Goal: Book appointment/travel/reservation

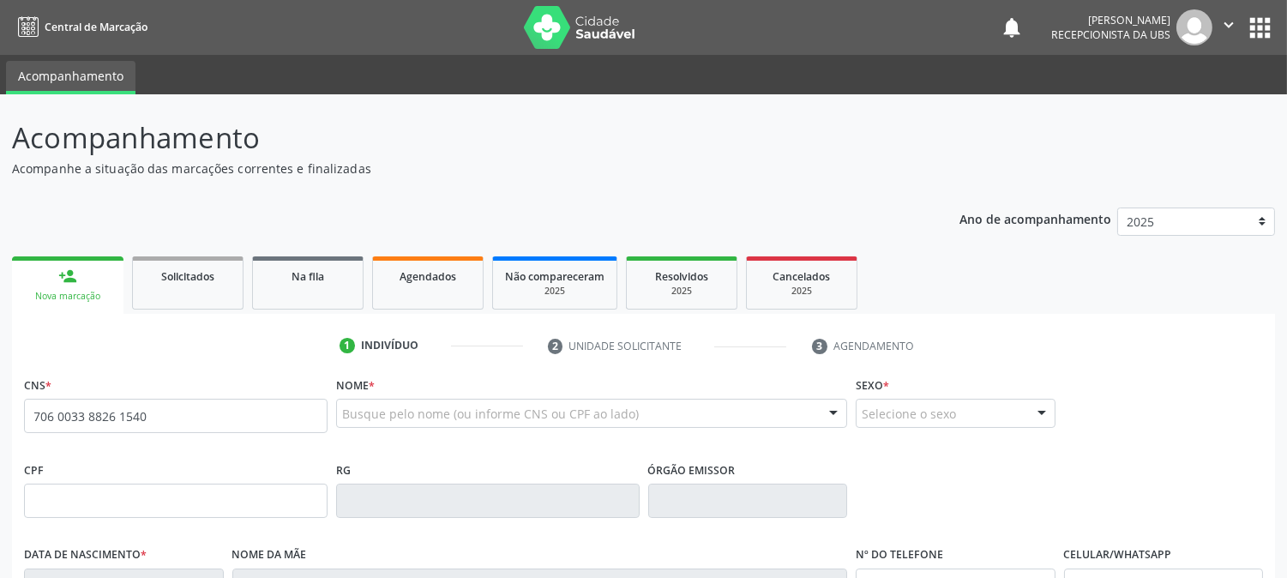
type input "706 0033 8826 1540"
type input "1[DATE]"
type input "00"
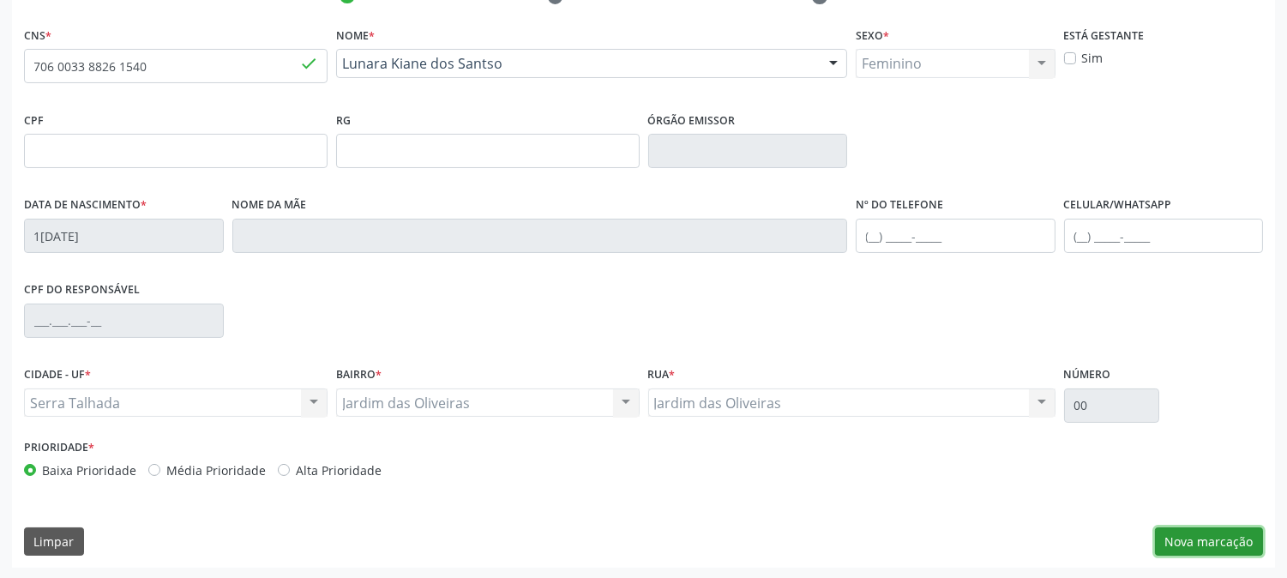
click at [1180, 534] on button "Nova marcação" at bounding box center [1209, 541] width 108 height 29
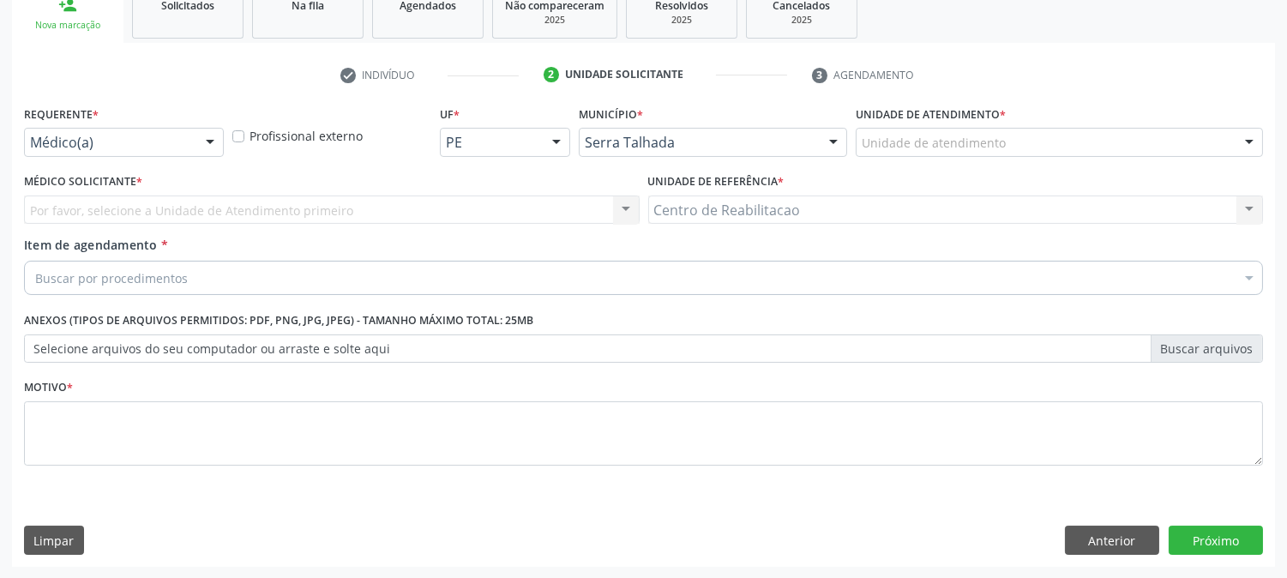
click at [81, 151] on div "Médico(a)" at bounding box center [124, 142] width 200 height 29
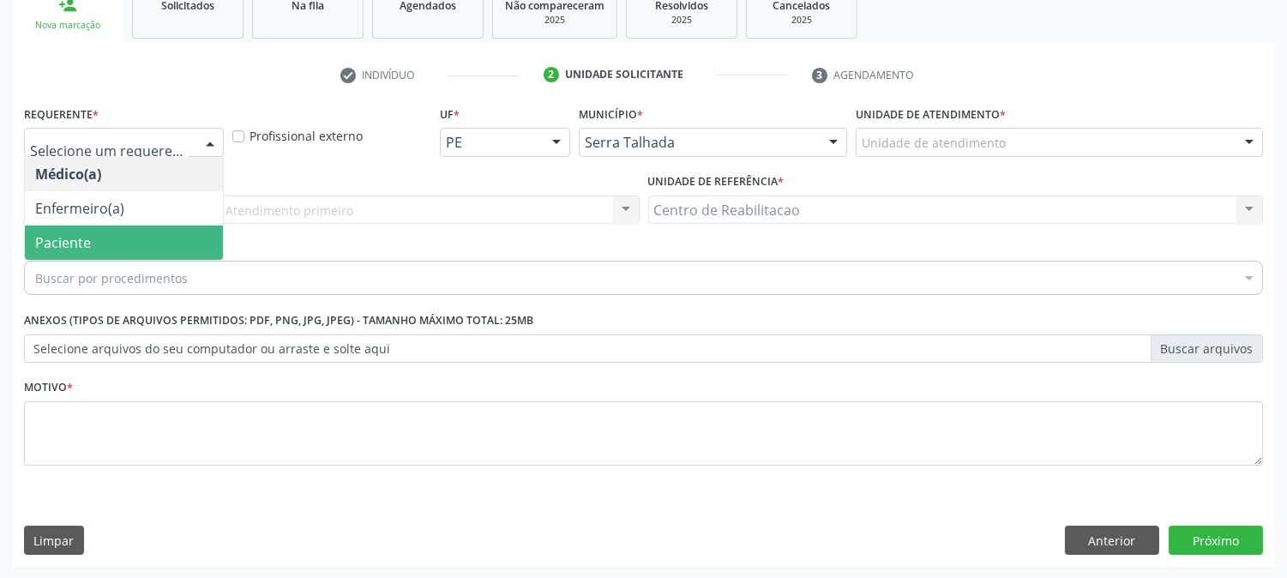
click at [71, 233] on span "Paciente" at bounding box center [63, 242] width 56 height 19
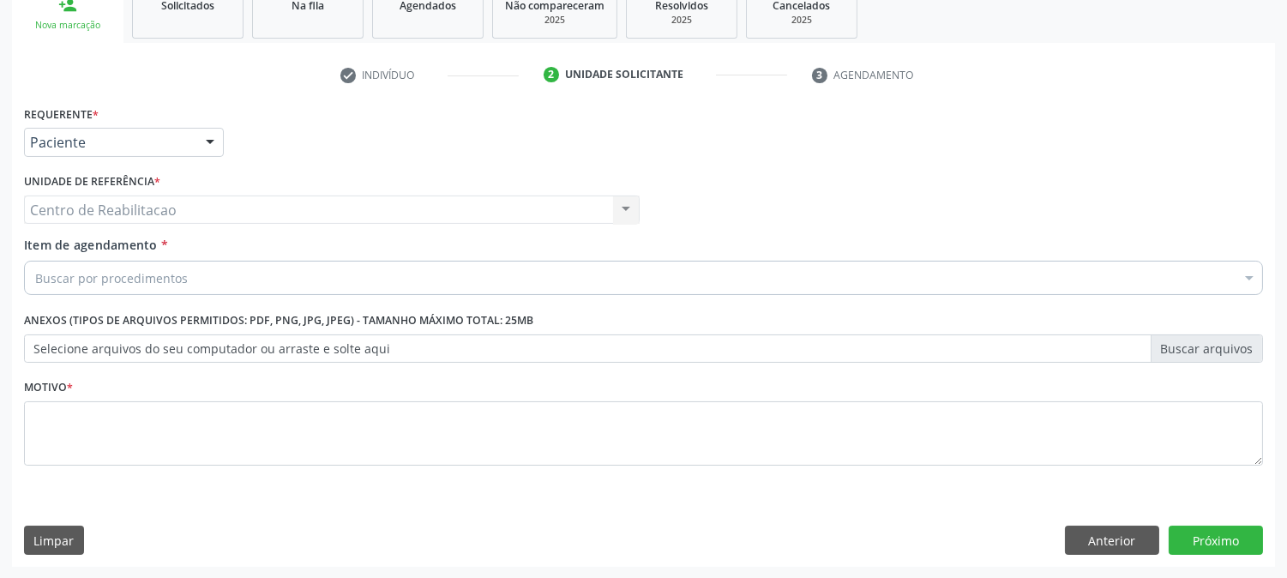
click at [90, 206] on div "Centro de Reabilitacao Centro de Reabilitacao Nenhum resultado encontrado para:…" at bounding box center [332, 210] width 616 height 29
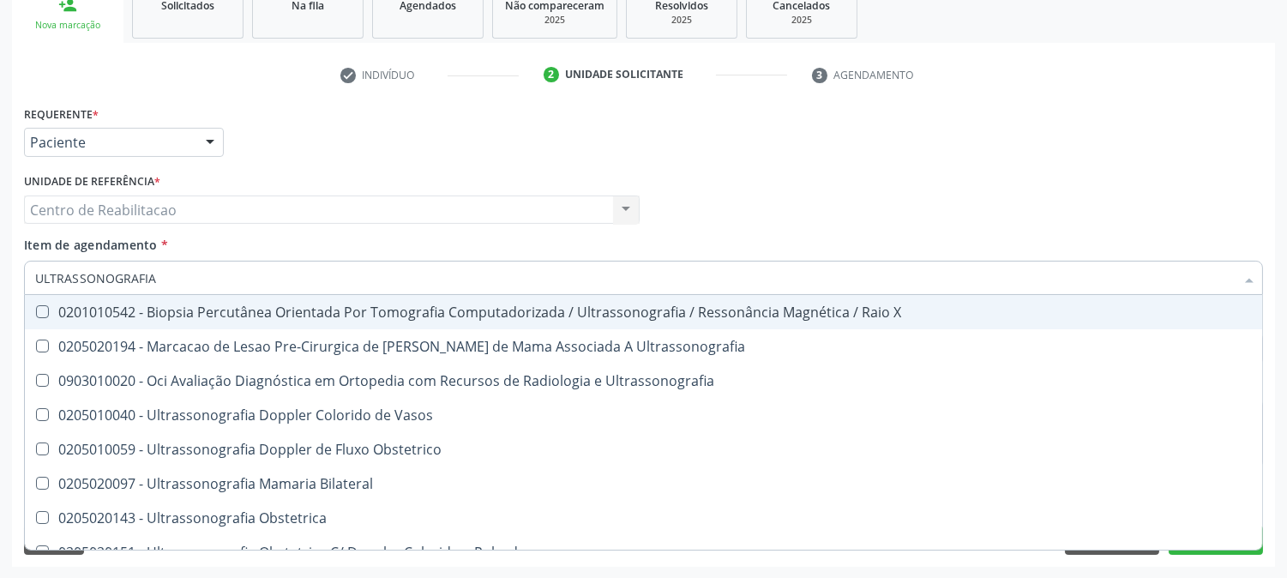
type input "ULTRASSONOGRAFIA"
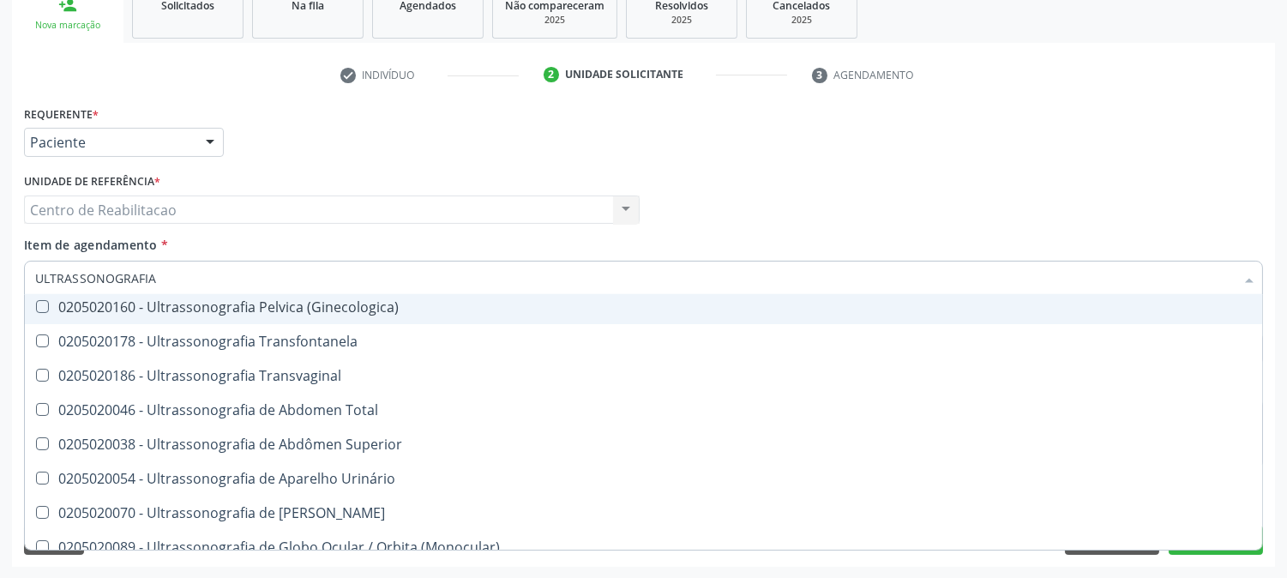
scroll to position [286, 0]
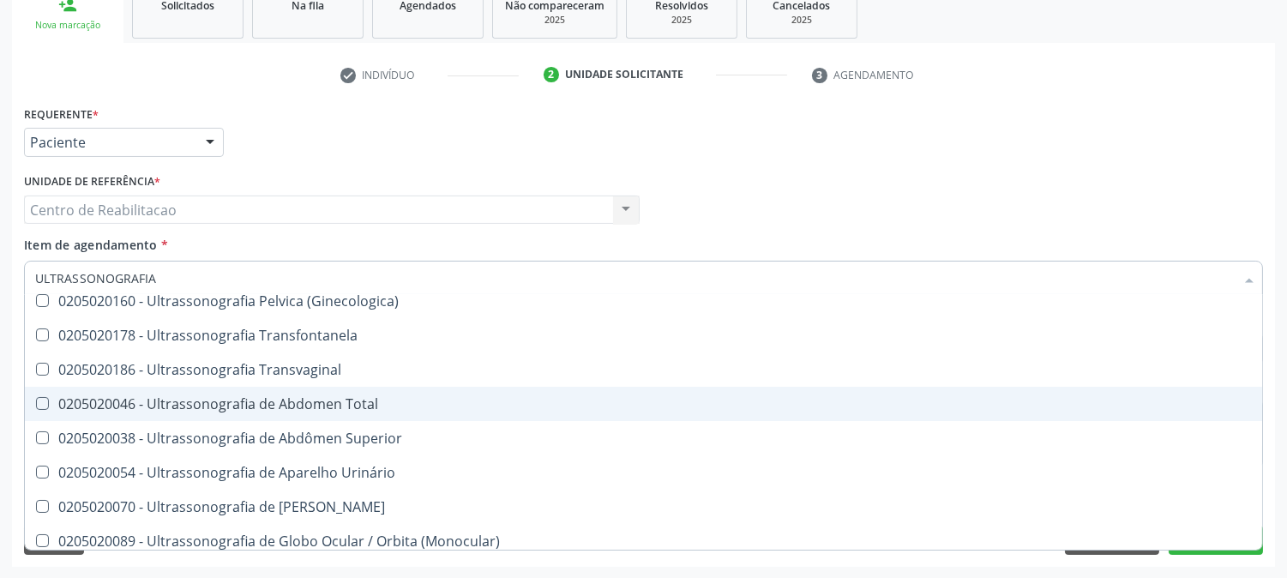
click at [328, 405] on div "0205020046 - Ultrassonografia de Abdomen Total" at bounding box center [643, 404] width 1217 height 14
checkbox Total "true"
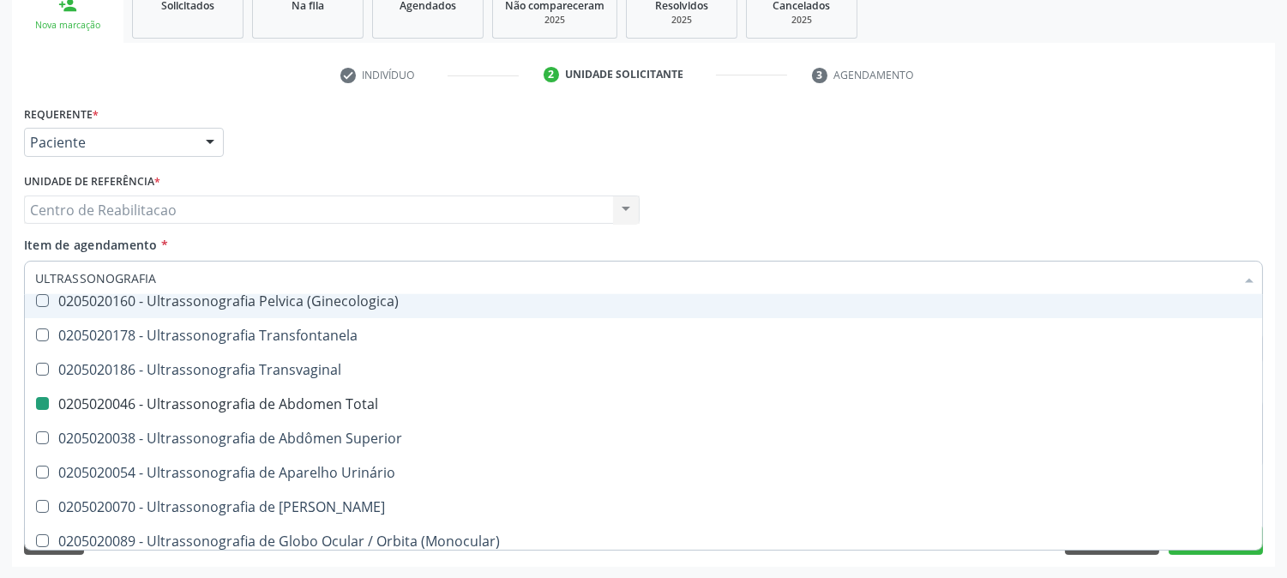
click at [1117, 130] on div "Requerente * Paciente Médico(a) Enfermeiro(a) Paciente Nenhum resultado encontr…" at bounding box center [644, 134] width 1248 height 67
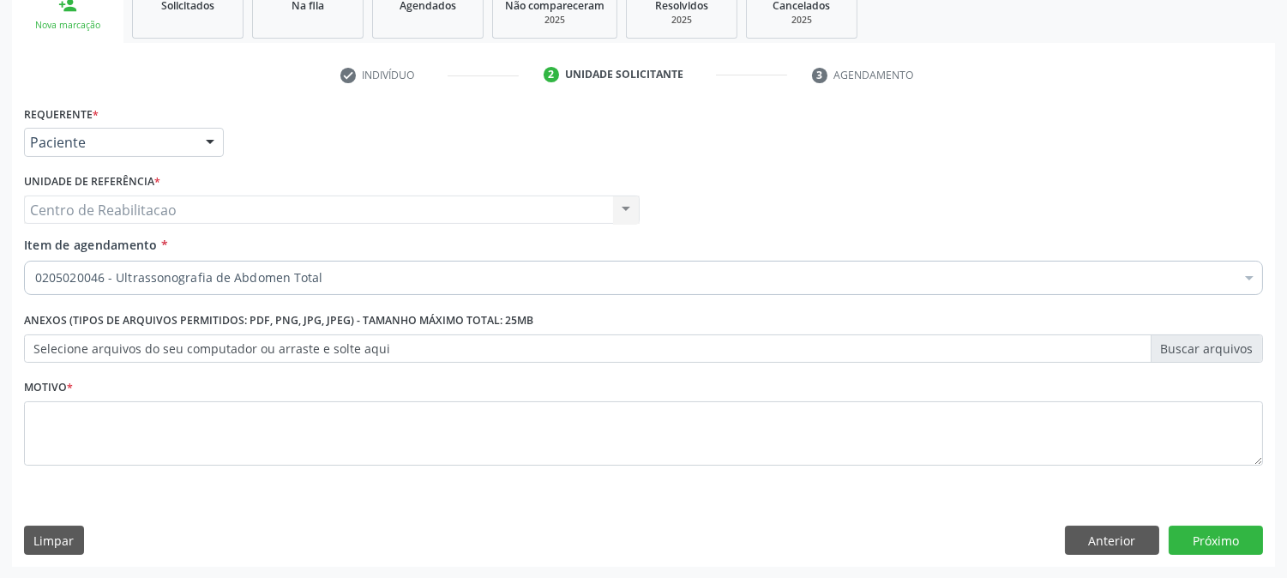
scroll to position [0, 0]
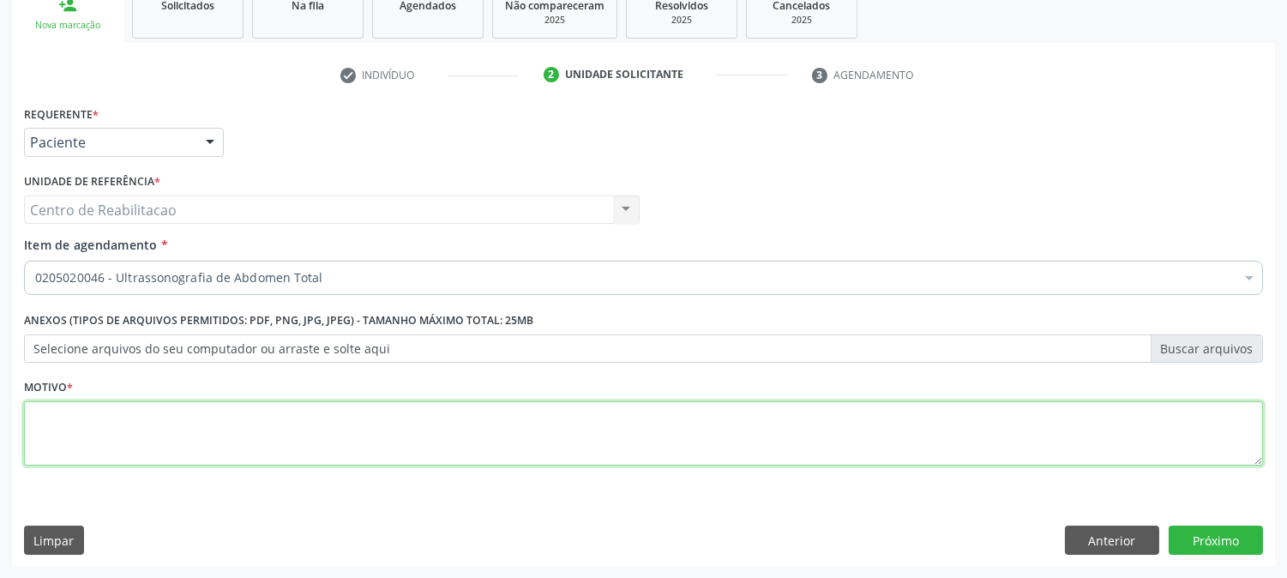
click at [296, 415] on textarea at bounding box center [643, 433] width 1239 height 65
type textarea "00"
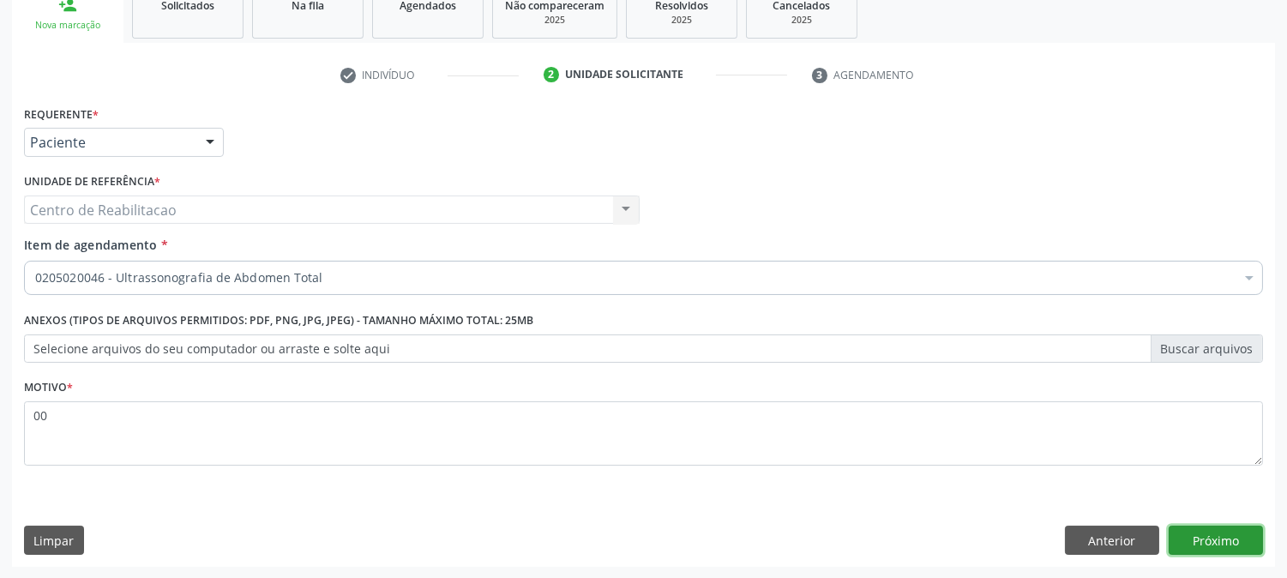
click at [1228, 543] on button "Próximo" at bounding box center [1216, 540] width 94 height 29
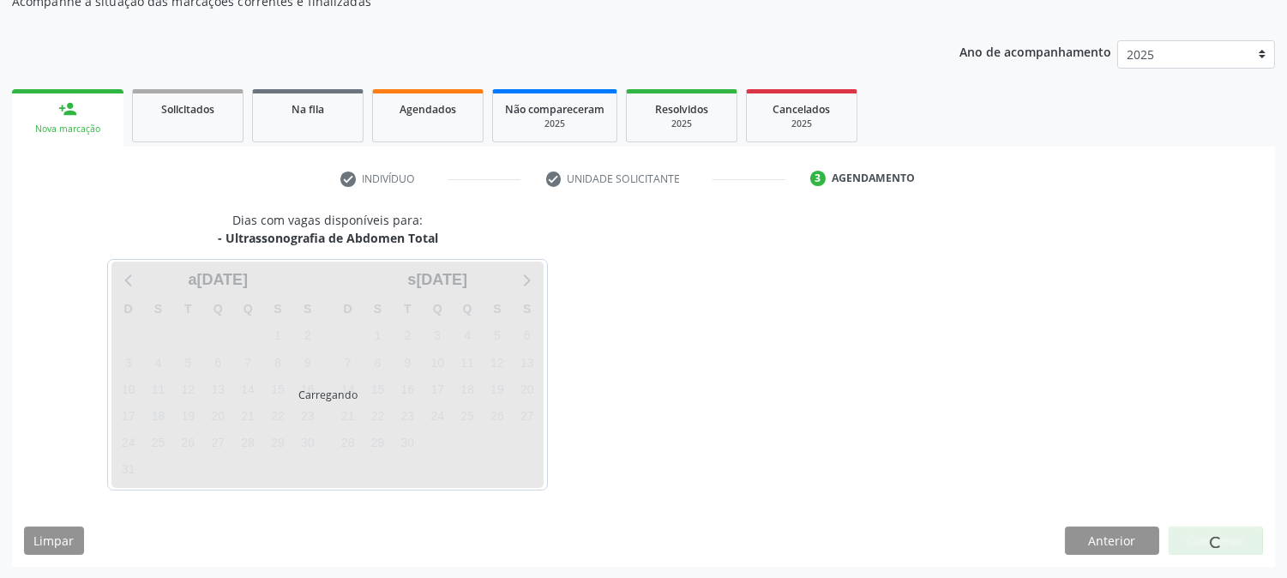
scroll to position [167, 0]
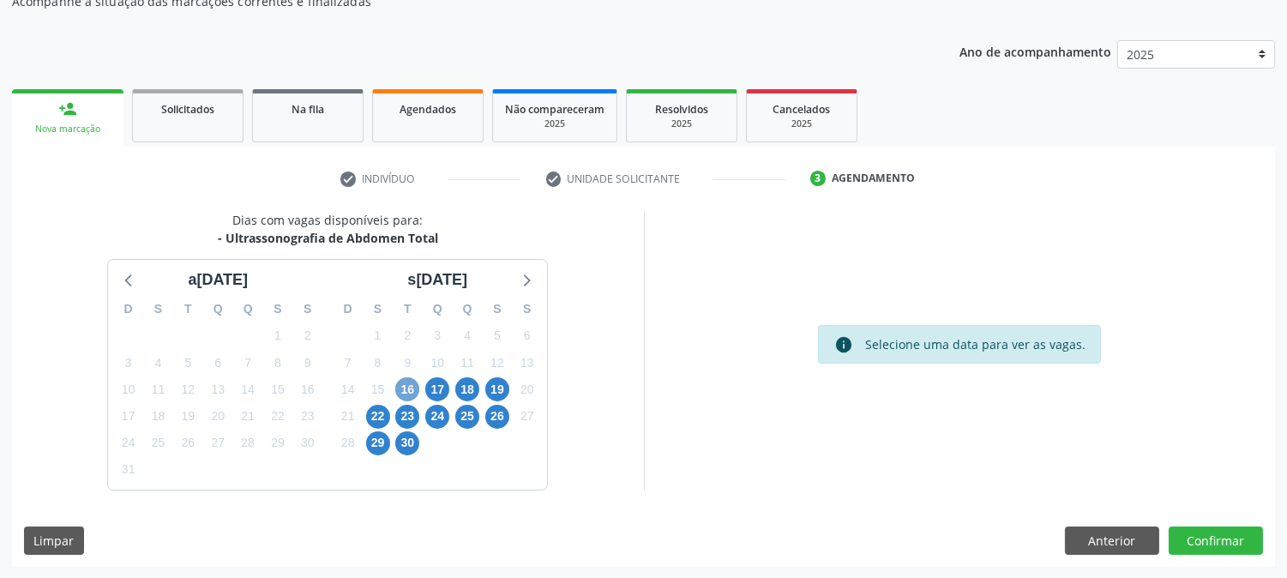
click at [403, 392] on span "16" at bounding box center [407, 389] width 24 height 24
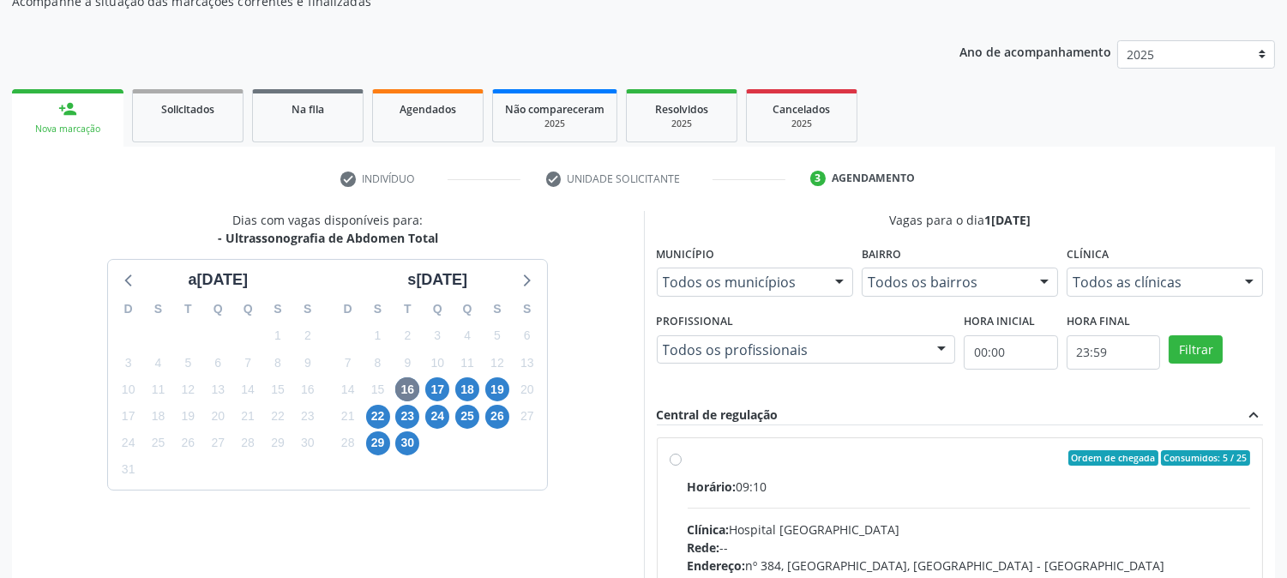
click at [688, 457] on label "Ordem de chegada Consumidos: 5 / 25 Horário: 09:10 Clínica: Hospital [GEOGRAPHI…" at bounding box center [969, 581] width 563 height 263
click at [676, 457] on input "Ordem de chegada Consumidos: 5 / 25 Horário: 09:10 Clínica: Hospital [GEOGRAPHI…" at bounding box center [676, 457] width 12 height 15
radio input "true"
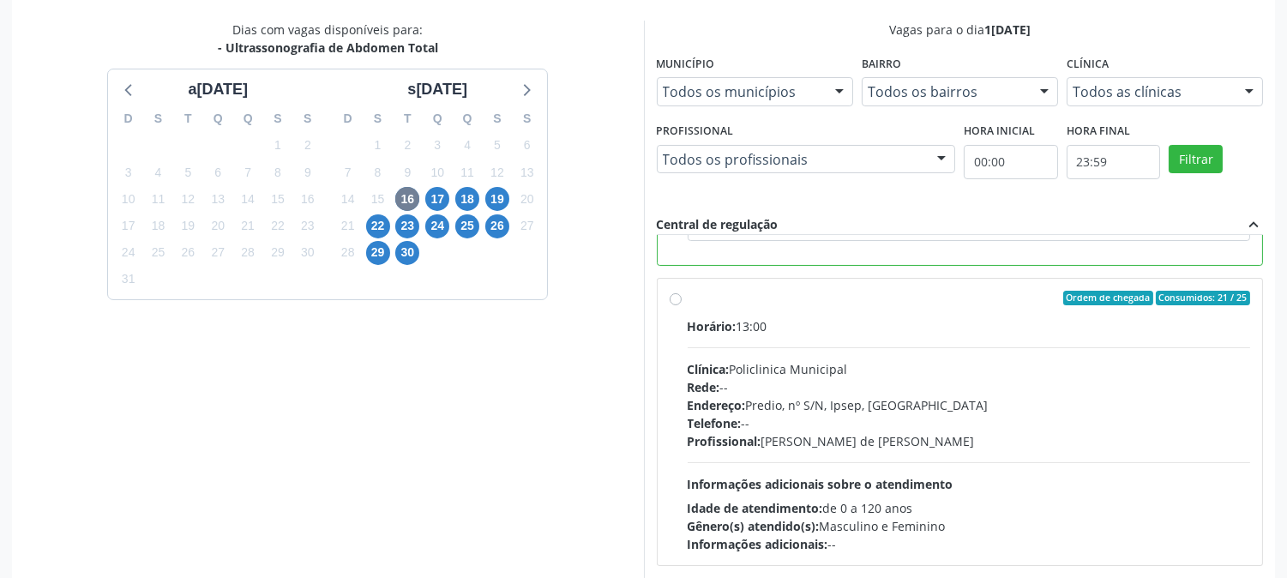
scroll to position [446, 0]
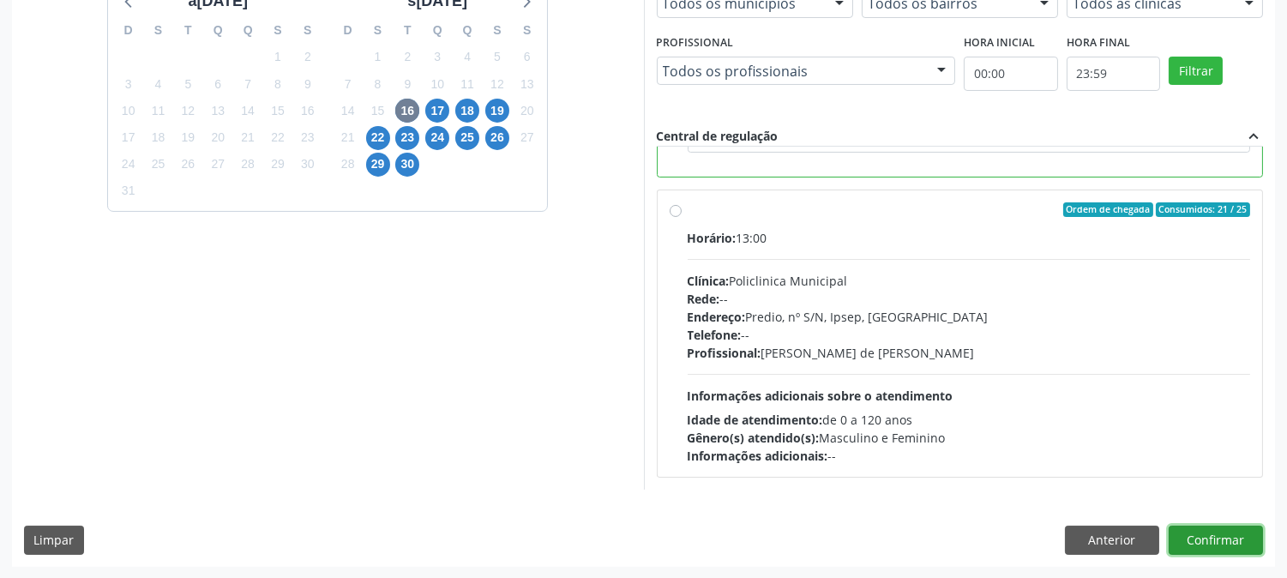
click at [1249, 539] on button "Confirmar" at bounding box center [1216, 540] width 94 height 29
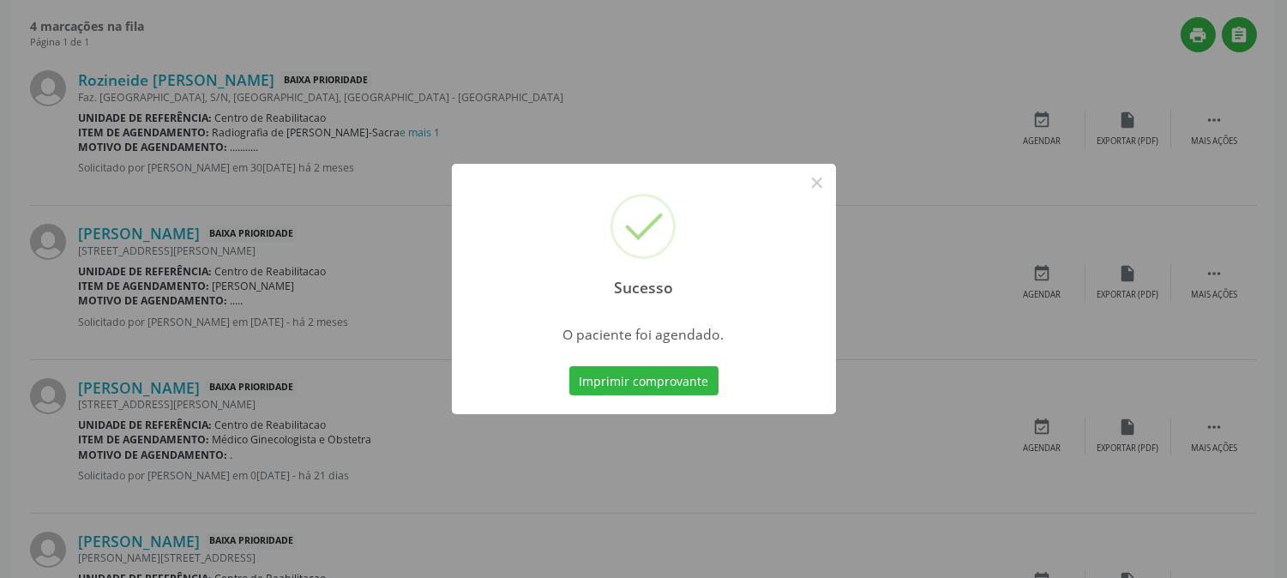
scroll to position [0, 0]
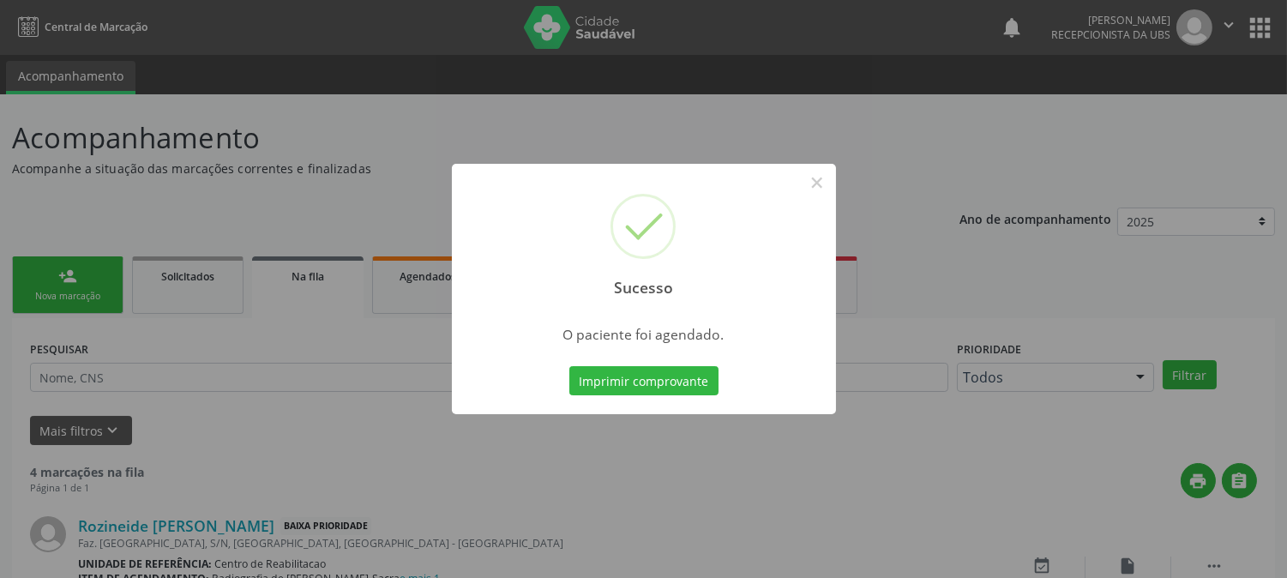
click at [560, 381] on div "Sucesso × O paciente foi agendado. Imprimir comprovante Cancel" at bounding box center [644, 289] width 384 height 250
click at [579, 381] on button "Imprimir comprovante" at bounding box center [643, 380] width 149 height 29
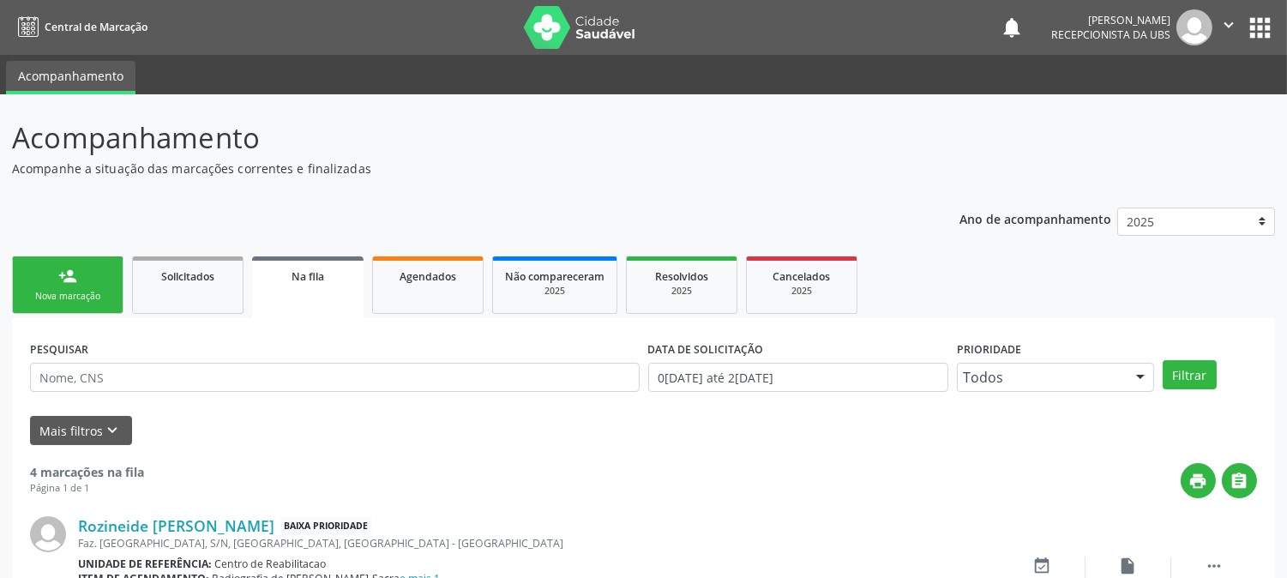
click at [52, 300] on div "Nova marcação" at bounding box center [68, 296] width 86 height 13
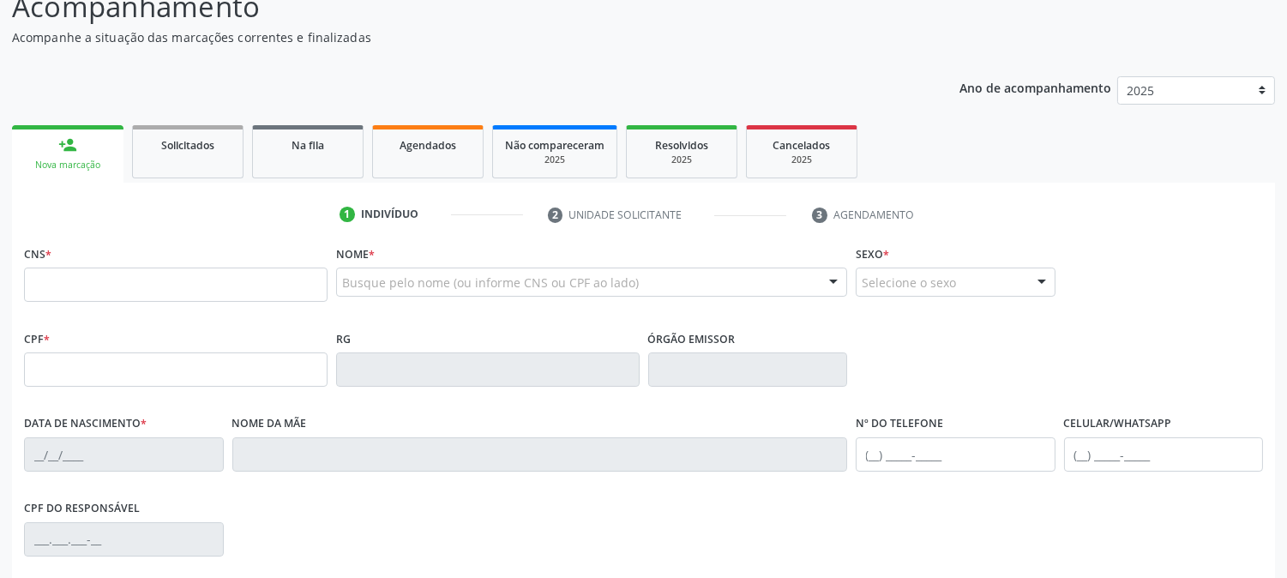
scroll to position [190, 0]
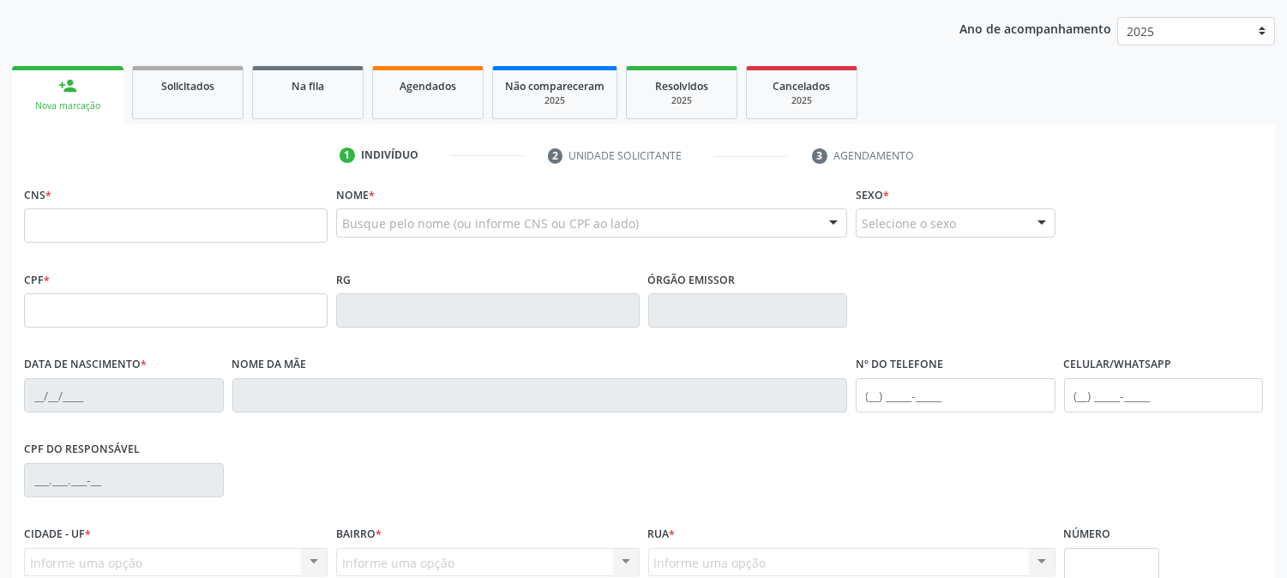
click at [75, 247] on fieldset "CNS *" at bounding box center [176, 218] width 304 height 73
click at [75, 238] on input "text" at bounding box center [176, 225] width 304 height 34
type input "706 0033 8826 1540"
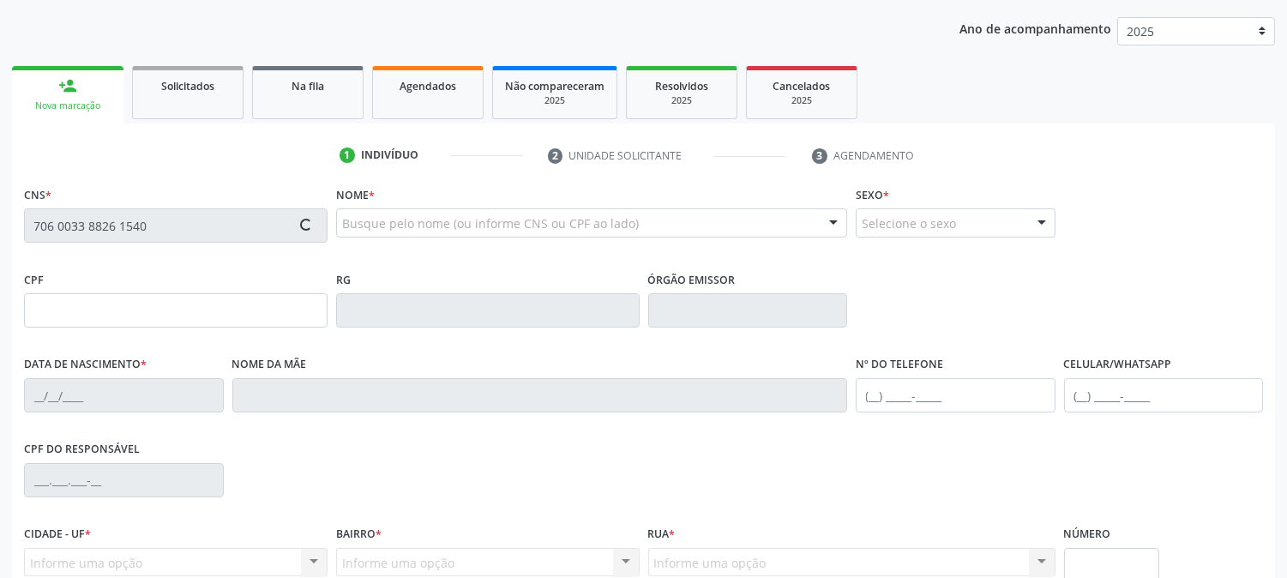
type input "1[DATE]"
type input "00"
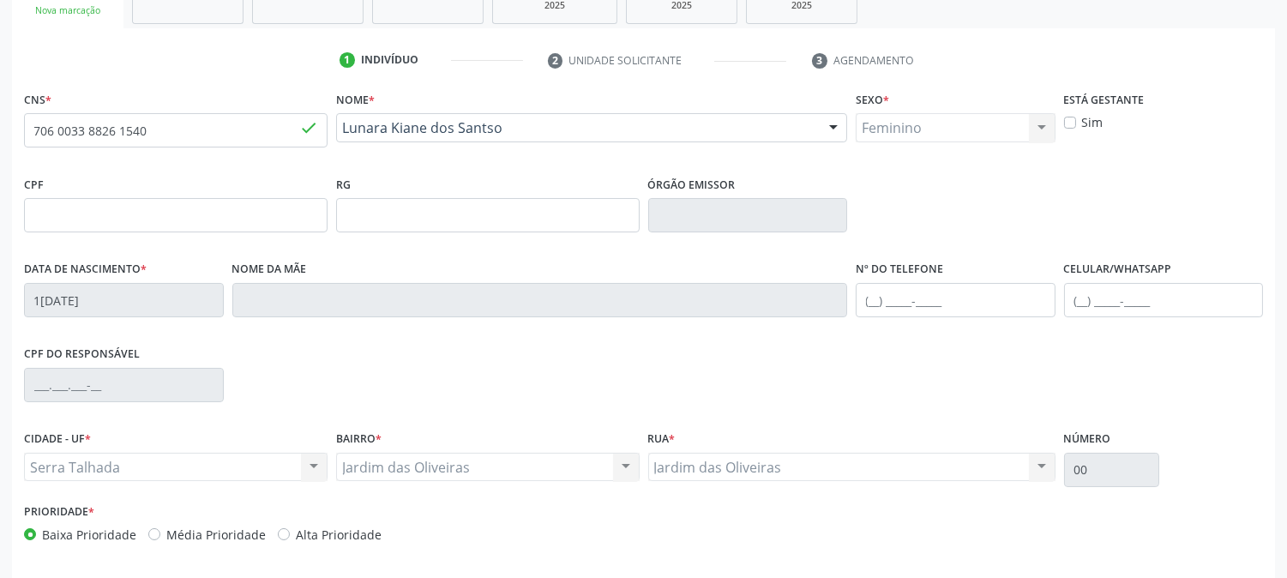
scroll to position [350, 0]
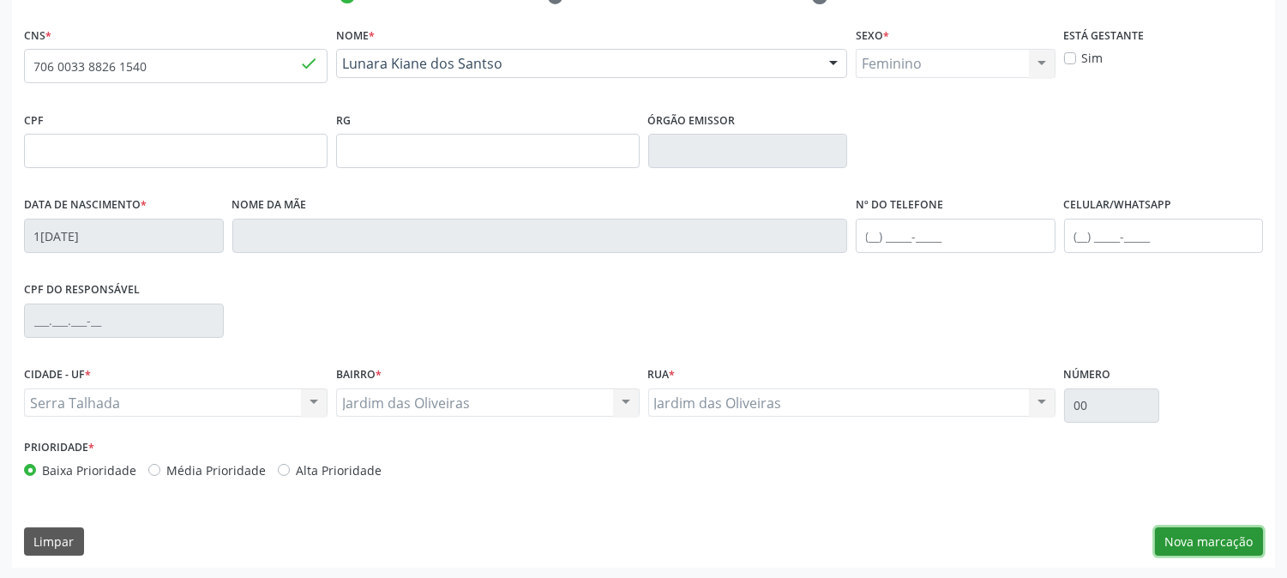
click at [1224, 539] on button "Nova marcação" at bounding box center [1209, 541] width 108 height 29
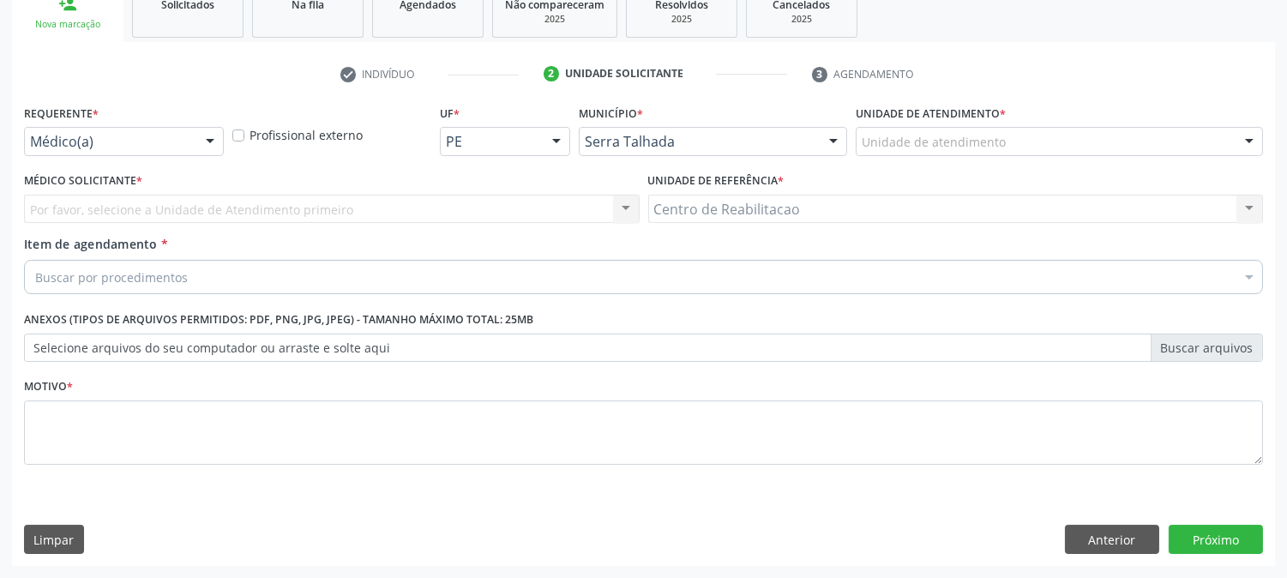
scroll to position [271, 0]
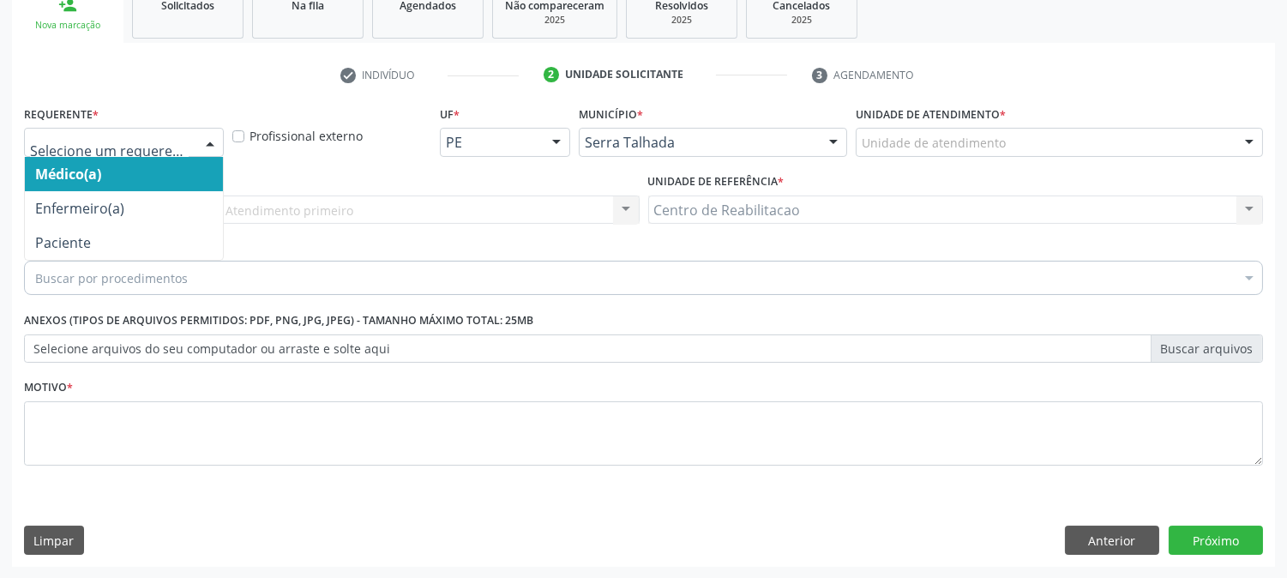
click at [90, 128] on div at bounding box center [124, 142] width 200 height 29
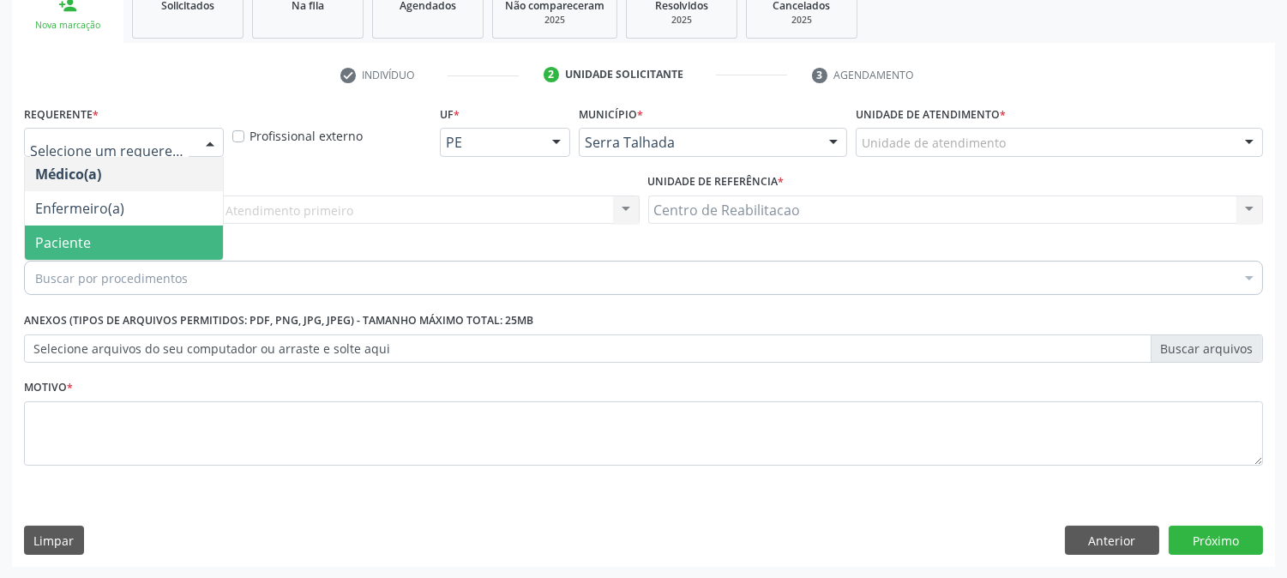
click at [55, 242] on span "Paciente" at bounding box center [63, 242] width 56 height 19
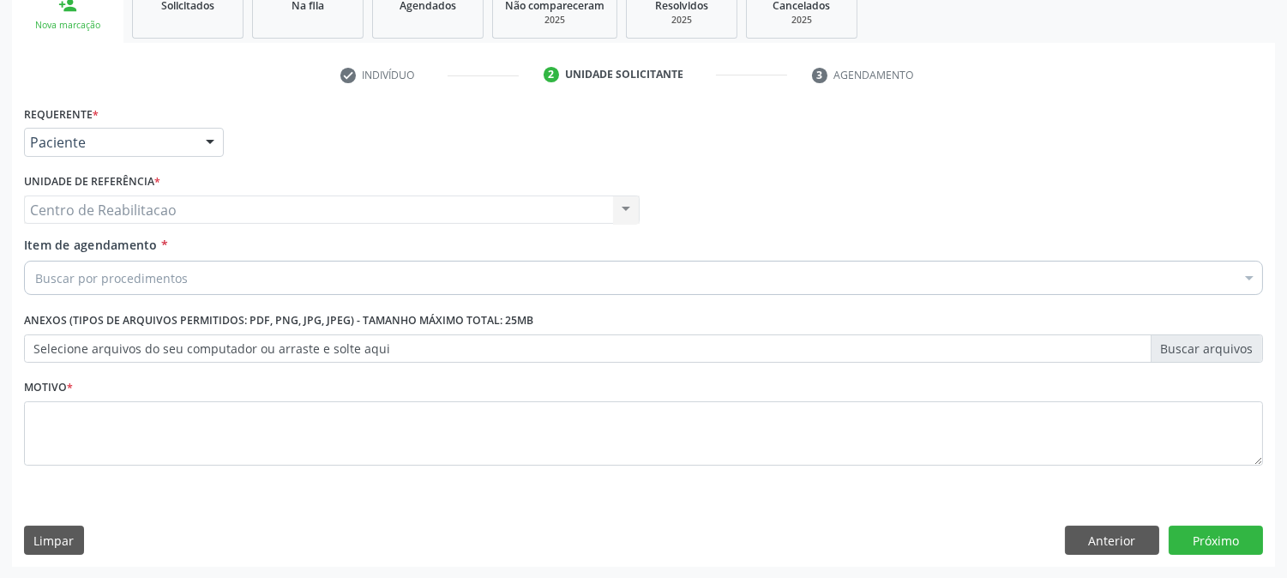
click at [138, 223] on div "Unidade de referência * Centro de Reabilitacao Centro de Reabilitacao Nenhum re…" at bounding box center [332, 202] width 624 height 67
click at [131, 209] on div "Centro de Reabilitacao Centro de Reabilitacao Nenhum resultado encontrado para:…" at bounding box center [332, 210] width 616 height 29
click at [116, 288] on div "Buscar por procedimentos" at bounding box center [643, 278] width 1239 height 34
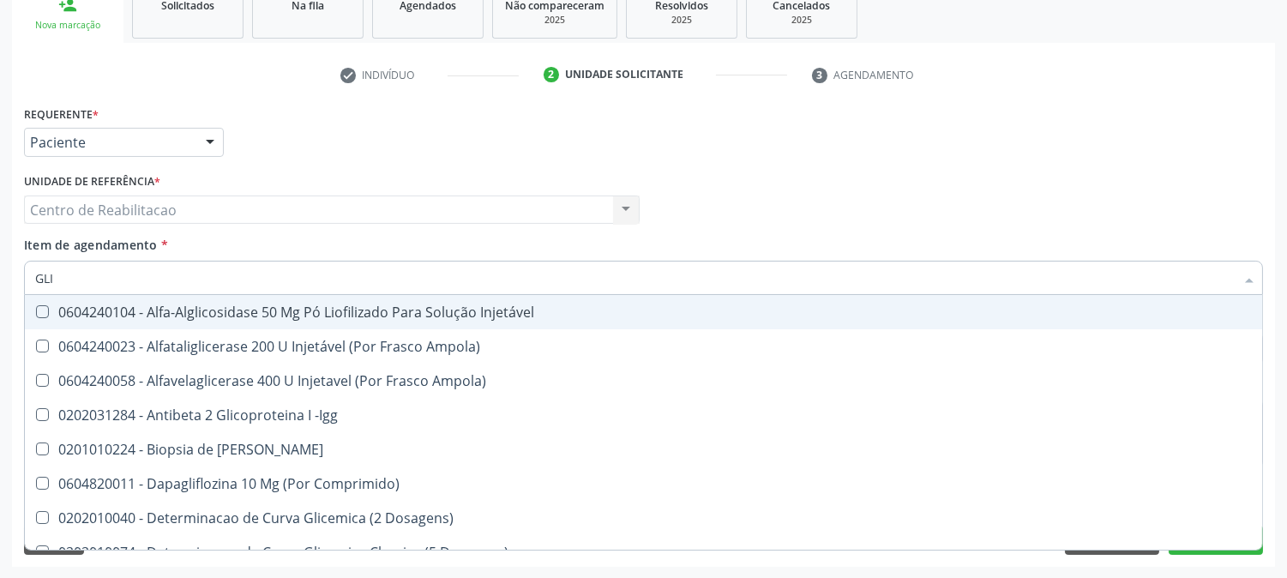
click at [129, 290] on input "GLI" at bounding box center [635, 278] width 1200 height 34
drag, startPoint x: 118, startPoint y: 278, endPoint x: 0, endPoint y: 254, distance: 120.8
click at [0, 254] on div "Acompanhamento Acompanhe a situação das marcações correntes e finalizadas Relat…" at bounding box center [643, 200] width 1287 height 755
type input "GLICE"
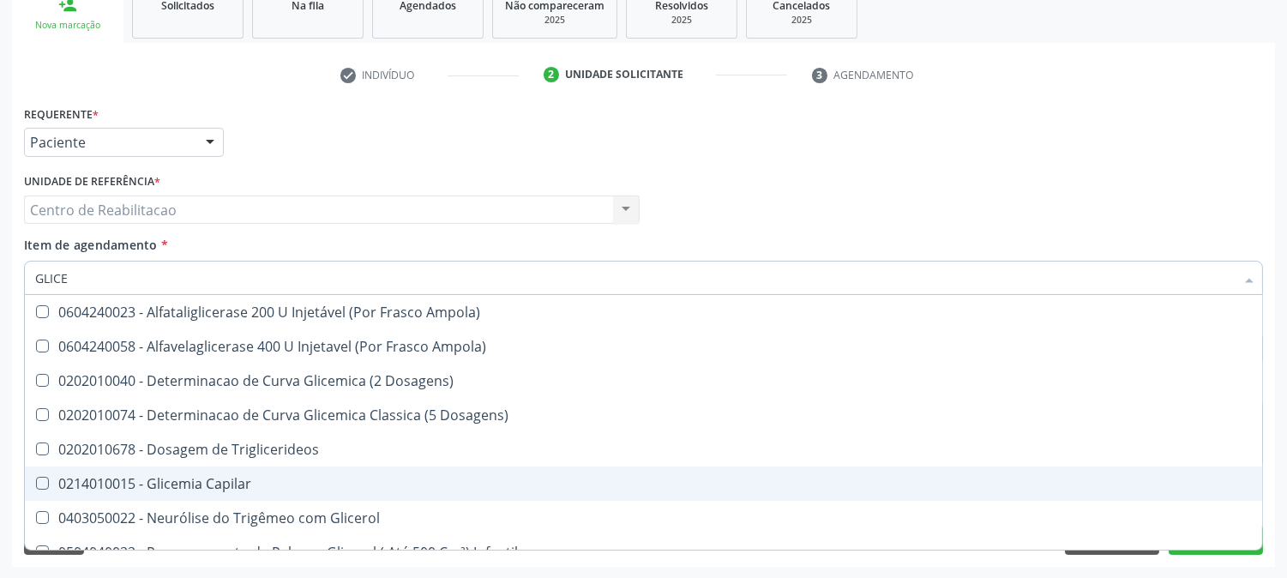
click at [130, 485] on div "0214010015 - Glicemia Capilar" at bounding box center [643, 484] width 1217 height 14
click at [43, 481] on Capilar at bounding box center [42, 483] width 13 height 13
click at [36, 481] on Capilar "checkbox" at bounding box center [30, 483] width 11 height 11
checkbox Capilar "false"
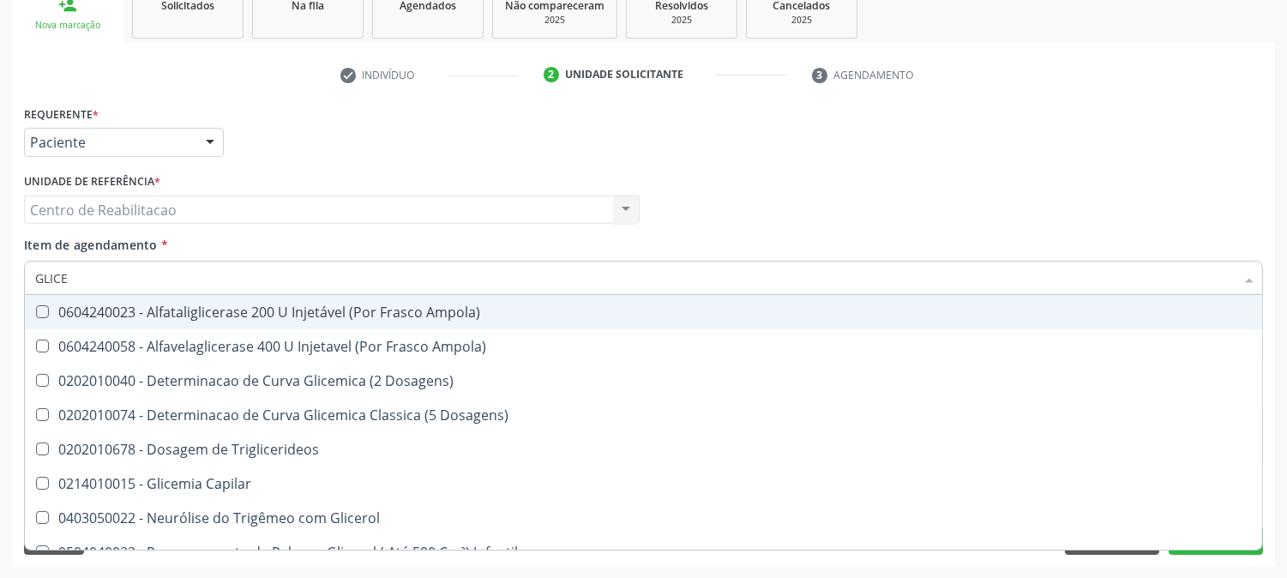
click at [112, 273] on input "GLICE" at bounding box center [635, 278] width 1200 height 34
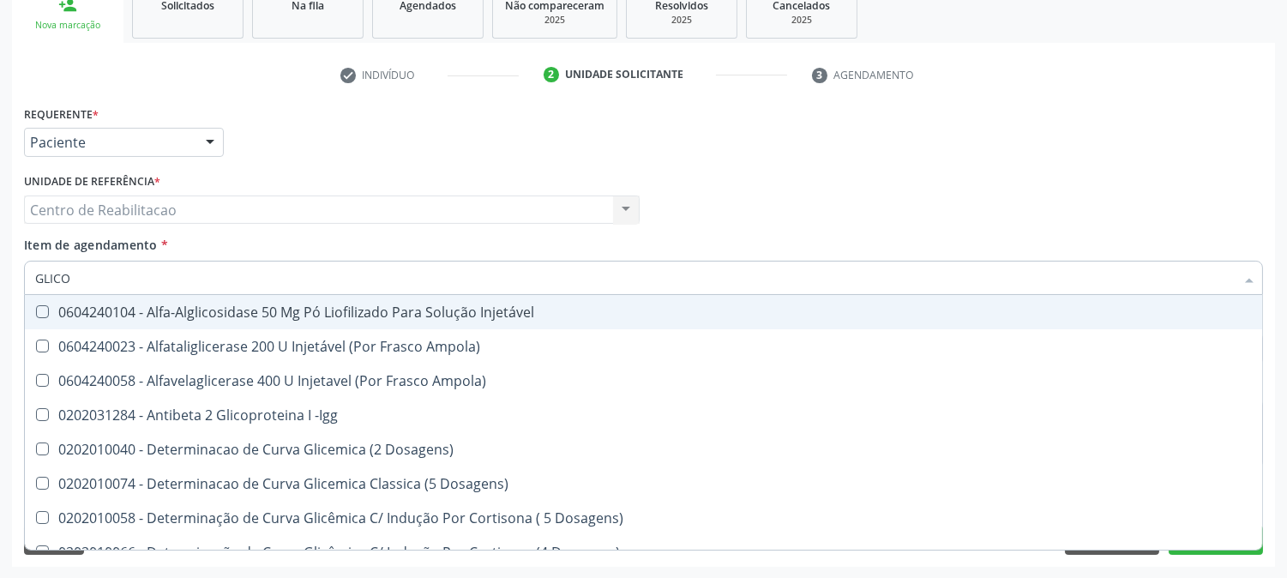
type input "GLICOS"
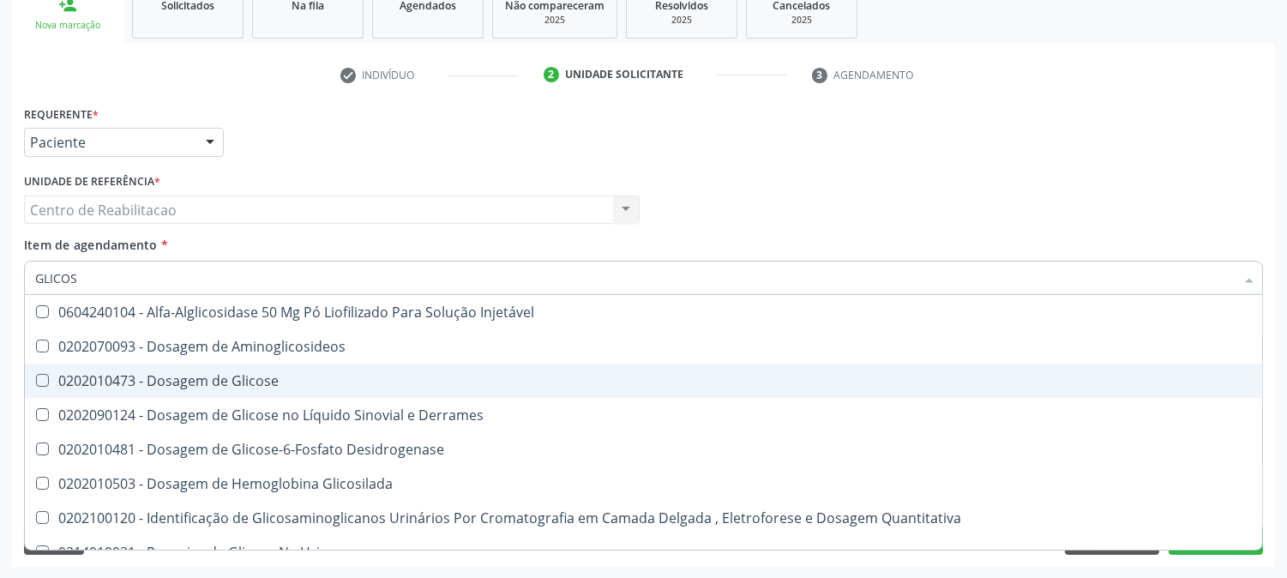
click at [49, 377] on div "0202010473 - Dosagem de Glicose" at bounding box center [643, 381] width 1217 height 14
checkbox Glicose "true"
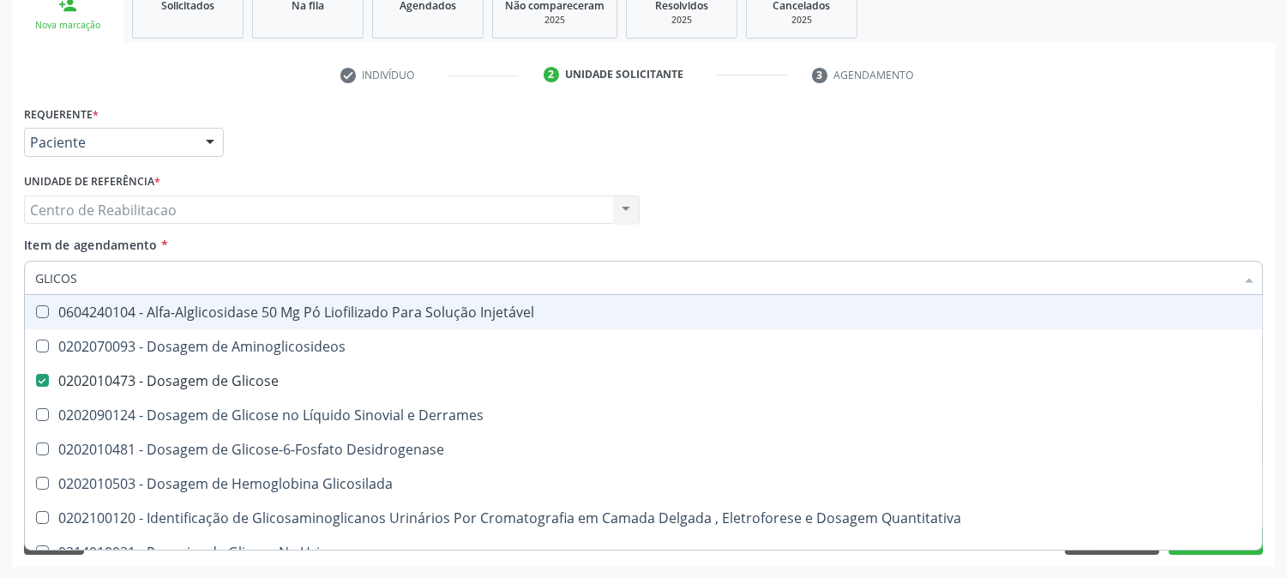
drag, startPoint x: 80, startPoint y: 280, endPoint x: 0, endPoint y: 287, distance: 80.0
click at [0, 287] on div "Acompanhamento Acompanhe a situação das marcações correntes e finalizadas Relat…" at bounding box center [643, 200] width 1287 height 755
type input "CR"
checkbox Glicose "false"
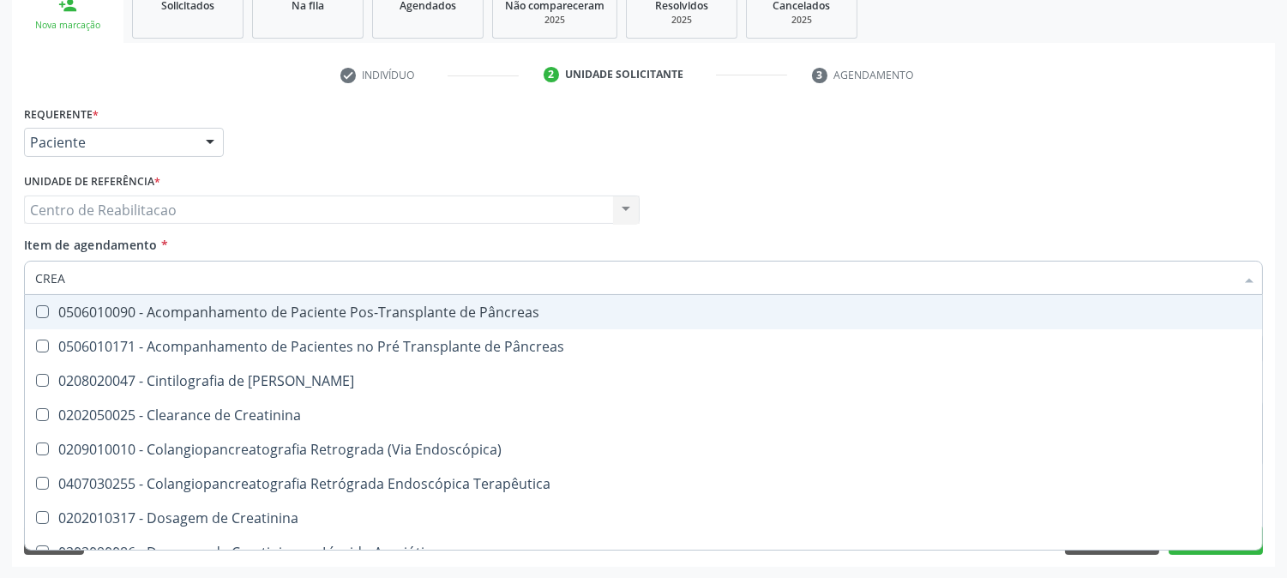
type input "CREAT"
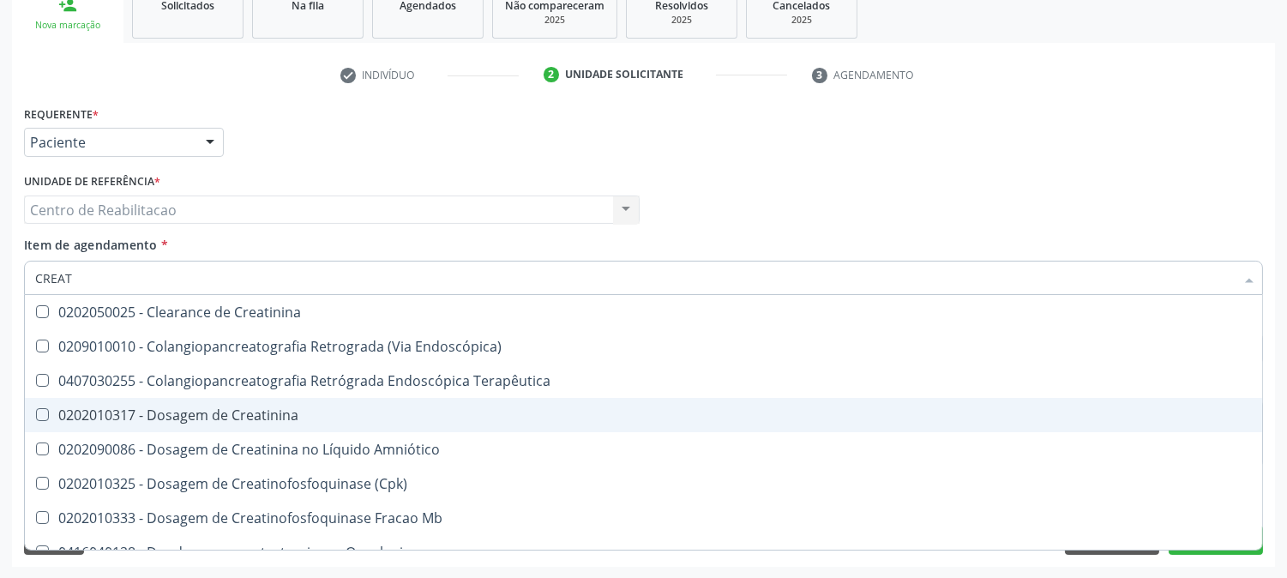
click at [35, 416] on div at bounding box center [31, 415] width 13 height 14
checkbox Creatinina "true"
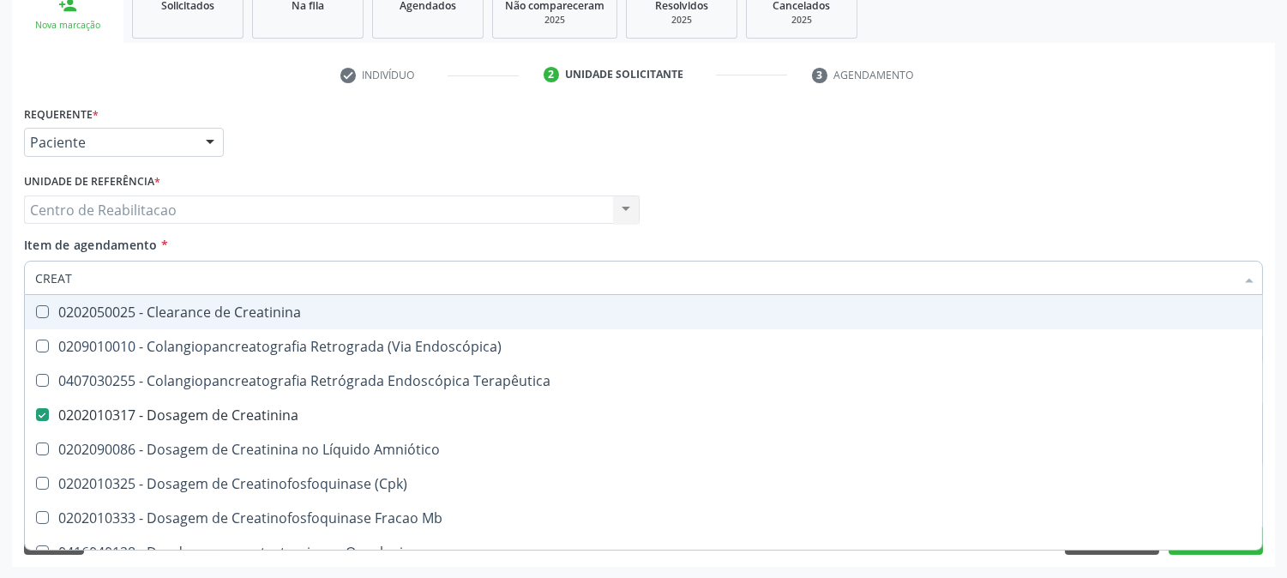
drag, startPoint x: 95, startPoint y: 278, endPoint x: 21, endPoint y: 280, distance: 74.6
click at [21, 280] on div "Item de agendamento * CREAT Desfazer seleção 0202050025 - Clearance de Creatini…" at bounding box center [644, 269] width 1248 height 66
type input "U"
checkbox Creatinina "false"
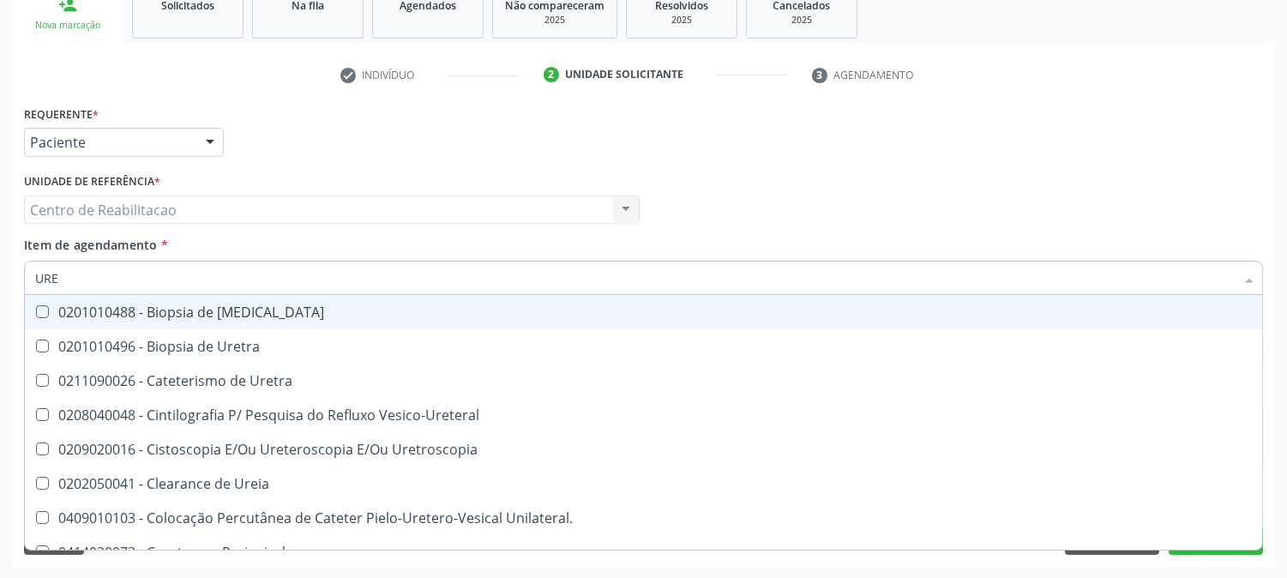
type input "UREI"
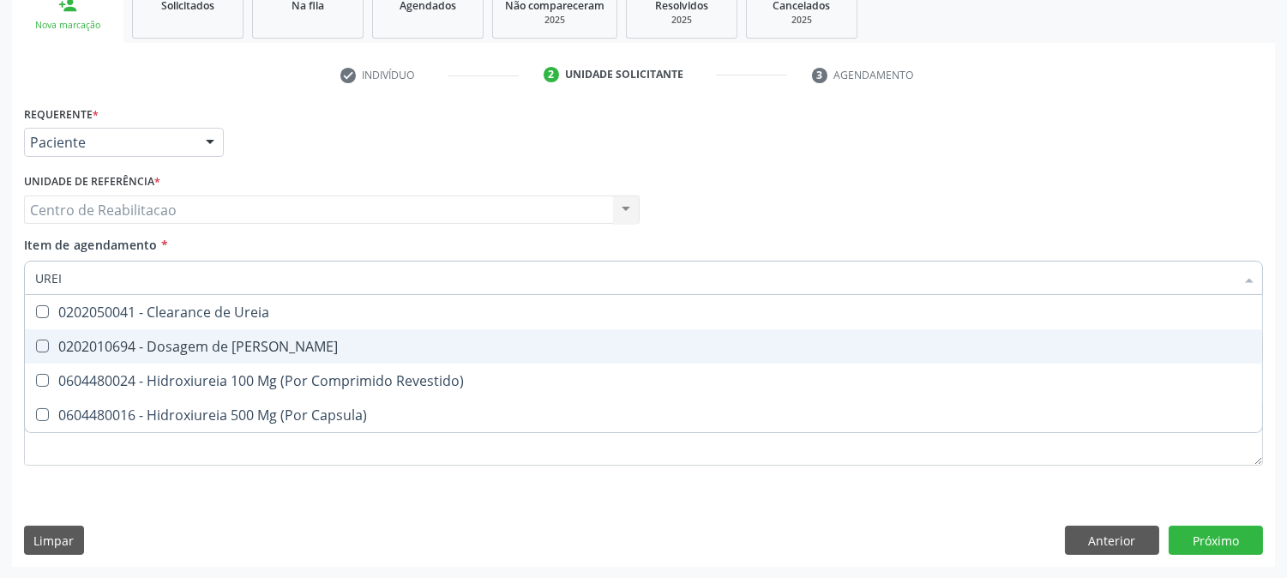
click at [40, 346] on Ureia at bounding box center [42, 346] width 13 height 13
click at [36, 346] on Ureia "checkbox" at bounding box center [30, 345] width 11 height 11
checkbox Ureia "true"
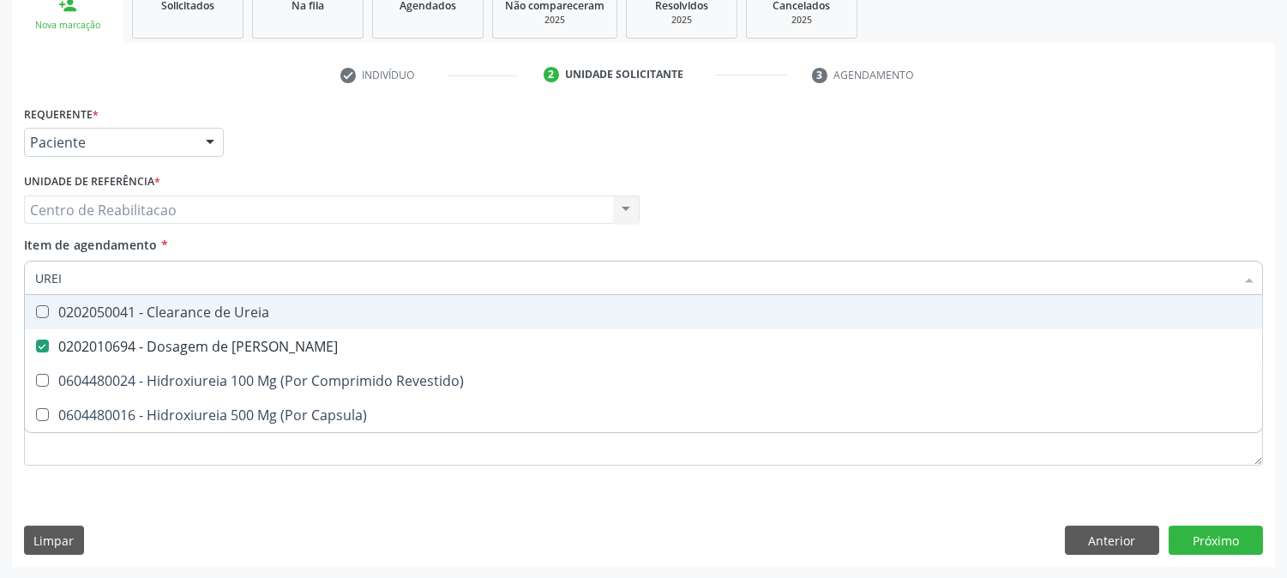
drag, startPoint x: 87, startPoint y: 266, endPoint x: 17, endPoint y: 286, distance: 73.0
click at [18, 286] on div "Requerente * Paciente Médico(a) Enfermeiro(a) Paciente Nenhum resultado encontr…" at bounding box center [643, 334] width 1263 height 466
type input "CO"
checkbox Ureia "false"
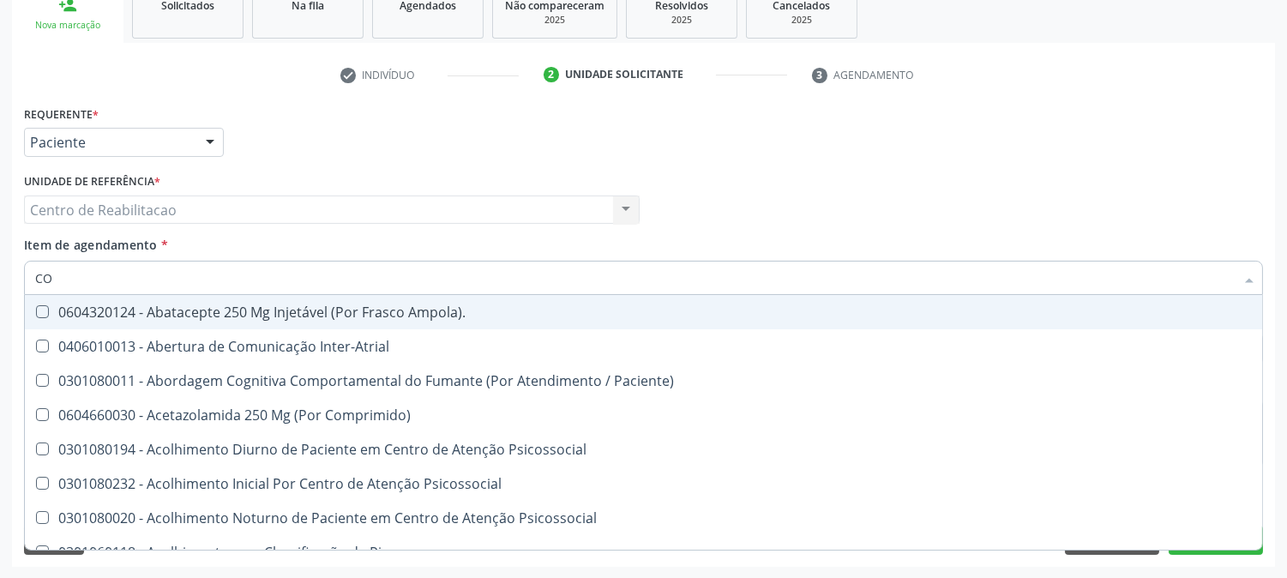
type input "COS"
checkbox Coração "true"
click at [157, 275] on input "CO" at bounding box center [635, 278] width 1200 height 34
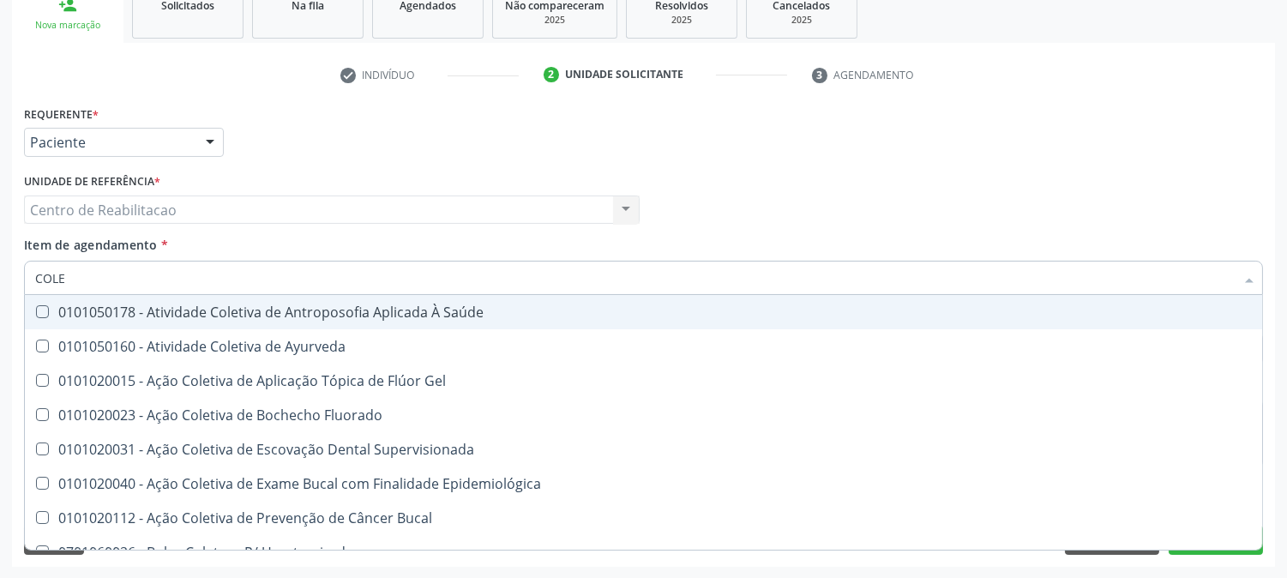
type input "COLES"
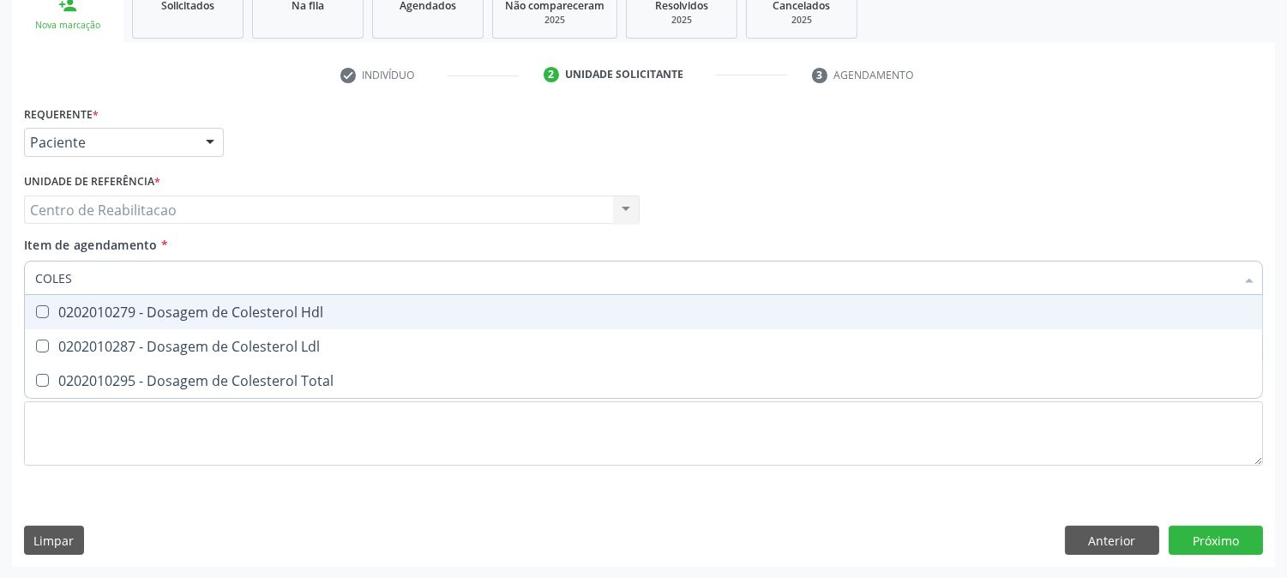
click at [45, 307] on Hdl at bounding box center [42, 311] width 13 height 13
click at [36, 307] on Hdl "checkbox" at bounding box center [30, 311] width 11 height 11
checkbox Hdl "true"
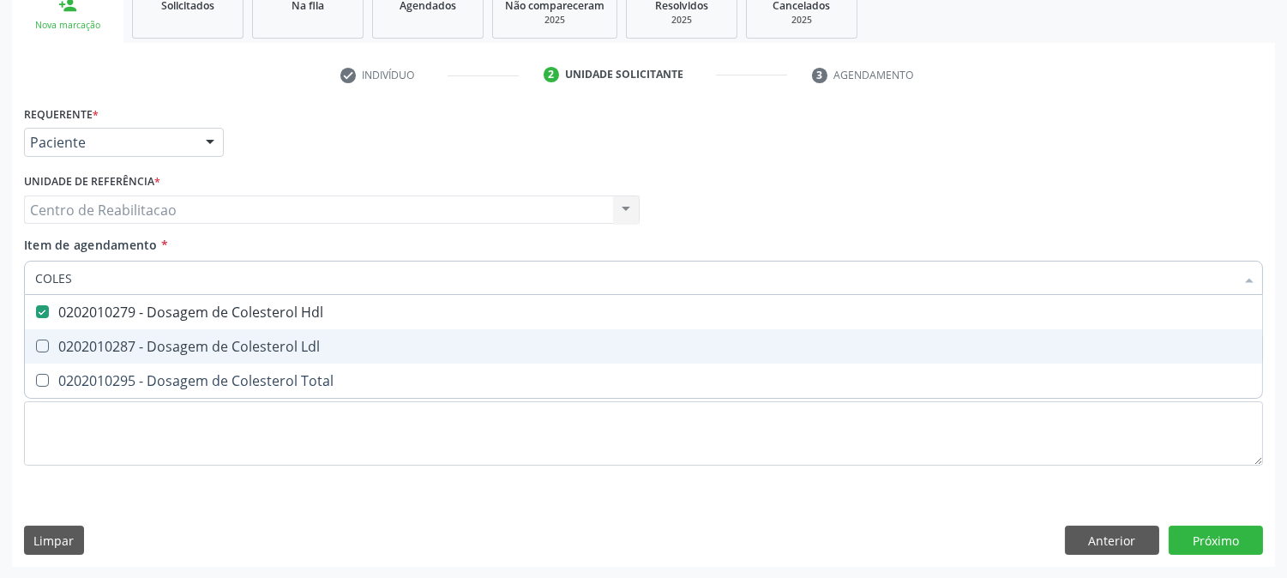
click at [40, 335] on span "0202010287 - Dosagem de Colesterol Ldl" at bounding box center [643, 346] width 1237 height 34
checkbox Ldl "true"
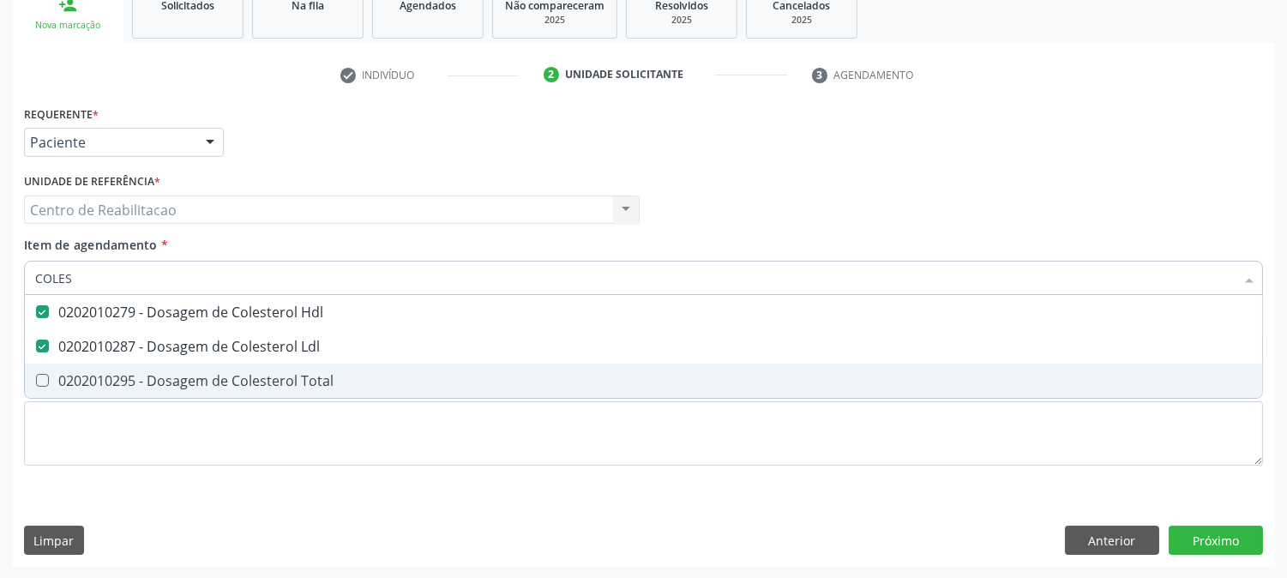
click at [50, 378] on div "0202010295 - Dosagem de Colesterol Total" at bounding box center [643, 381] width 1217 height 14
checkbox Total "true"
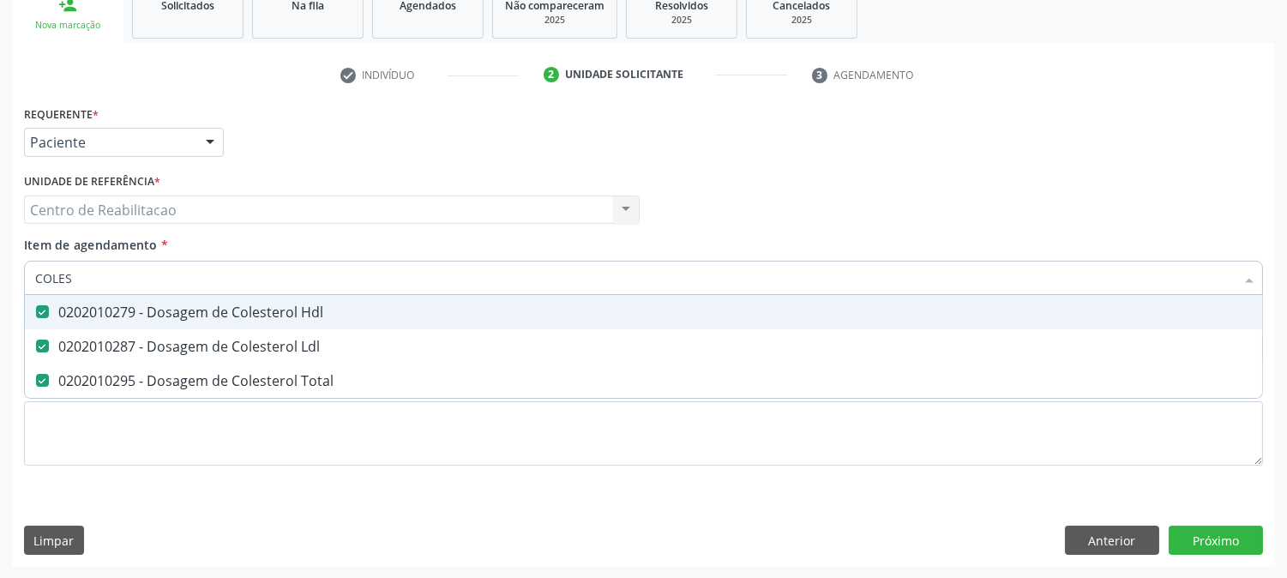
drag, startPoint x: 78, startPoint y: 269, endPoint x: 0, endPoint y: 256, distance: 79.2
click at [0, 256] on div "Acompanhamento Acompanhe a situação das marcações correntes e finalizadas Relat…" at bounding box center [643, 200] width 1287 height 755
type input "TG"
checkbox Hdl "false"
checkbox Ldl "false"
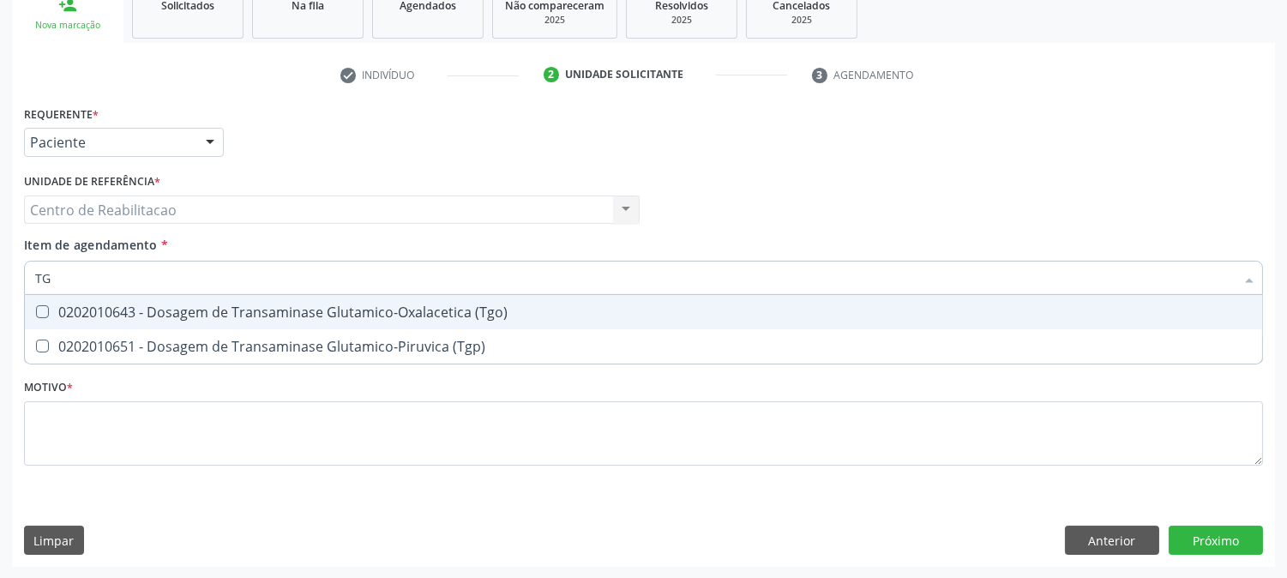
type input "TGO"
click at [45, 303] on span "0202010643 - Dosagem de Transaminase Glutamico-Oxalacetica (Tgo)" at bounding box center [643, 312] width 1237 height 34
checkbox \(Tgo\) "true"
drag, startPoint x: 70, startPoint y: 279, endPoint x: 0, endPoint y: 281, distance: 70.4
click at [0, 281] on div "Acompanhamento Acompanhe a situação das marcações correntes e finalizadas Relat…" at bounding box center [643, 200] width 1287 height 755
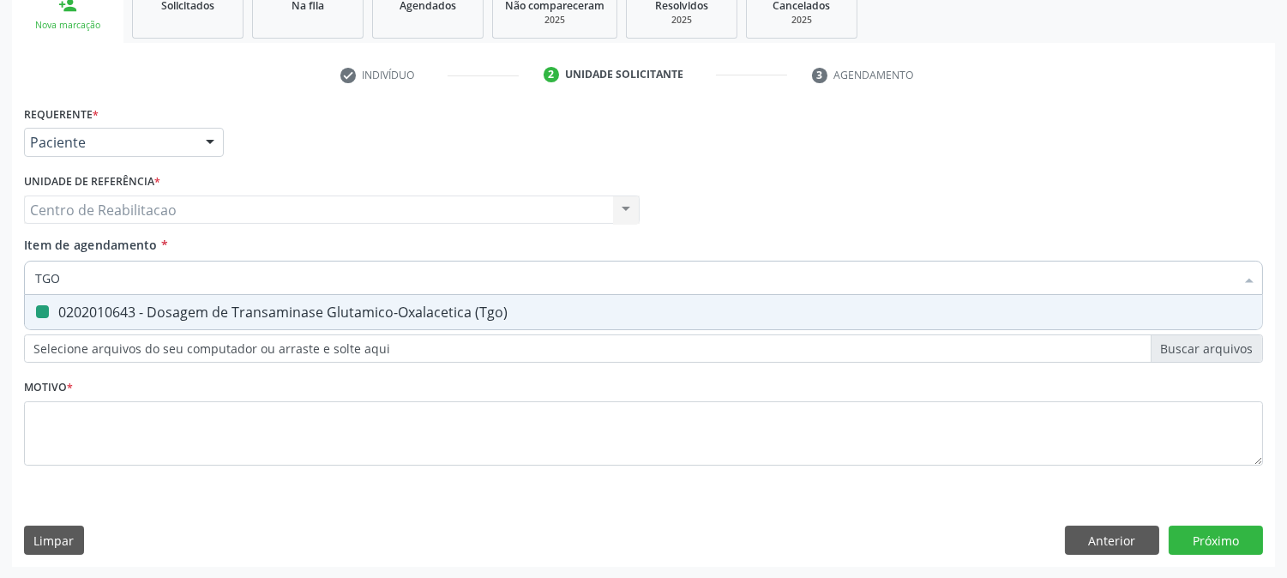
type input "T"
checkbox \(Tgo\) "false"
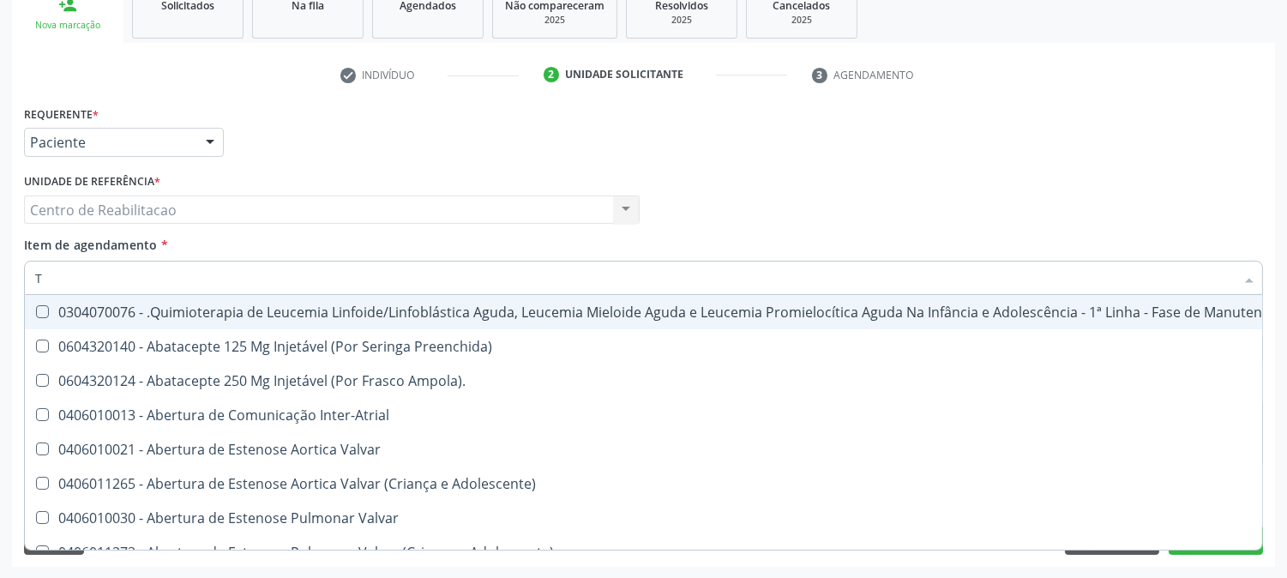
type input "TG"
checkbox Manutenção "true"
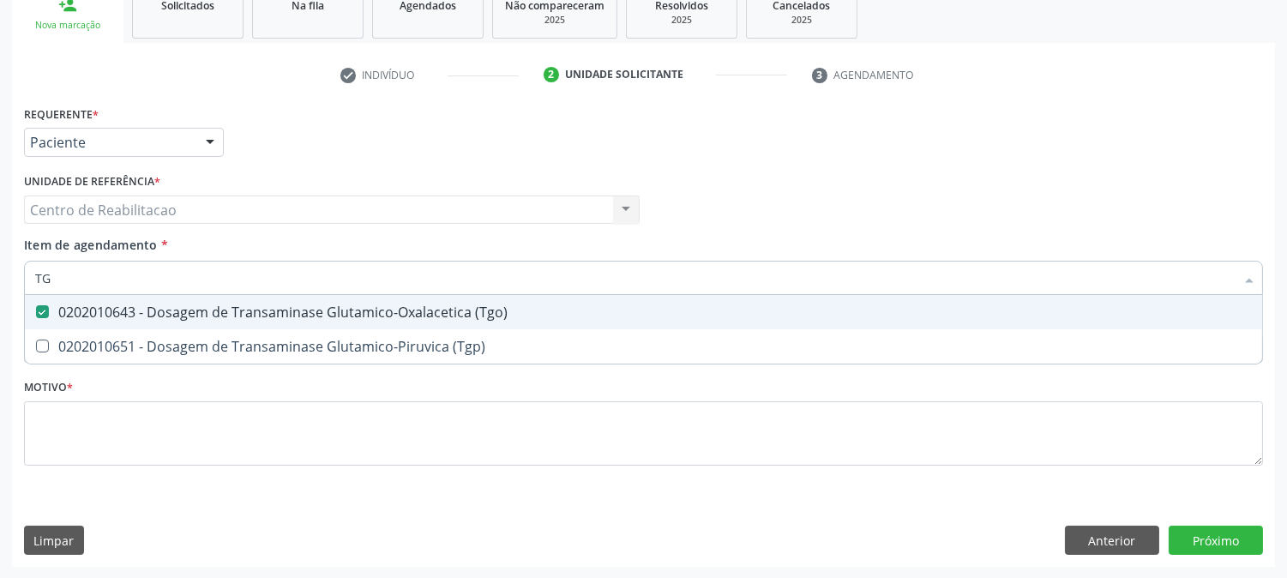
type input "TGP"
click at [45, 322] on span "0202010651 - Dosagem de Transaminase Glutamico-Piruvica (Tgp)" at bounding box center [643, 312] width 1237 height 34
checkbox \(Tgp\) "true"
drag, startPoint x: 57, startPoint y: 281, endPoint x: 0, endPoint y: 293, distance: 57.9
click at [0, 293] on div "Acompanhamento Acompanhe a situação das marcações correntes e finalizadas Relat…" at bounding box center [643, 200] width 1287 height 755
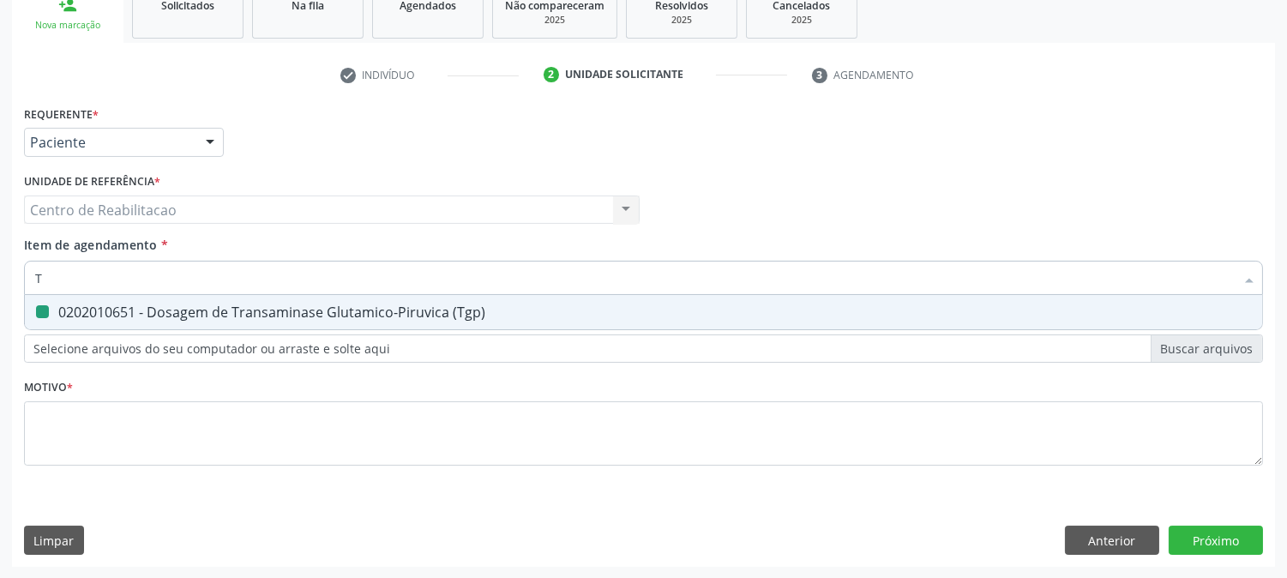
type input "TR"
checkbox \(Tgp\) "false"
type input "TRIGLI"
click at [54, 306] on div "0202010678 - Dosagem de Triglicerideos" at bounding box center [643, 312] width 1217 height 14
checkbox Triglicerideos "true"
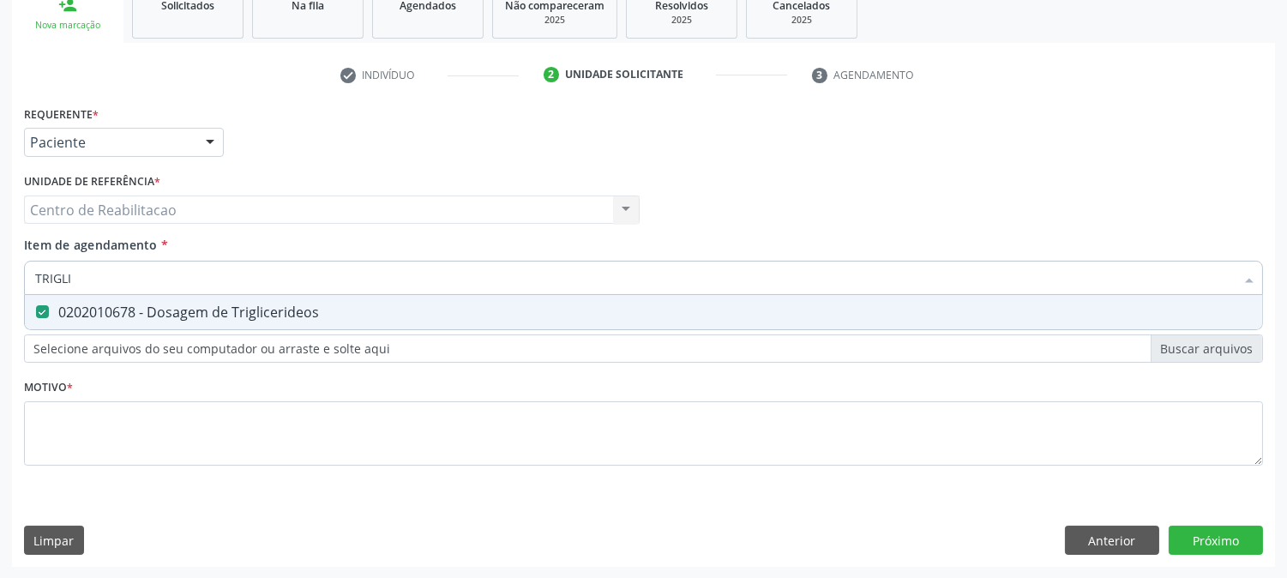
drag, startPoint x: 80, startPoint y: 273, endPoint x: 0, endPoint y: 276, distance: 79.8
click at [0, 276] on div "Acompanhamento Acompanhe a situação das marcações correntes e finalizadas Relat…" at bounding box center [643, 200] width 1287 height 755
type input "H"
checkbox Triglicerideos "false"
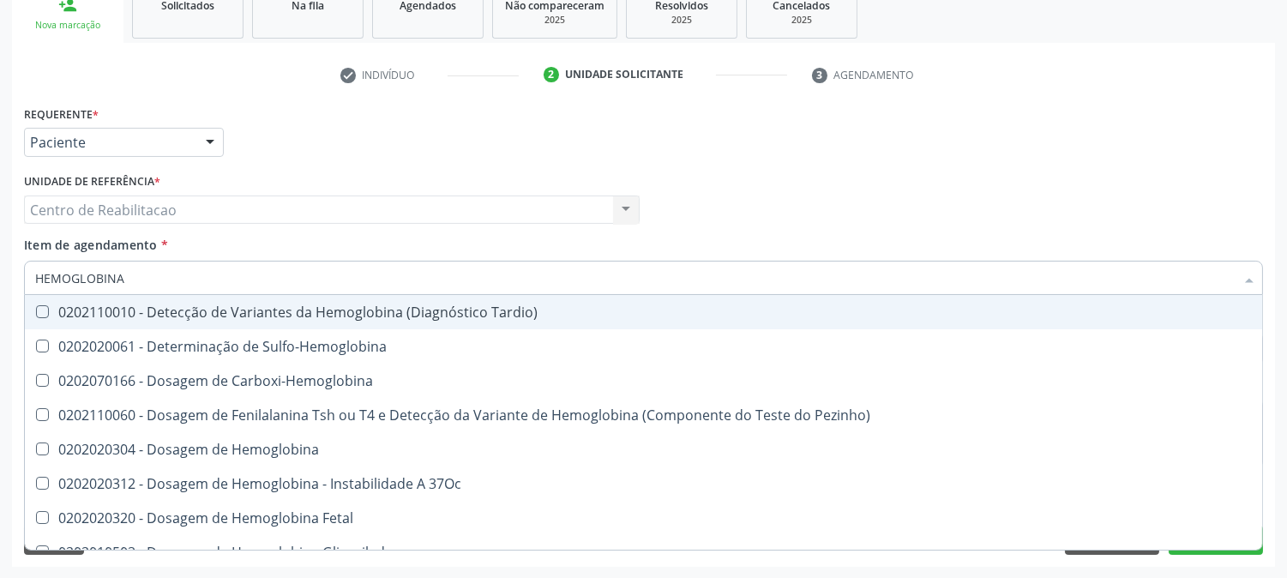
type input "HEMOGLOBINA G"
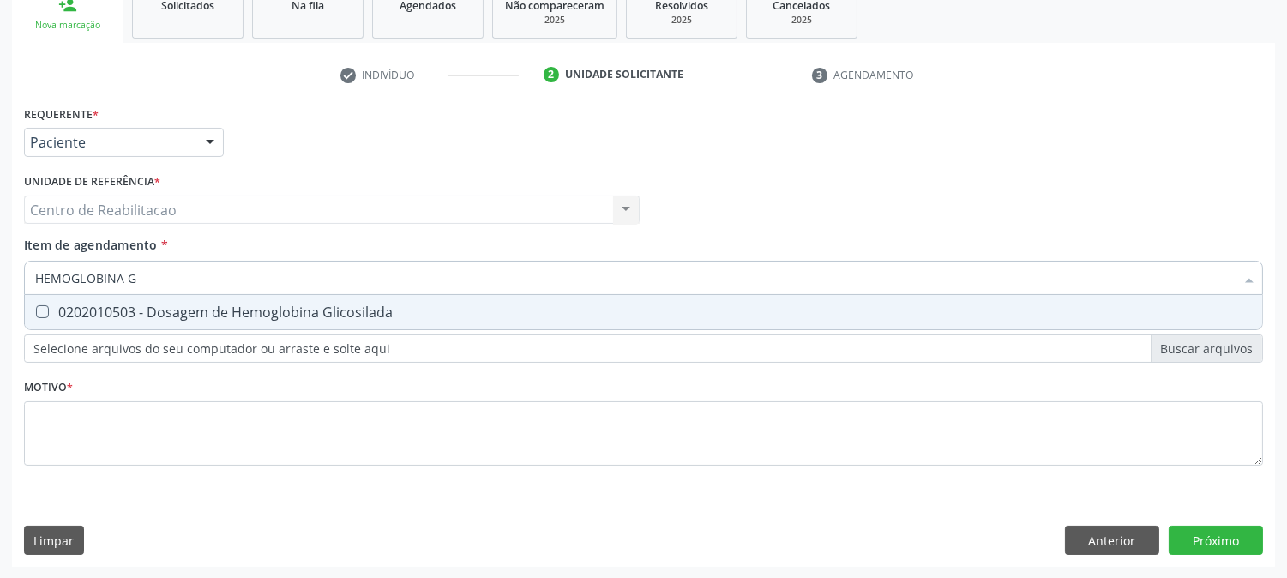
click at [39, 305] on Glicosilada at bounding box center [42, 311] width 13 height 13
click at [36, 306] on Glicosilada "checkbox" at bounding box center [30, 311] width 11 height 11
checkbox Glicosilada "true"
drag, startPoint x: 147, startPoint y: 275, endPoint x: 13, endPoint y: 276, distance: 133.8
click at [13, 276] on div "Requerente * Paciente Médico(a) Enfermeiro(a) Paciente Nenhum resultado encontr…" at bounding box center [643, 334] width 1263 height 466
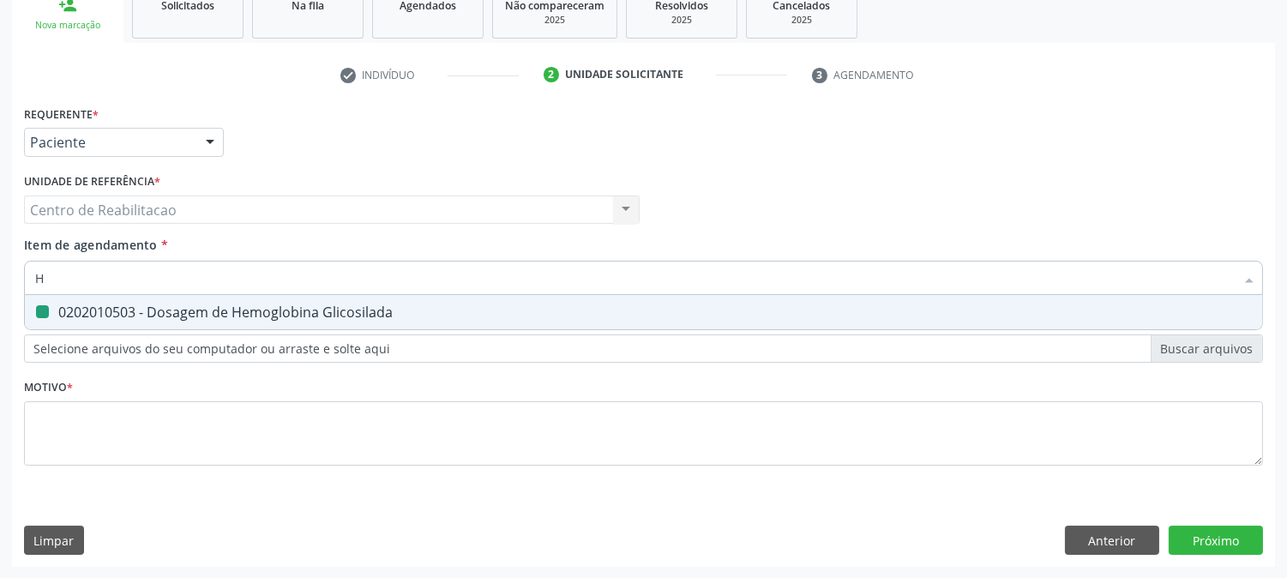
type input "HE"
checkbox Glicosilada "false"
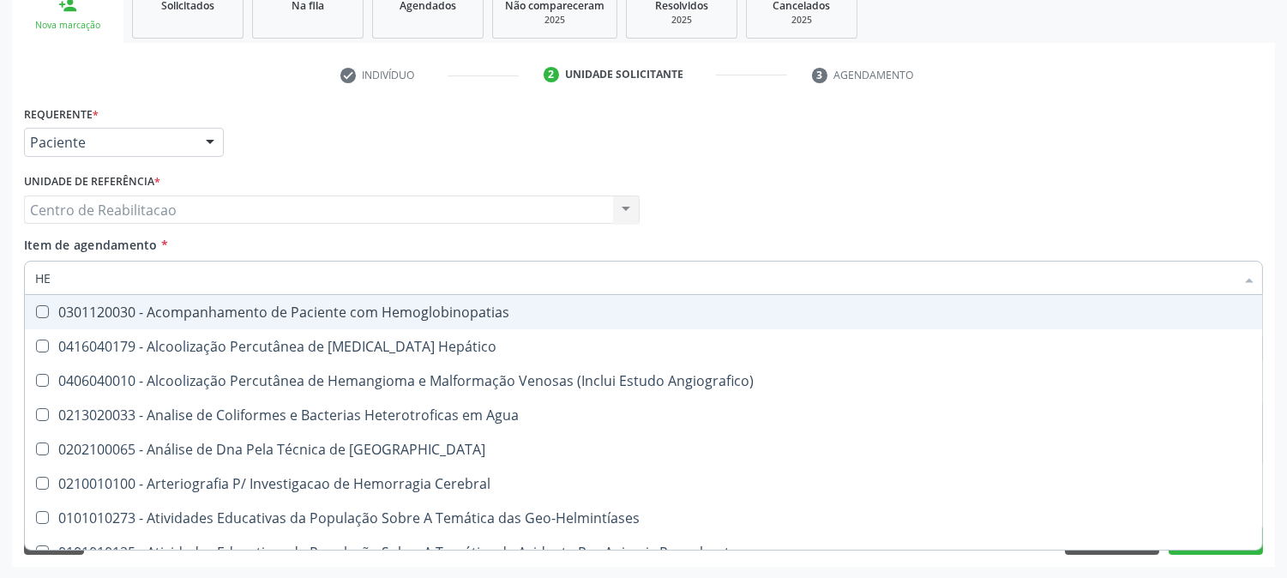
type input "HEM"
checkbox \(Qualitativo\) "true"
checkbox Glicosilada "false"
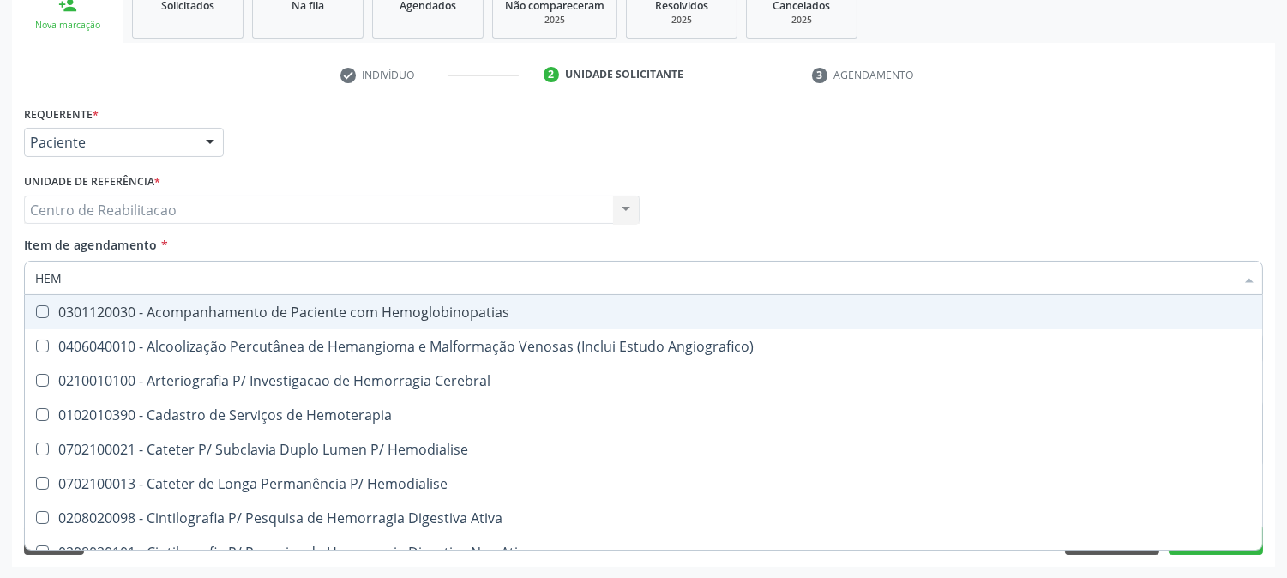
type input "HEMO"
checkbox Hemacias "true"
checkbox Glicosilada "false"
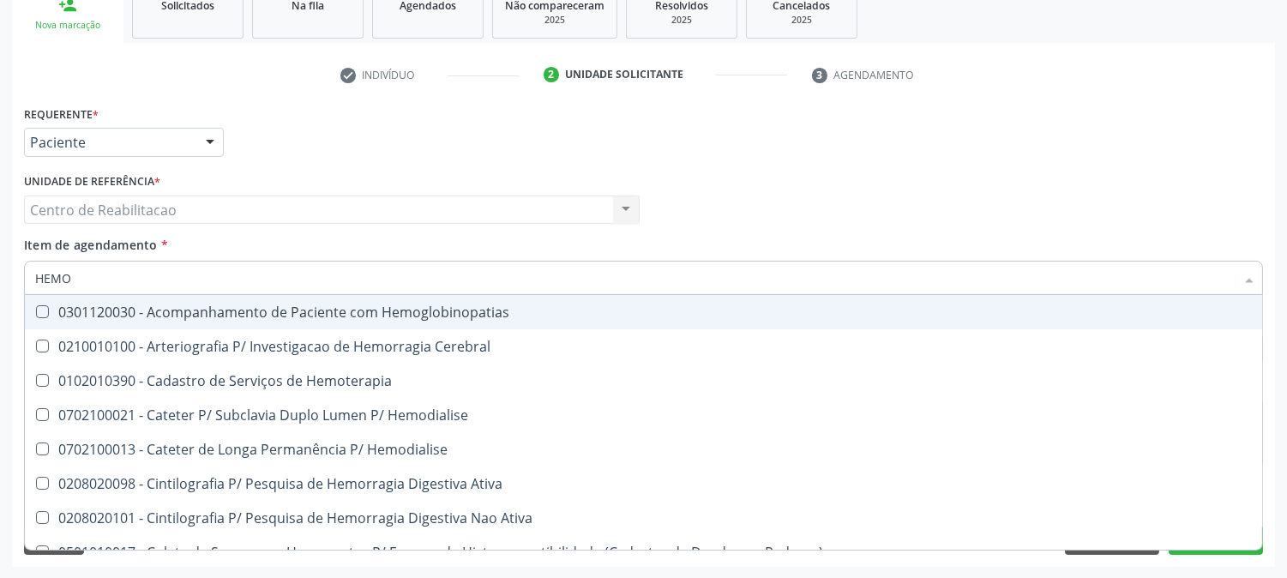
type input "HEMOG"
checkbox Tardio\) "true"
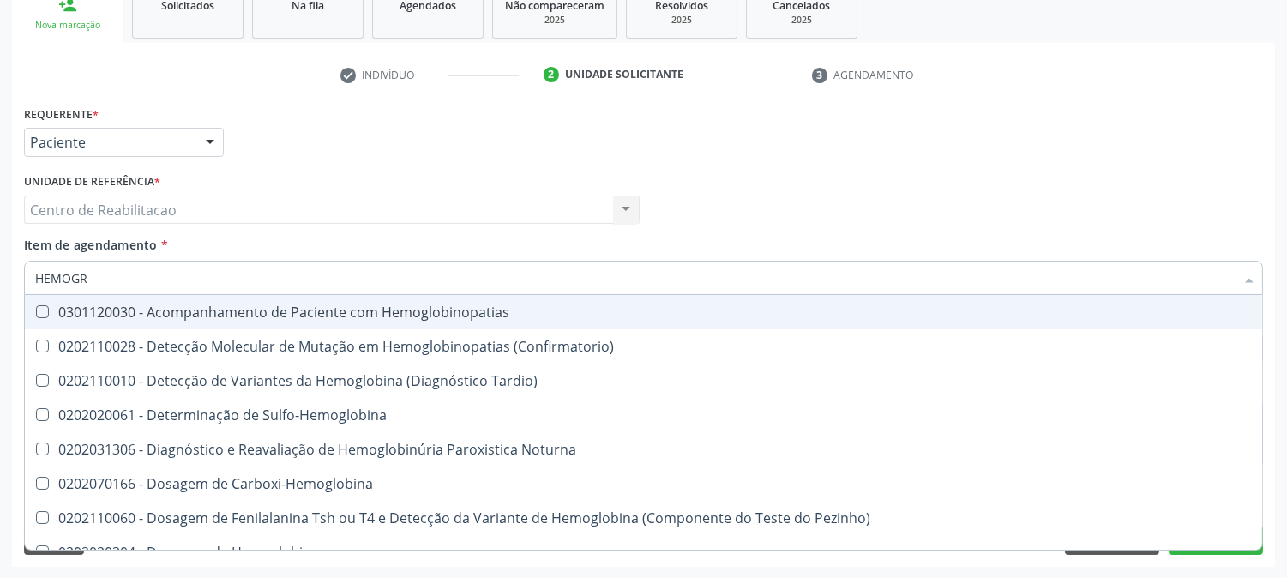
type input "HEMOGRA"
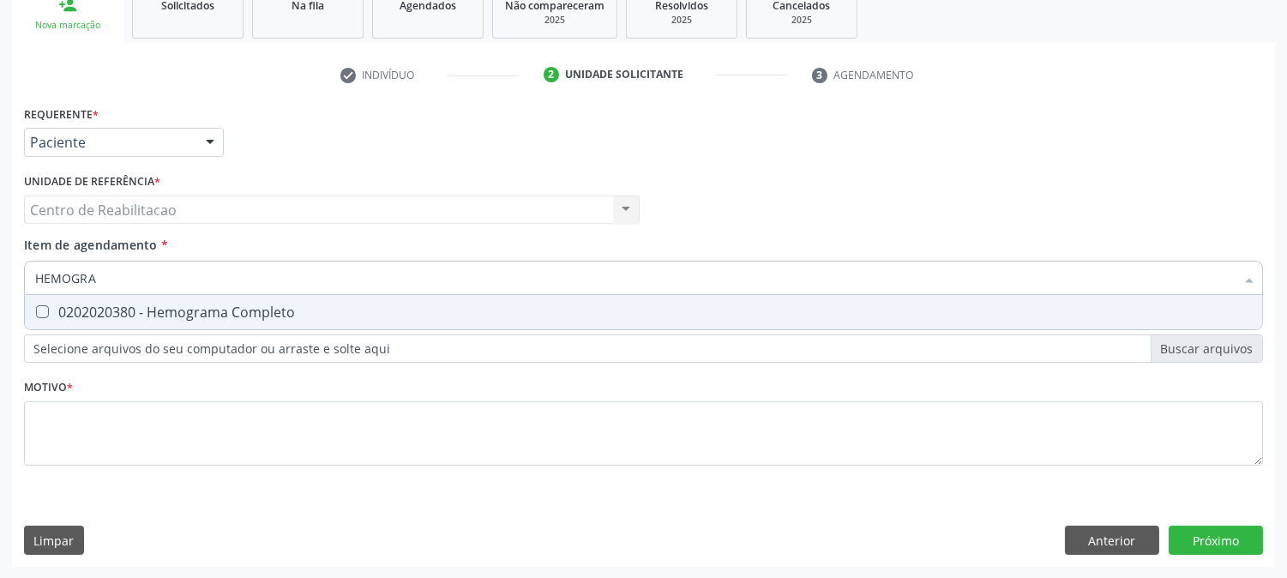
click at [46, 309] on Completo at bounding box center [42, 311] width 13 height 13
click at [36, 309] on Completo "checkbox" at bounding box center [30, 311] width 11 height 11
checkbox Completo "true"
drag, startPoint x: 82, startPoint y: 271, endPoint x: 97, endPoint y: 275, distance: 15.2
click at [87, 273] on input "HEMOGRA" at bounding box center [635, 278] width 1200 height 34
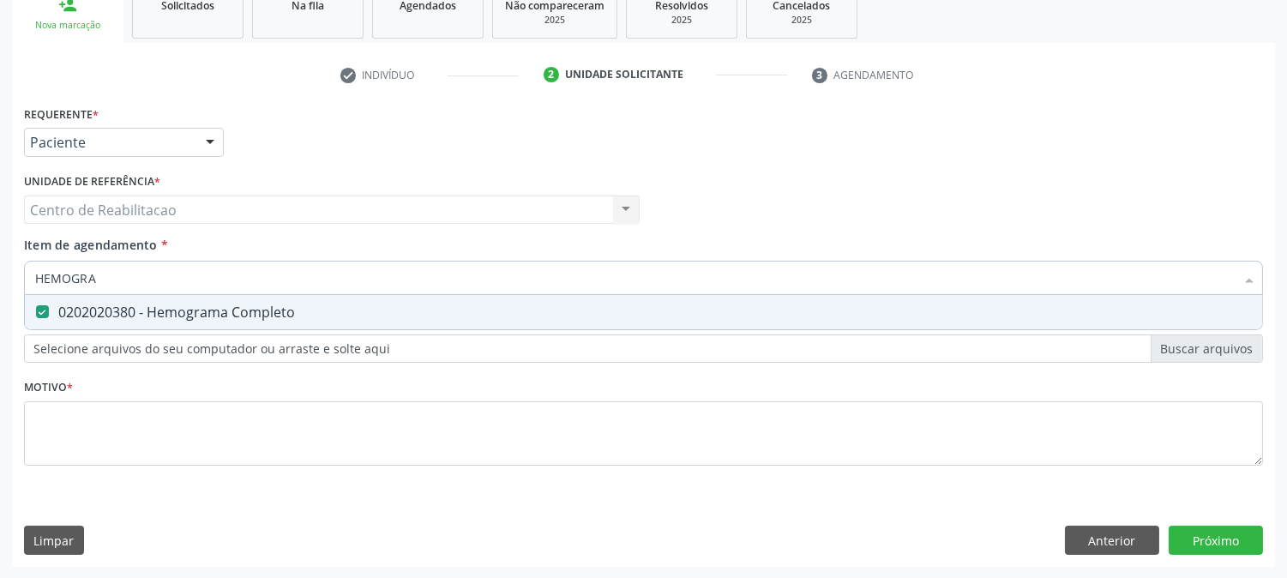
drag, startPoint x: 99, startPoint y: 275, endPoint x: 0, endPoint y: 281, distance: 99.7
click at [0, 279] on div "Acompanhamento Acompanhe a situação das marcações correntes e finalizadas Relat…" at bounding box center [643, 200] width 1287 height 755
type input "L"
checkbox Completo "false"
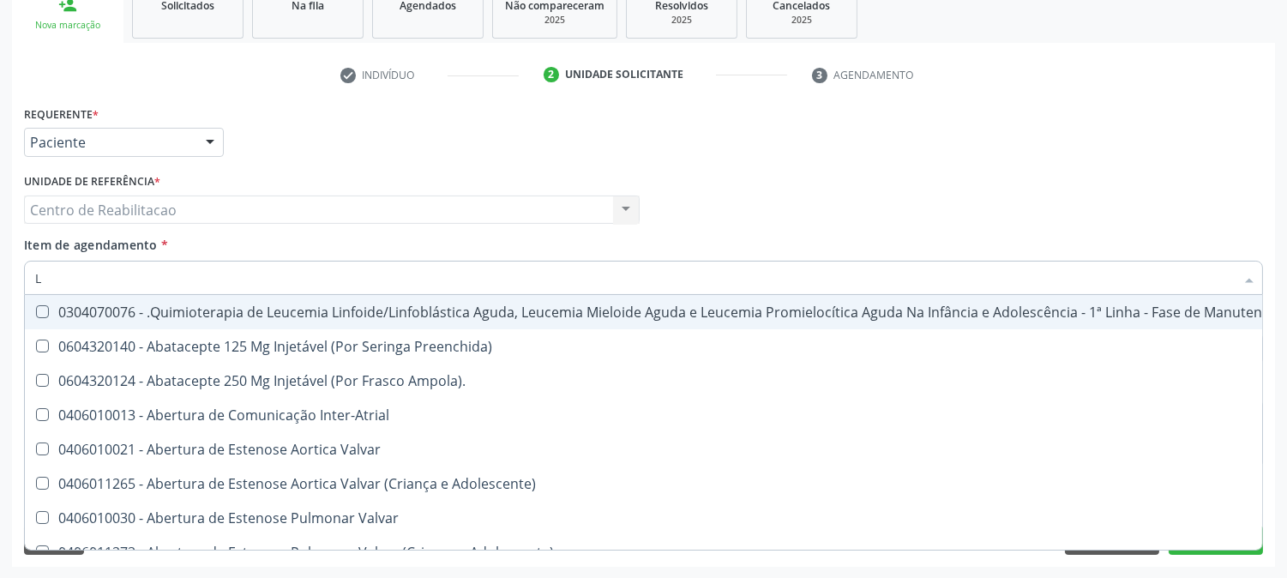
type input "LD"
checkbox Inter-Atrial "true"
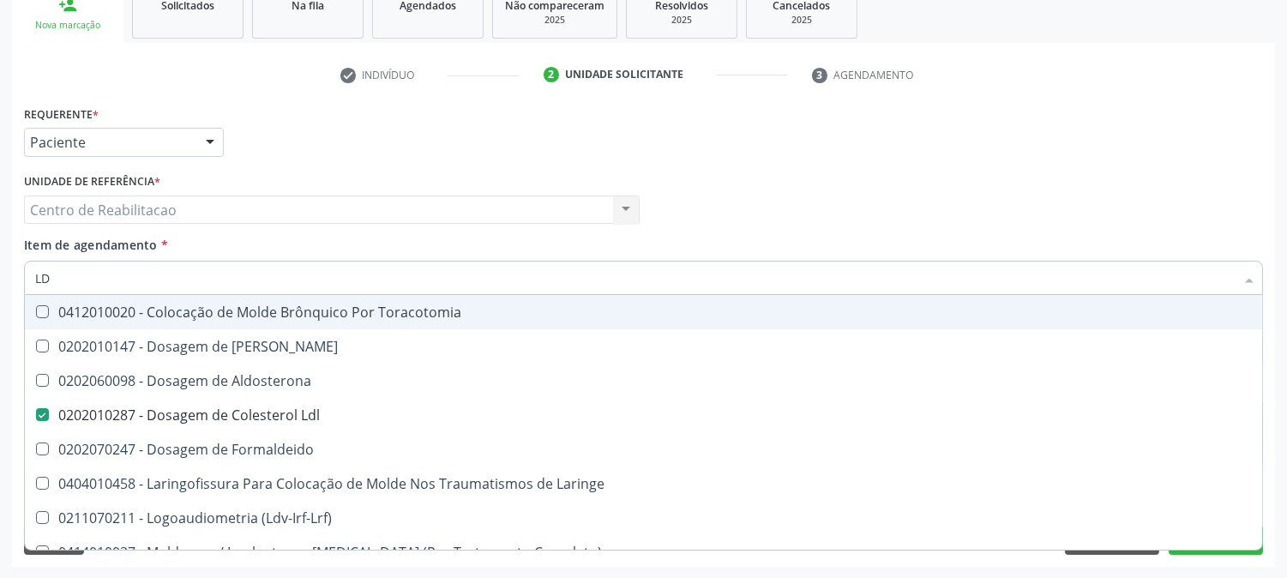
type input "LDL"
checkbox Toracotomia "true"
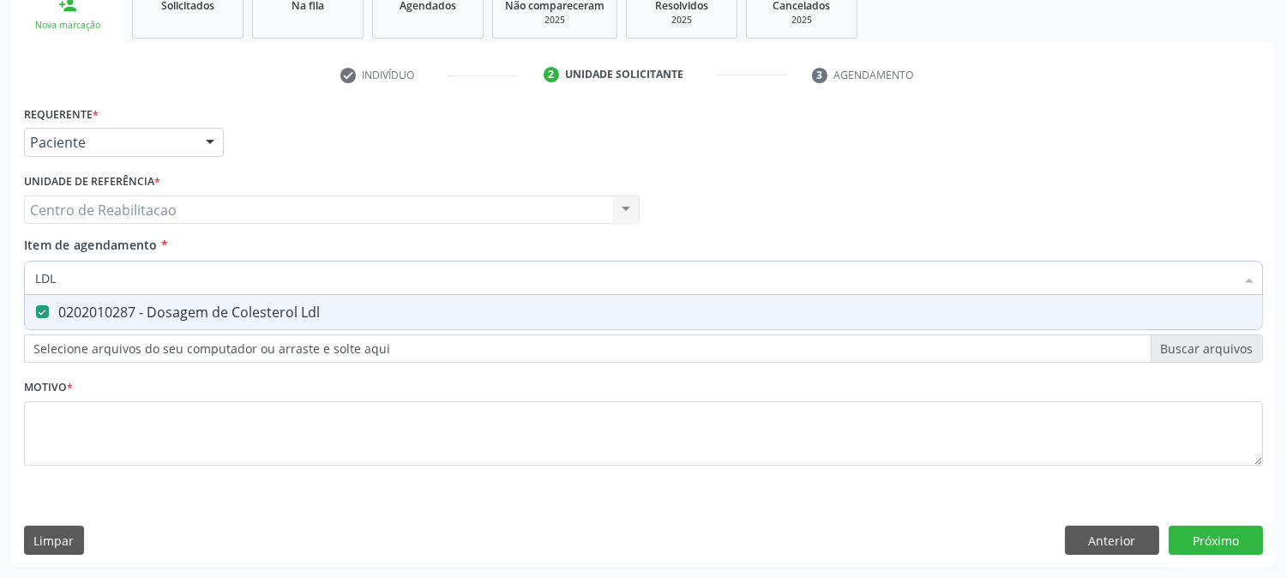
drag, startPoint x: 88, startPoint y: 292, endPoint x: 14, endPoint y: 293, distance: 74.6
click at [14, 293] on div "Requerente * Paciente Médico(a) Enfermeiro(a) Paciente Nenhum resultado encontr…" at bounding box center [643, 334] width 1263 height 466
type input "URINA"
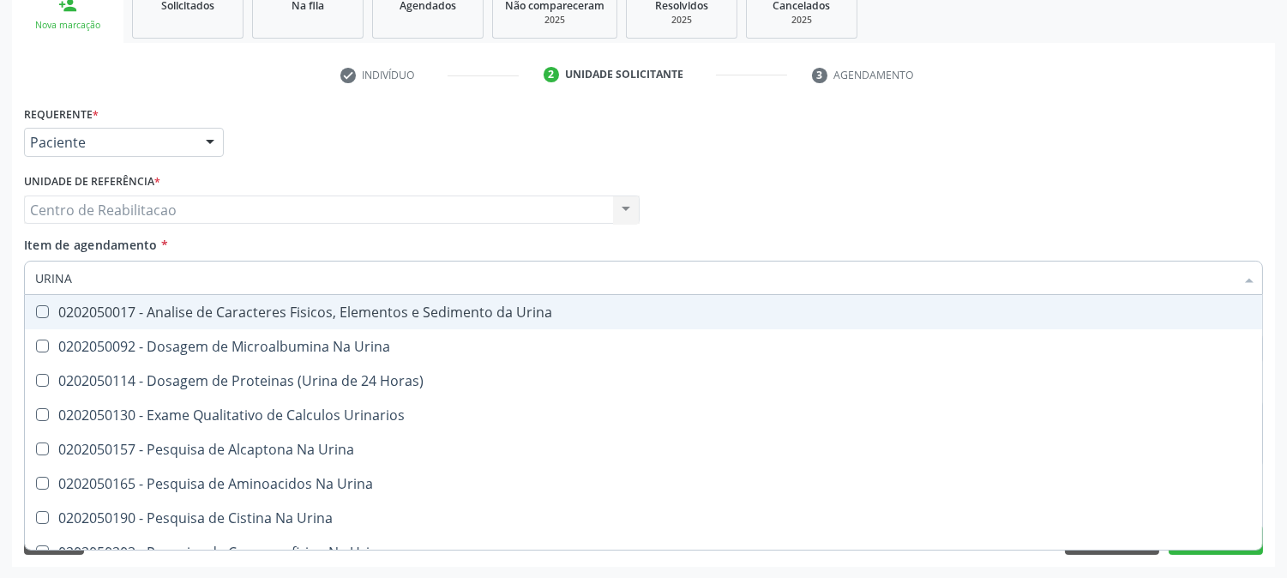
click at [30, 310] on div at bounding box center [31, 312] width 13 height 14
checkbox Urina "true"
click at [768, 190] on div "Médico Solicitante Por favor, selecione a Unidade de Atendimento primeiro Nenhu…" at bounding box center [644, 202] width 1248 height 67
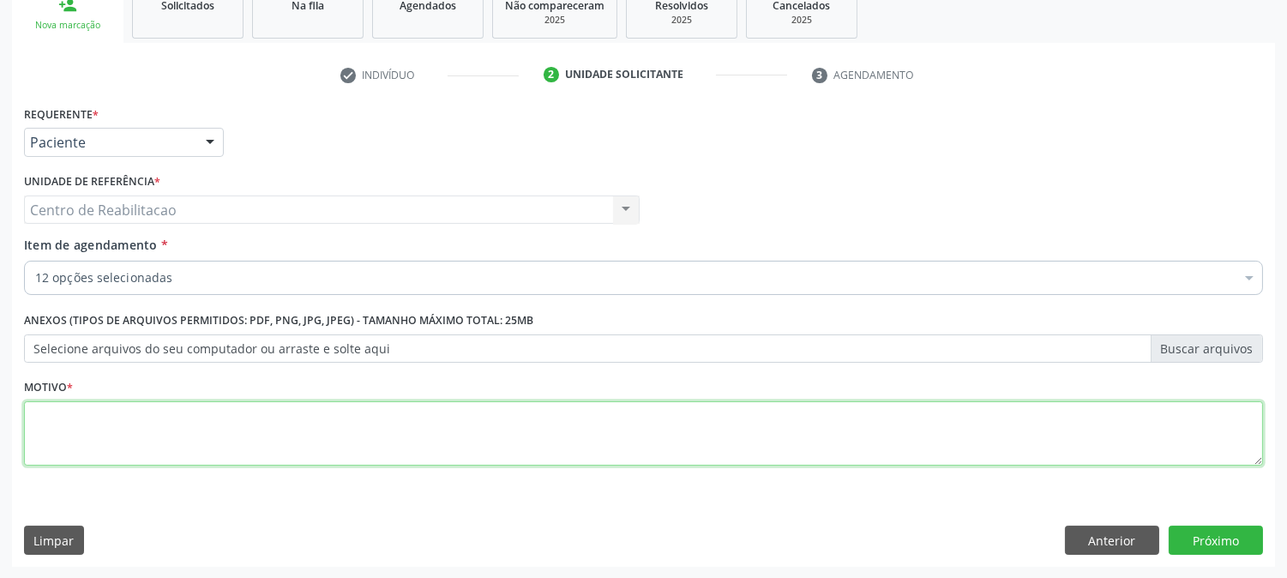
click at [523, 406] on textarea at bounding box center [643, 433] width 1239 height 65
type textarea "00"
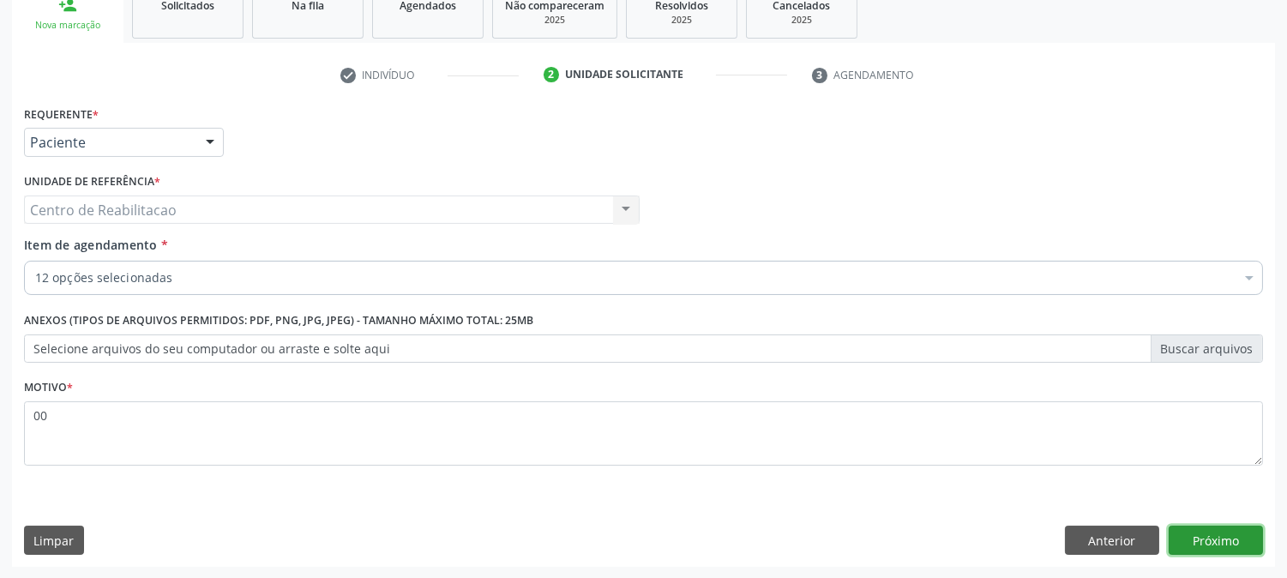
click at [1201, 534] on button "Próximo" at bounding box center [1216, 540] width 94 height 29
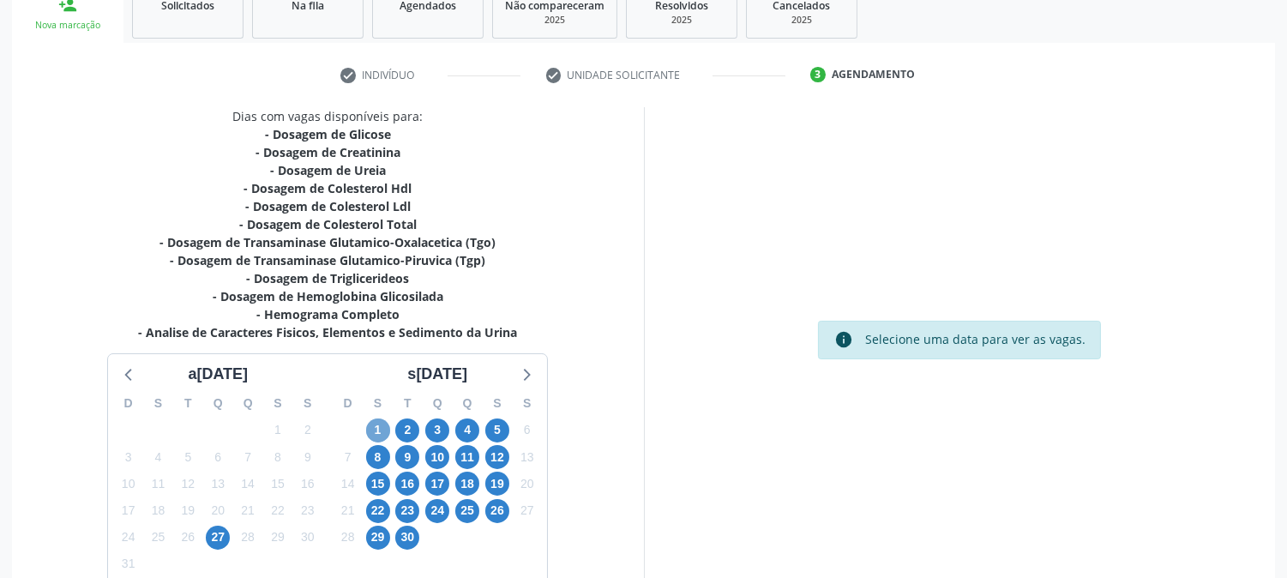
click at [373, 434] on span "1" at bounding box center [378, 430] width 24 height 24
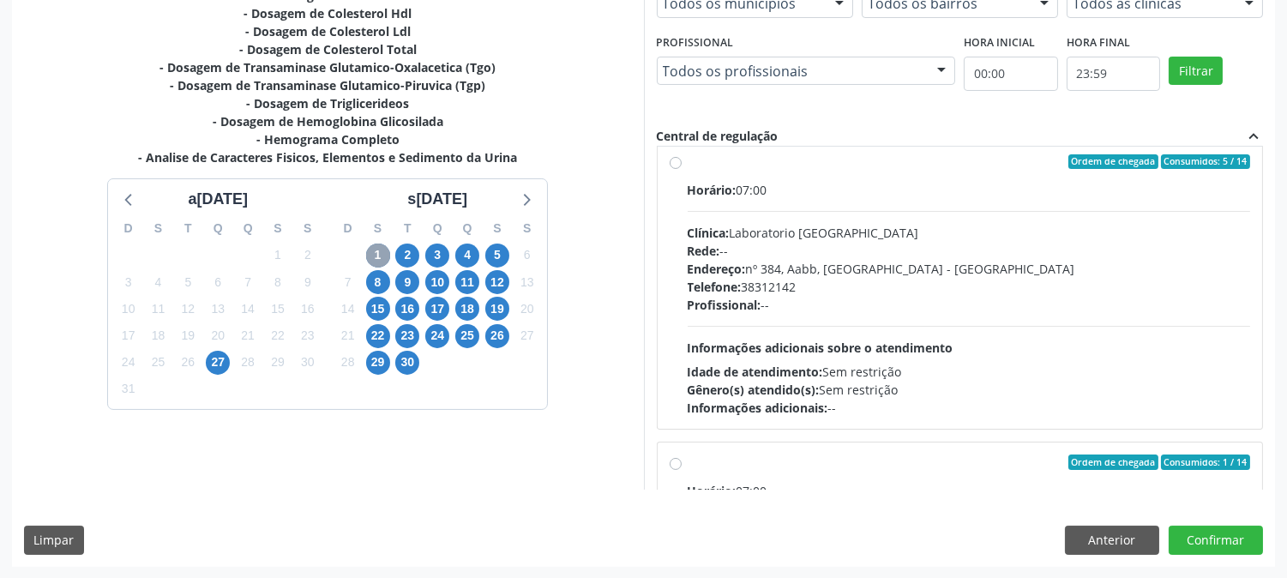
scroll to position [285, 0]
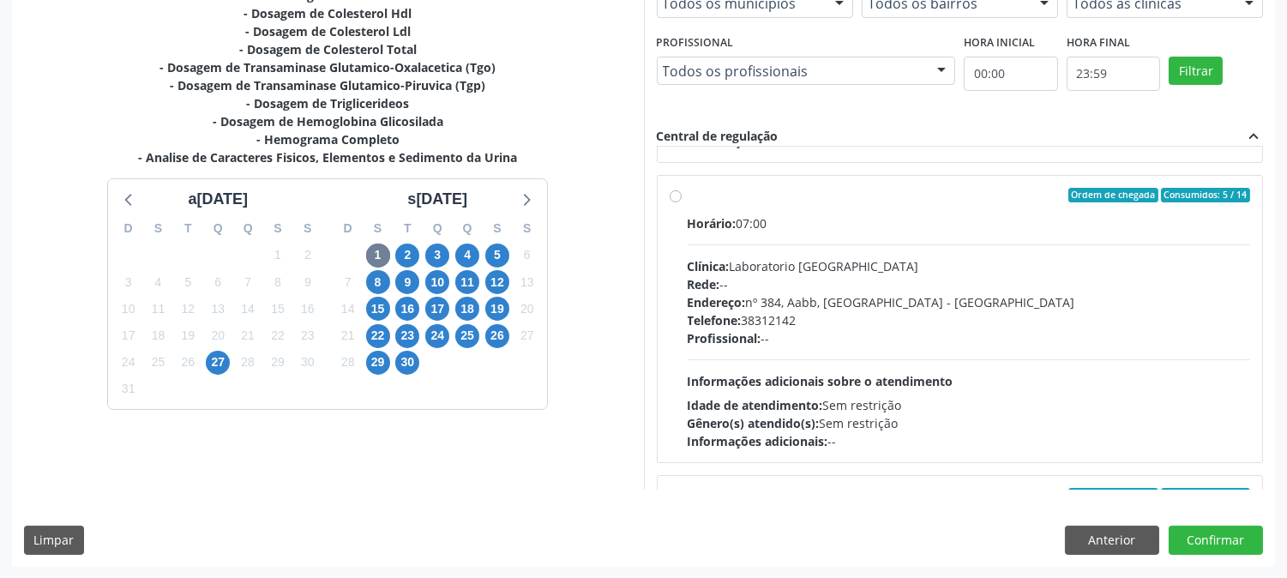
click at [688, 195] on label "Ordem de chegada Consumidos: 5 / 14 Horário: 07:00 Clínica: Laboratorio [GEOGRA…" at bounding box center [969, 319] width 563 height 263
click at [671, 195] on input "Ordem de chegada Consumidos: 5 / 14 Horário: 07:00 Clínica: Laboratorio [GEOGRA…" at bounding box center [676, 195] width 12 height 15
radio input "true"
click at [1192, 528] on button "Confirmar" at bounding box center [1216, 540] width 94 height 29
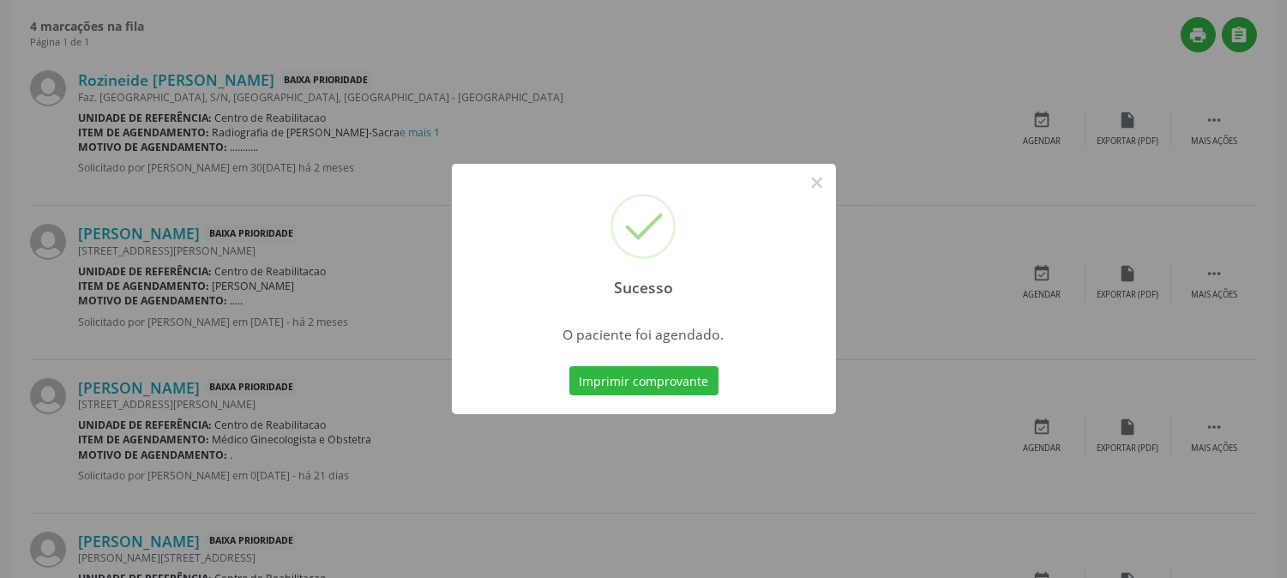
scroll to position [0, 0]
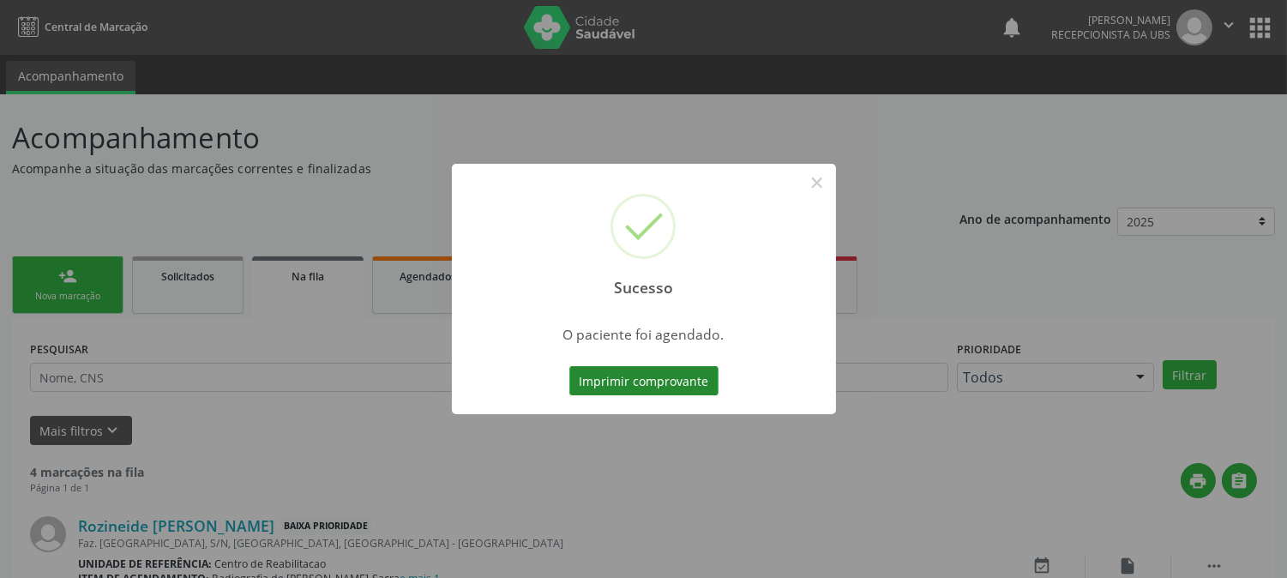
click at [669, 382] on button "Imprimir comprovante" at bounding box center [643, 380] width 149 height 29
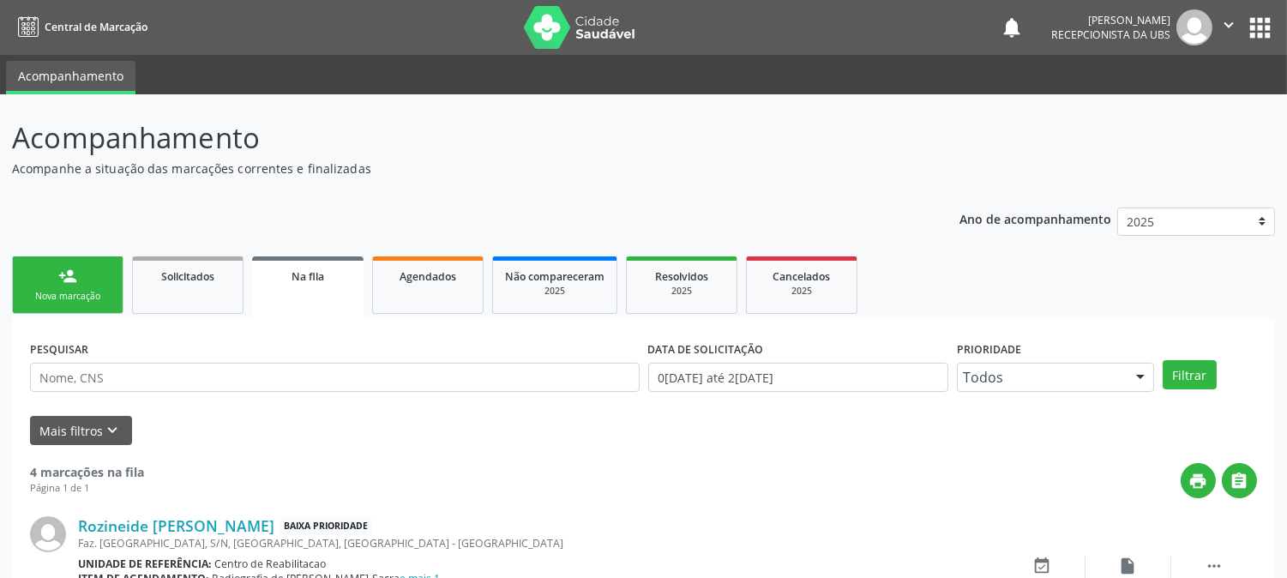
click at [75, 290] on div "Nova marcação" at bounding box center [68, 296] width 86 height 13
click at [34, 278] on link "person_add Nova marcação" at bounding box center [67, 284] width 111 height 57
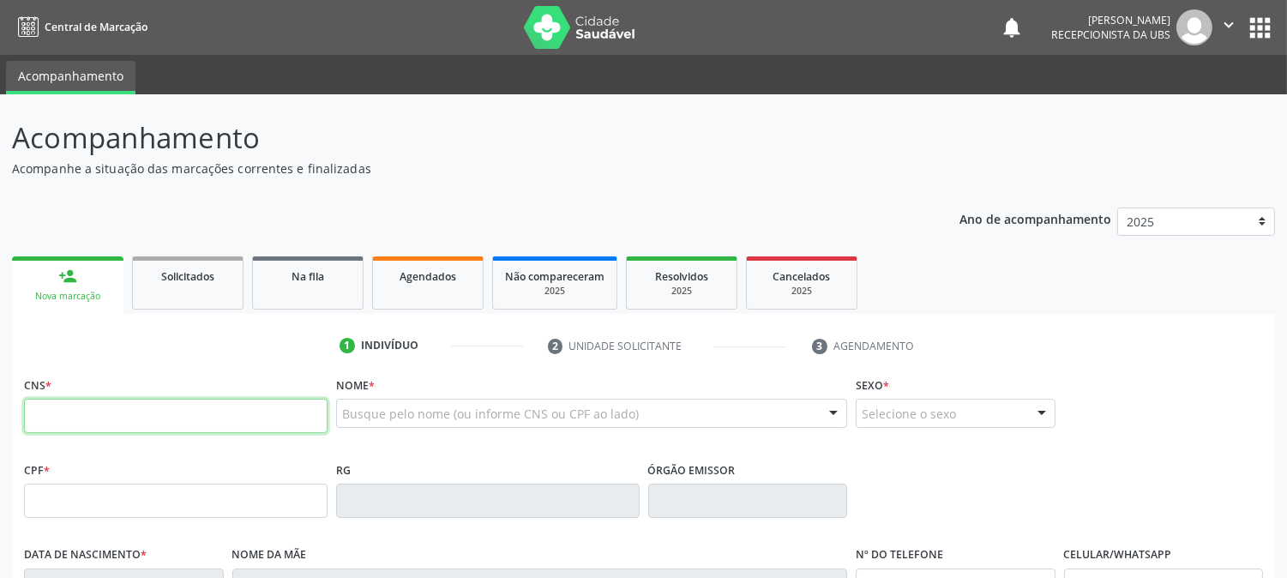
click at [117, 430] on input "text" at bounding box center [176, 416] width 304 height 34
click at [147, 412] on input "text" at bounding box center [176, 416] width 304 height 34
type input "708 2056 0230 8847"
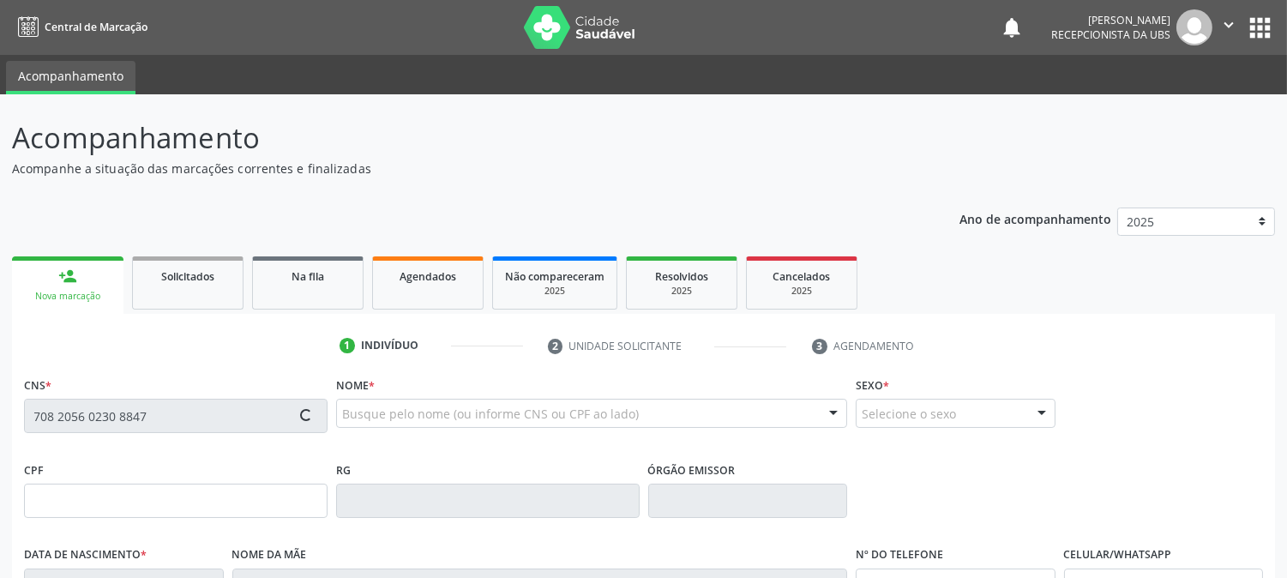
type input "1[DATE]"
type input "[PERSON_NAME]"
type input "[PHONE_NUMBER]"
type input "S/N"
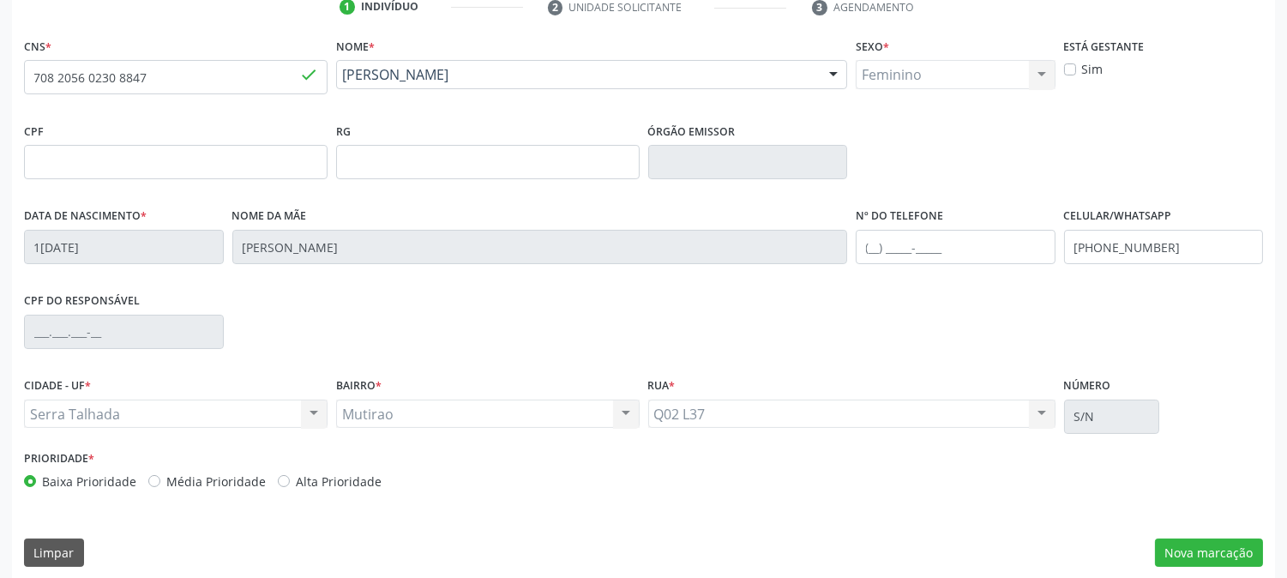
scroll to position [350, 0]
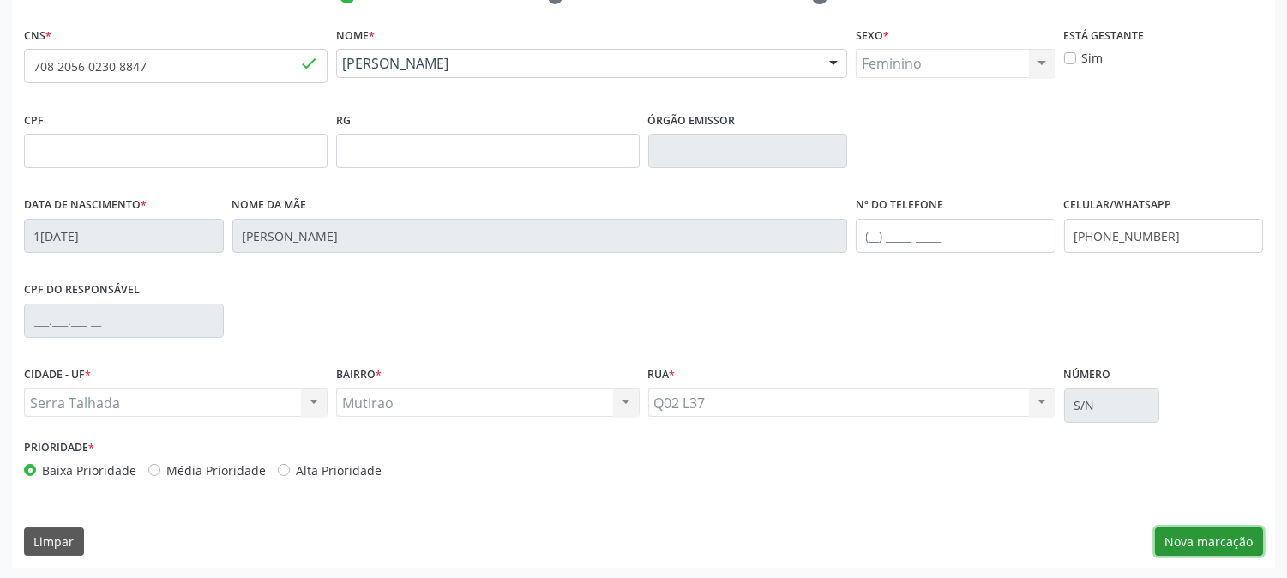
click at [1189, 535] on button "Nova marcação" at bounding box center [1209, 541] width 108 height 29
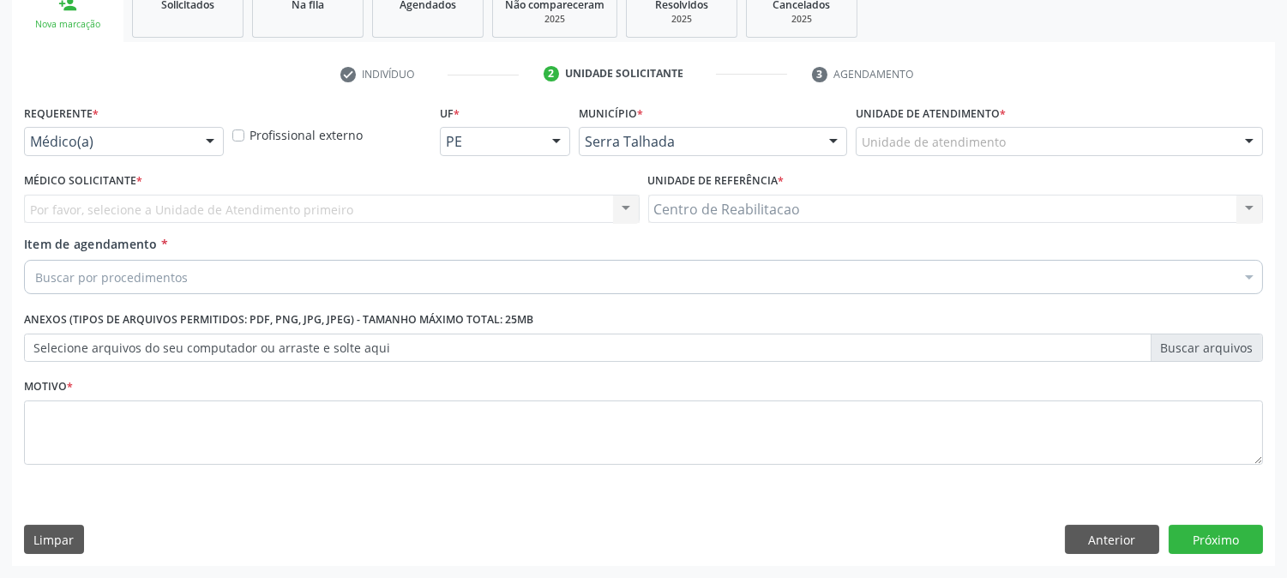
scroll to position [271, 0]
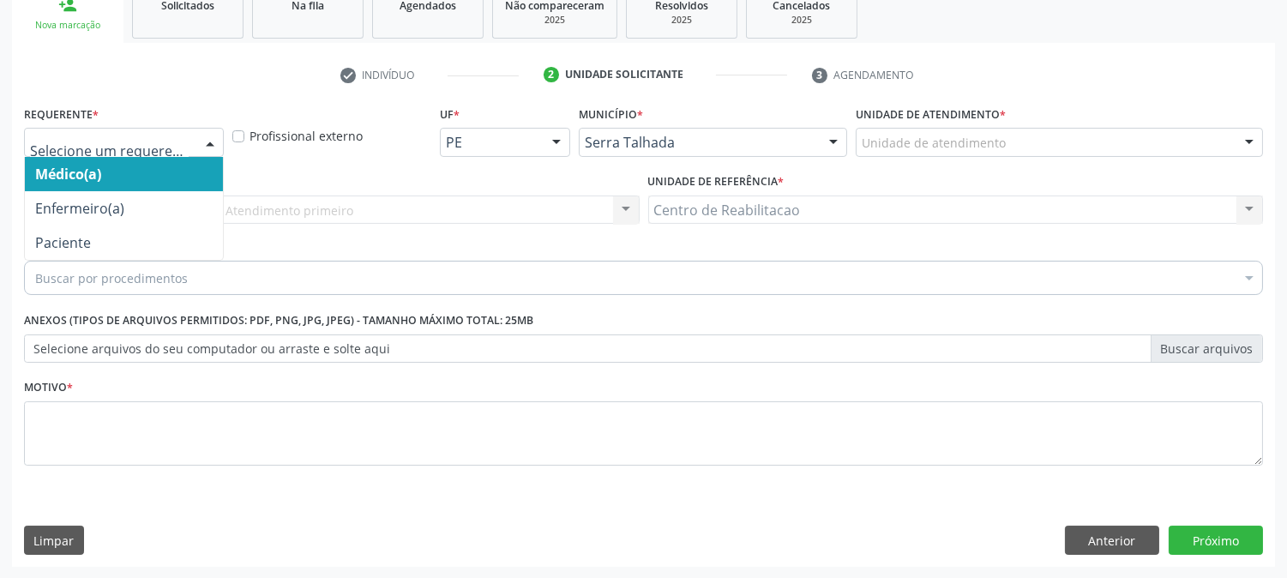
click at [110, 150] on div at bounding box center [124, 142] width 200 height 29
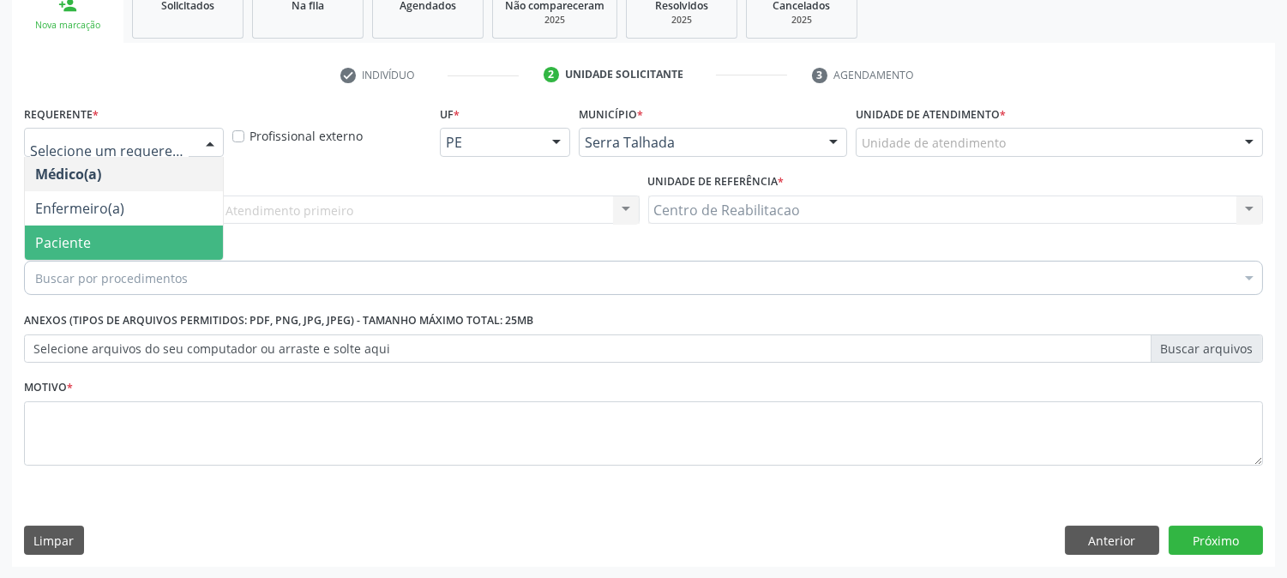
click at [72, 233] on span "Paciente" at bounding box center [63, 242] width 56 height 19
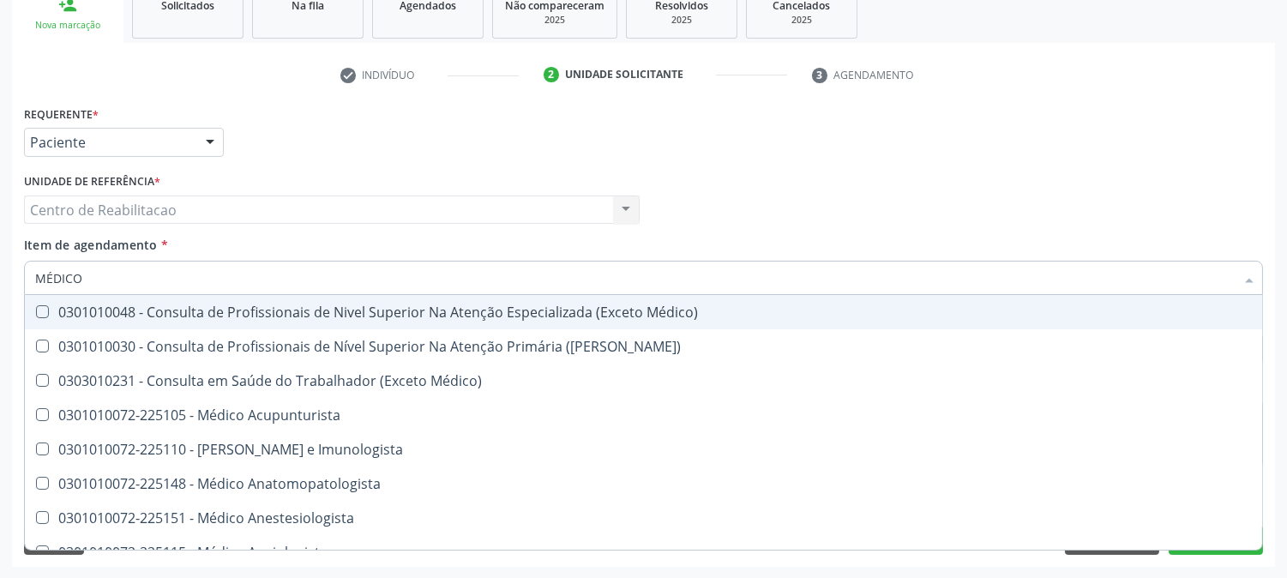
type input "MÉDICO P"
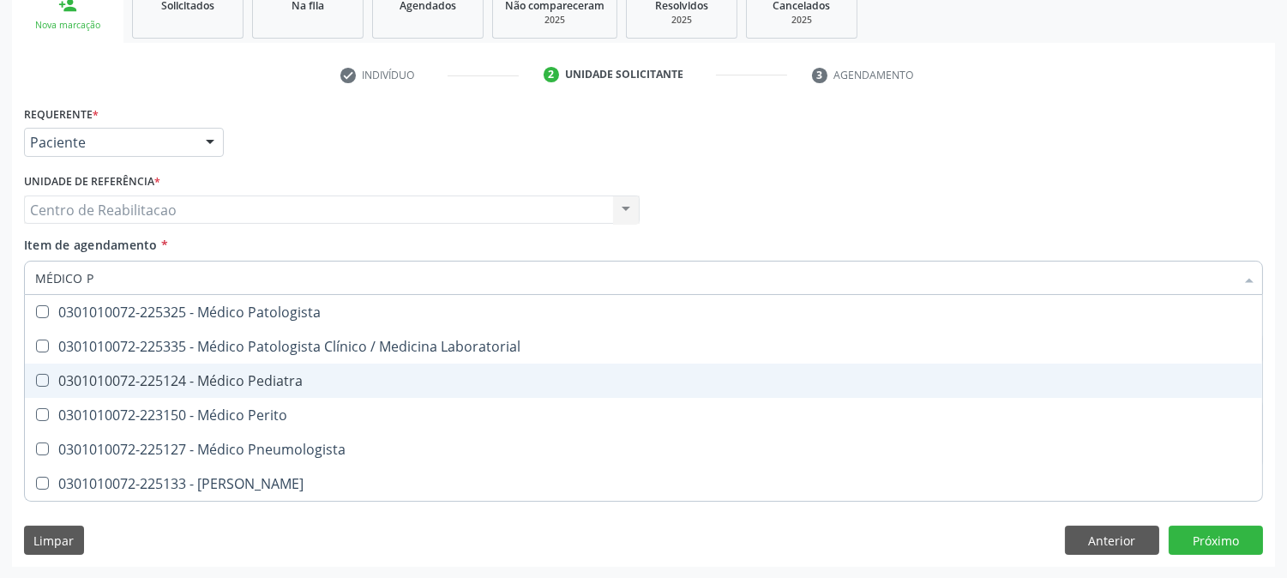
click at [258, 381] on div "0301010072-225124 - Médico Pediatra" at bounding box center [643, 381] width 1217 height 14
checkbox Pediatra "true"
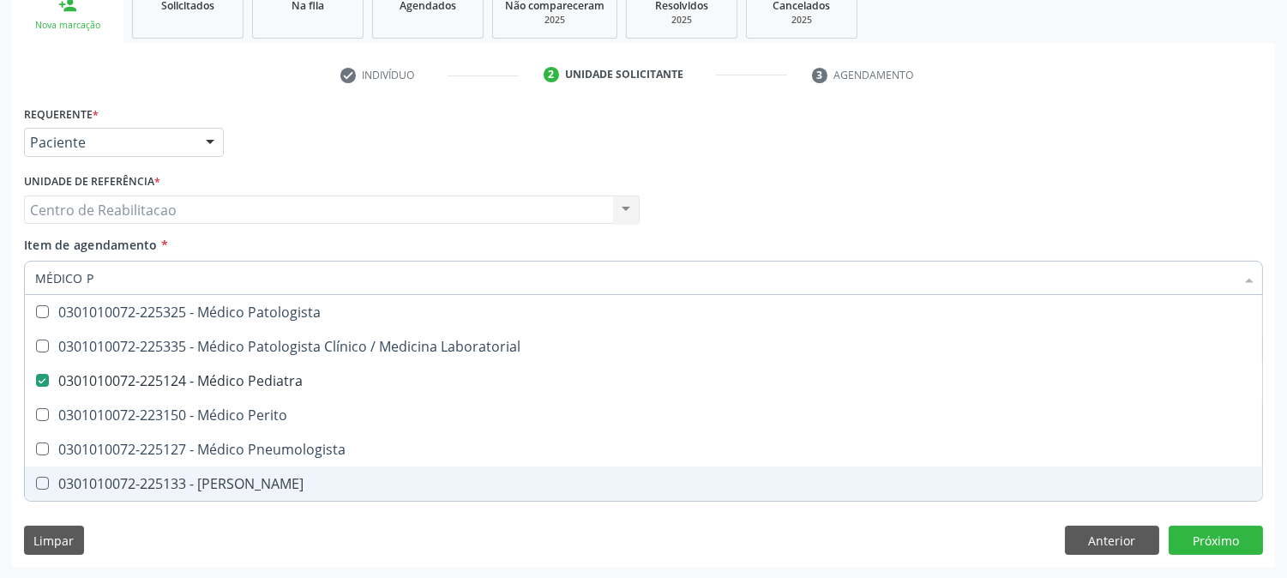
click at [731, 537] on div "Requerente * Paciente Médico(a) Enfermeiro(a) Paciente Nenhum resultado encontr…" at bounding box center [643, 334] width 1263 height 466
checkbox Laboratorial "true"
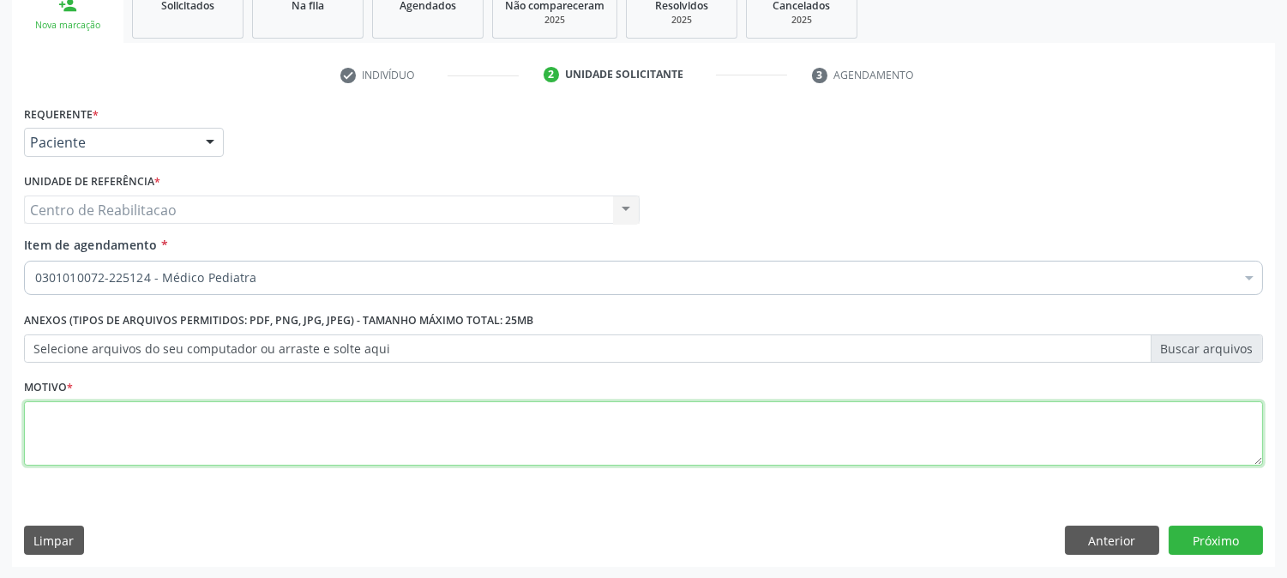
click at [303, 446] on textarea at bounding box center [643, 433] width 1239 height 65
type textarea "00"
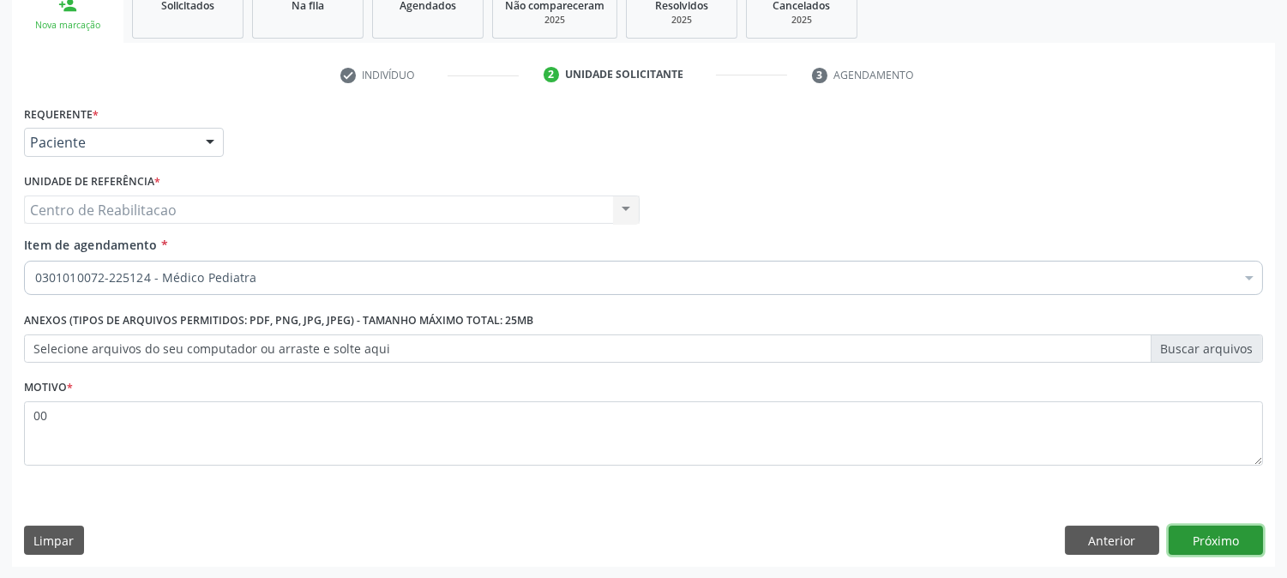
click at [1230, 541] on button "Próximo" at bounding box center [1216, 540] width 94 height 29
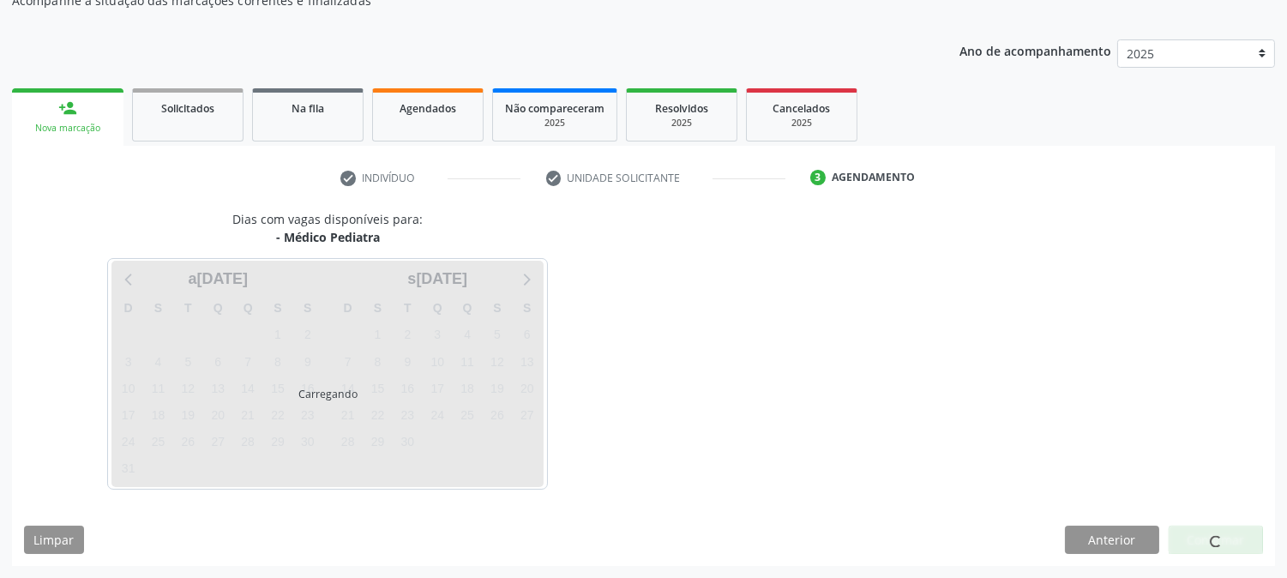
scroll to position [167, 0]
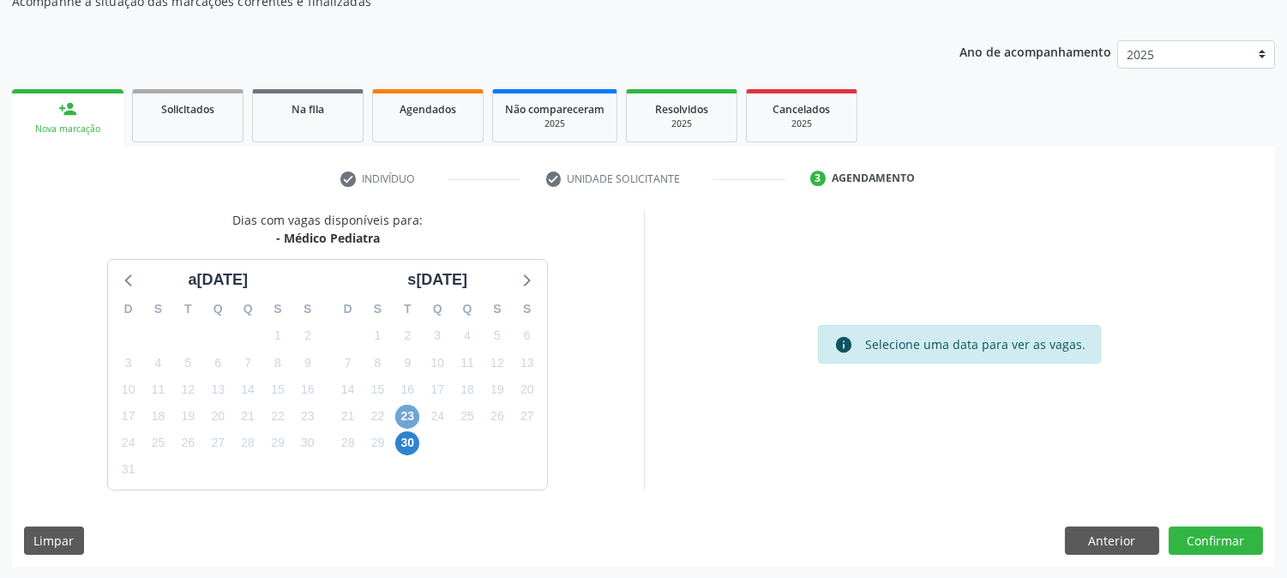
click at [412, 418] on span "23" at bounding box center [407, 417] width 24 height 24
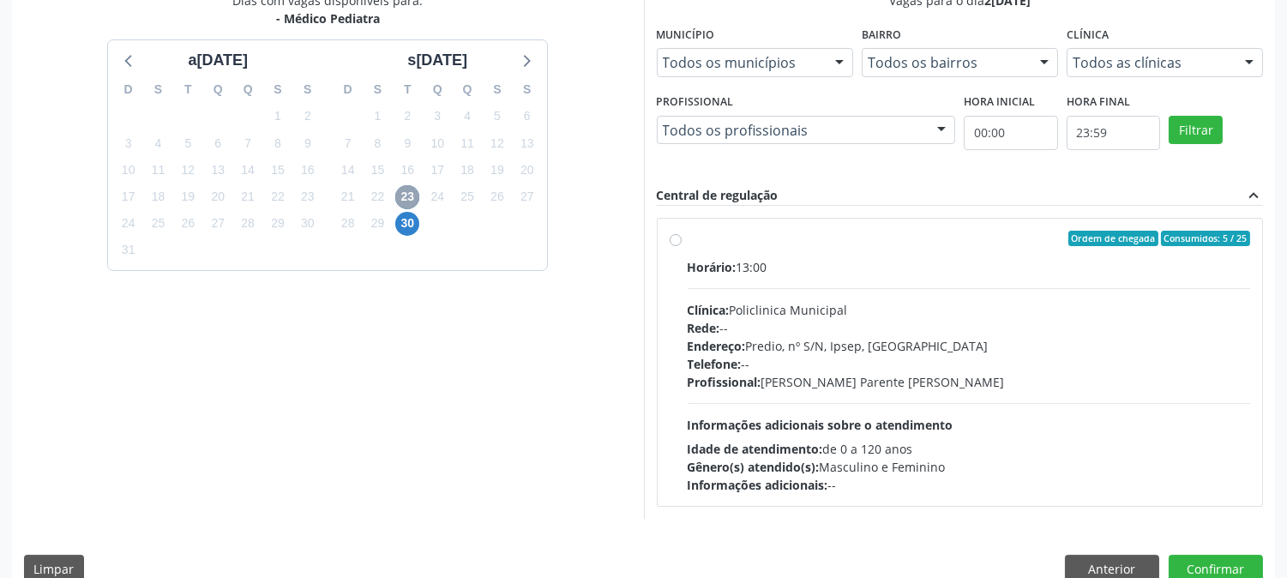
scroll to position [415, 0]
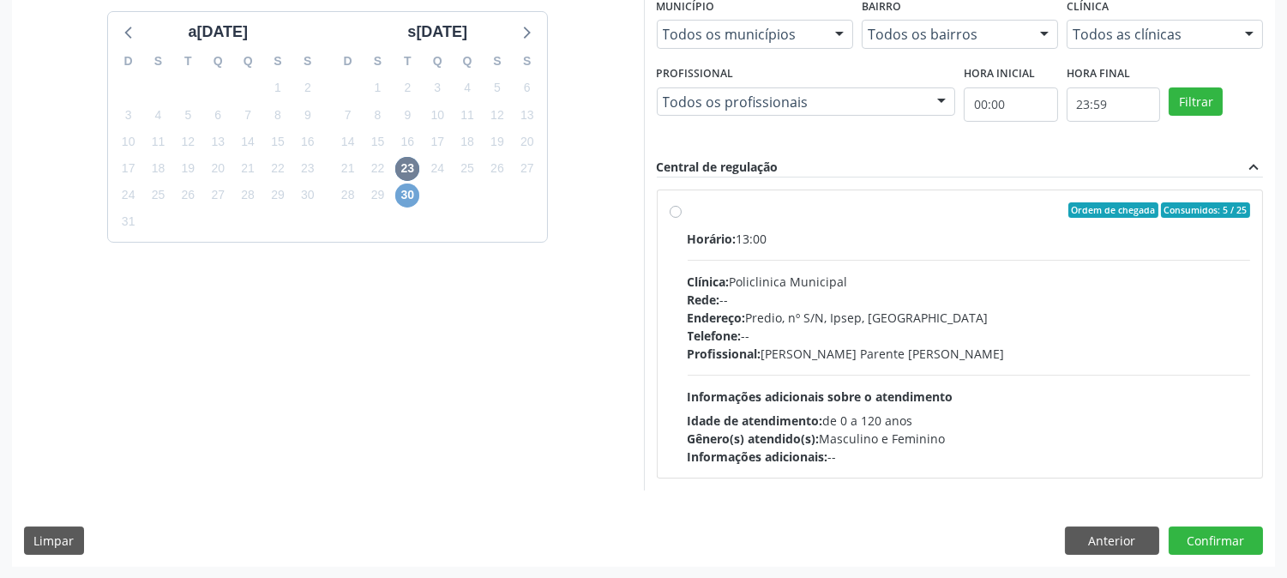
click at [397, 200] on span "30" at bounding box center [407, 196] width 24 height 24
click at [1098, 541] on button "Anterior" at bounding box center [1112, 541] width 94 height 29
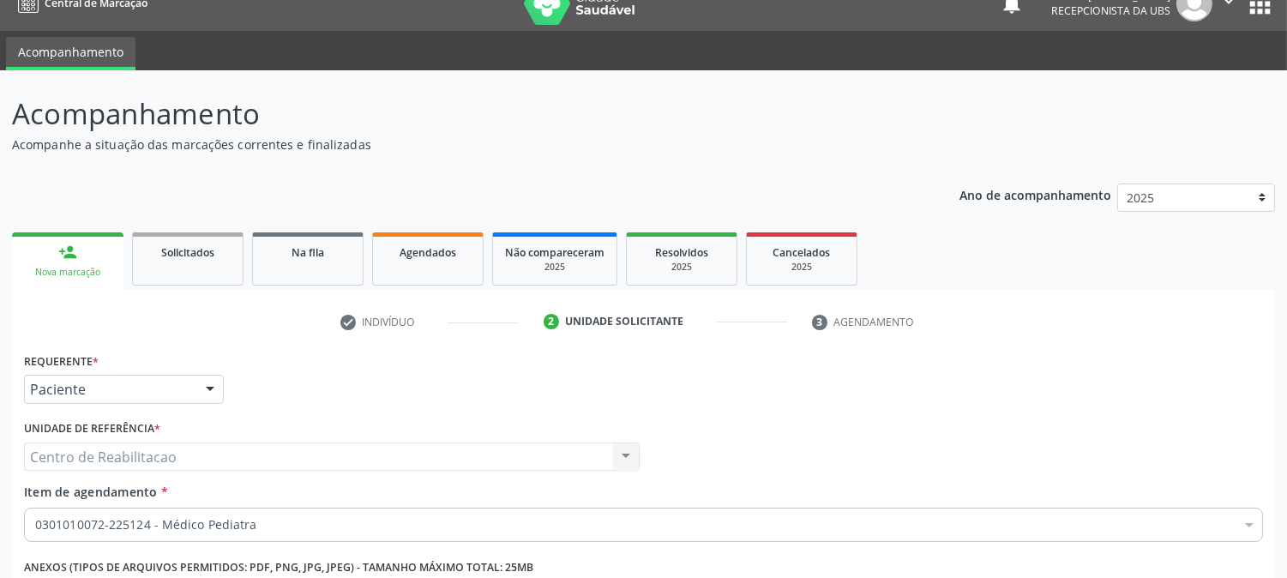
scroll to position [0, 0]
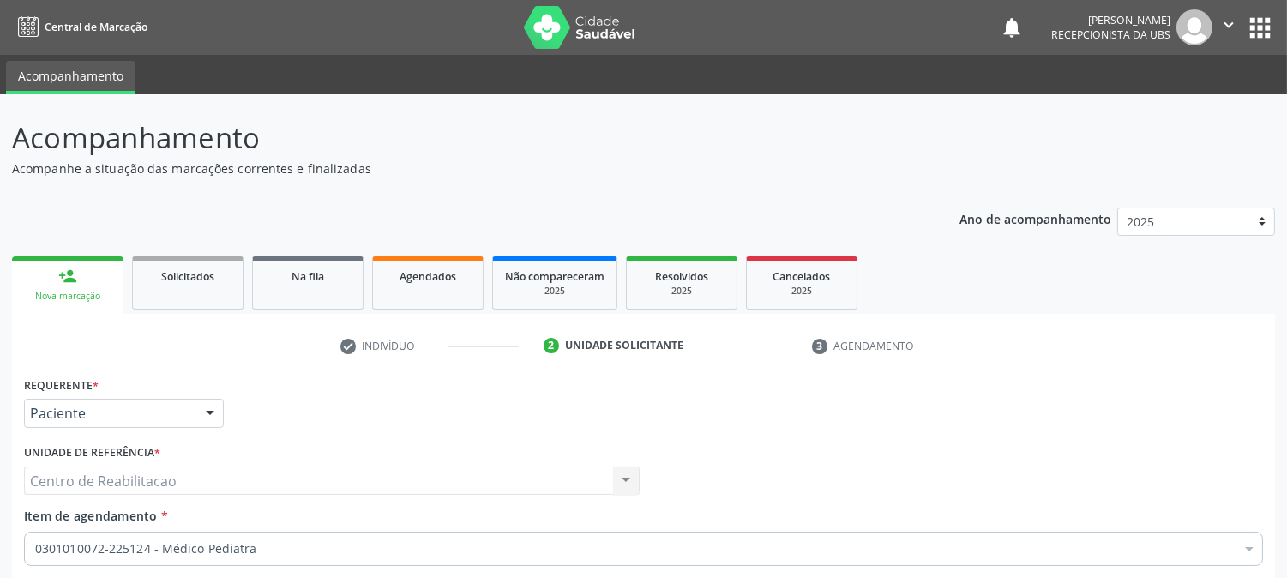
click at [1237, 27] on icon "" at bounding box center [1228, 24] width 19 height 19
click at [1172, 99] on link "Sair" at bounding box center [1185, 105] width 118 height 24
